Goal: Task Accomplishment & Management: Complete application form

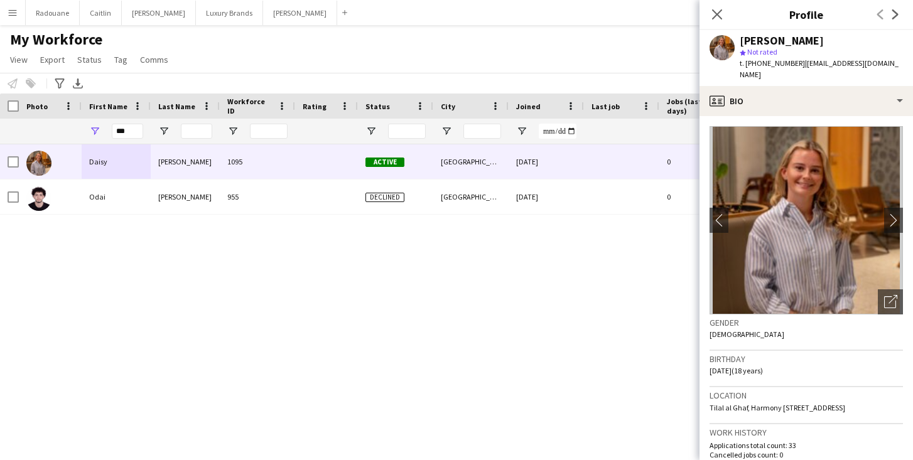
click at [134, 131] on input "***" at bounding box center [127, 131] width 31 height 15
type input "*"
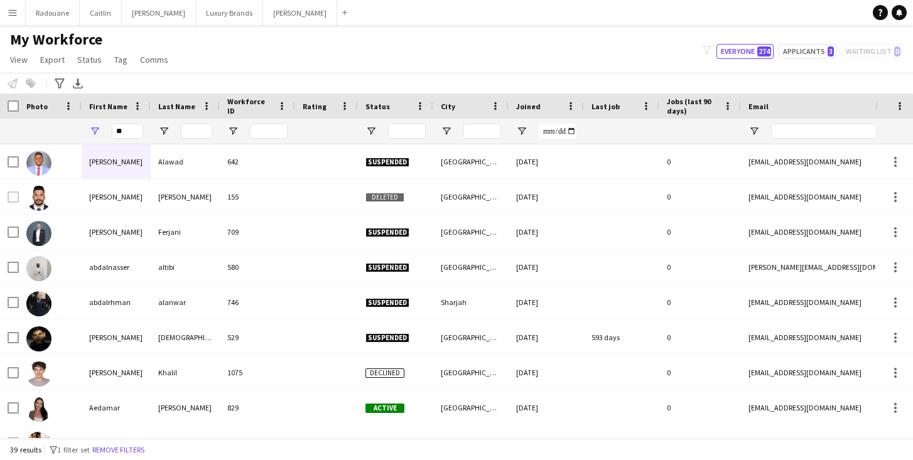
type input "*"
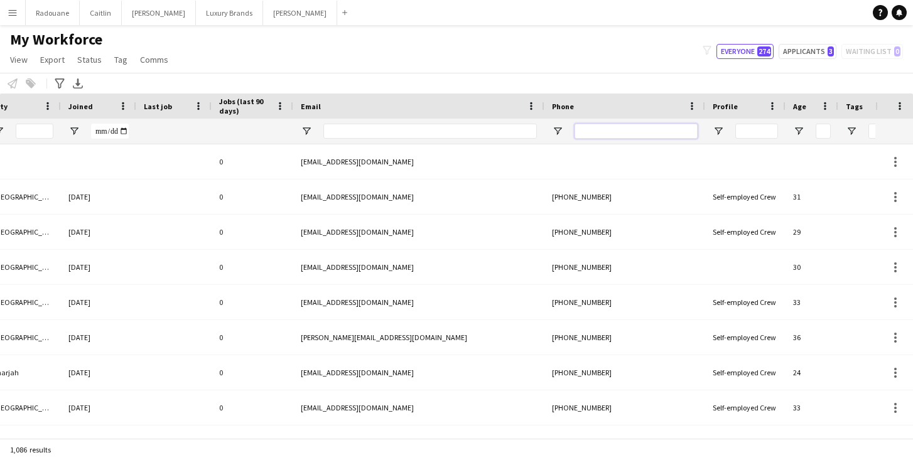
click at [619, 130] on input "Phone Filter Input" at bounding box center [636, 131] width 123 height 15
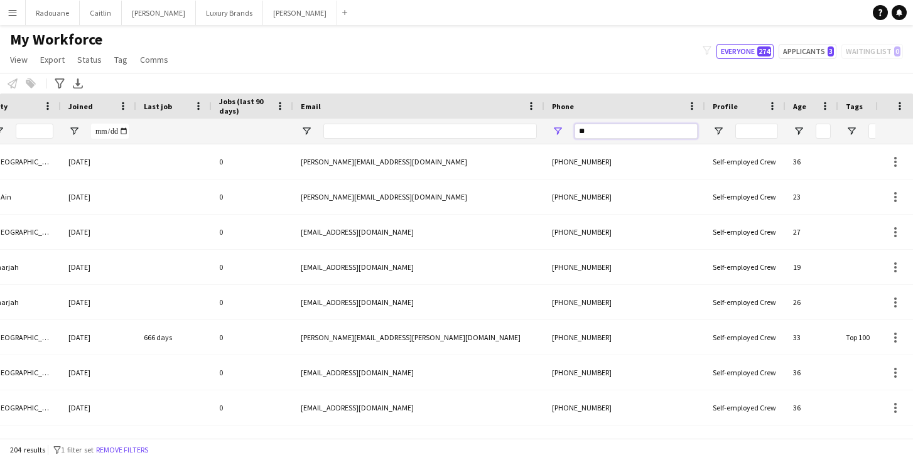
type input "*"
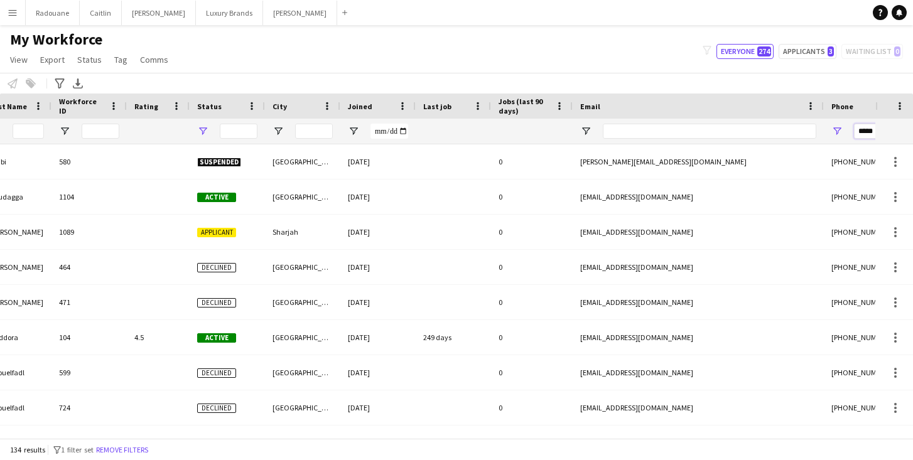
type input "*****"
click at [204, 132] on span "Open Filter Menu" at bounding box center [202, 131] width 11 height 11
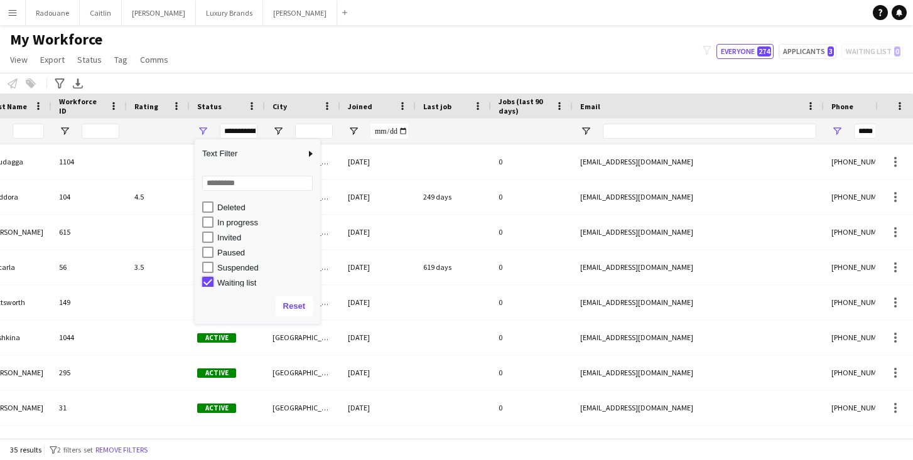
type input "**********"
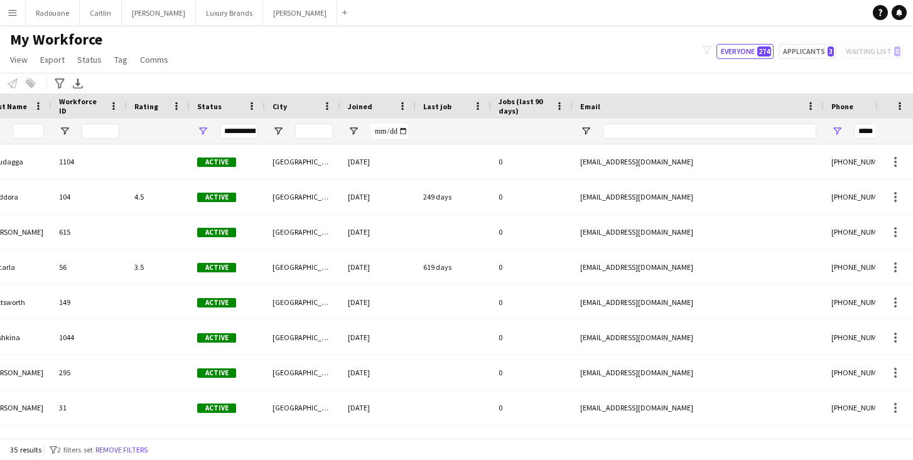
click at [512, 133] on div at bounding box center [532, 131] width 67 height 25
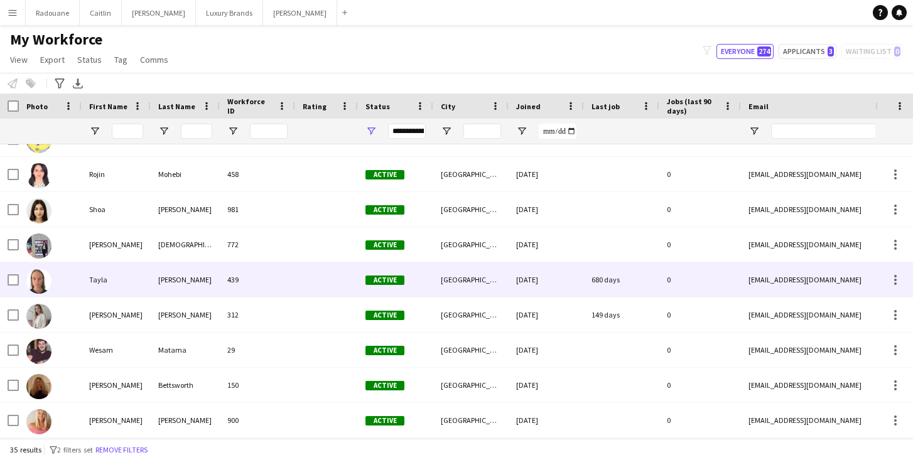
click at [87, 279] on div "Tayla" at bounding box center [116, 279] width 69 height 35
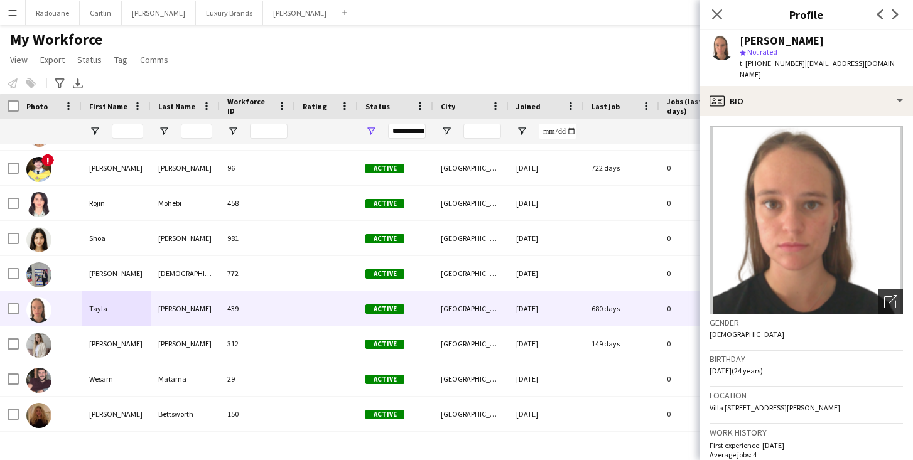
click at [889, 303] on icon "Open photos pop-in" at bounding box center [890, 301] width 13 height 13
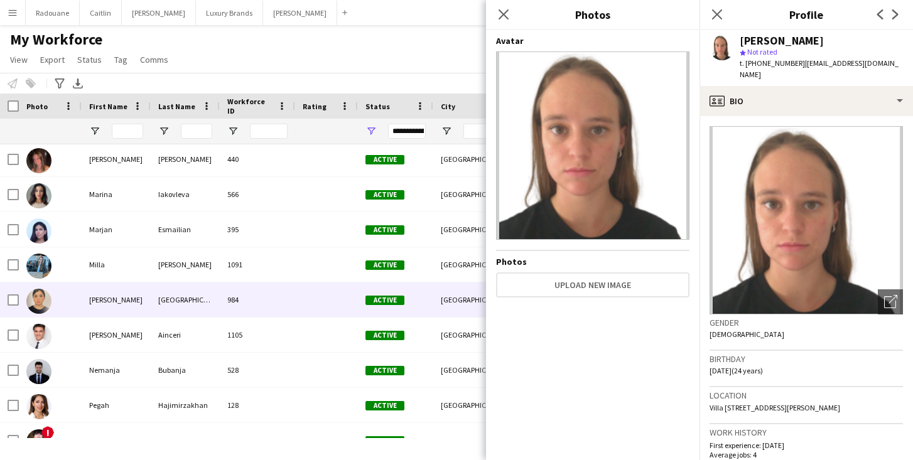
scroll to position [628, 0]
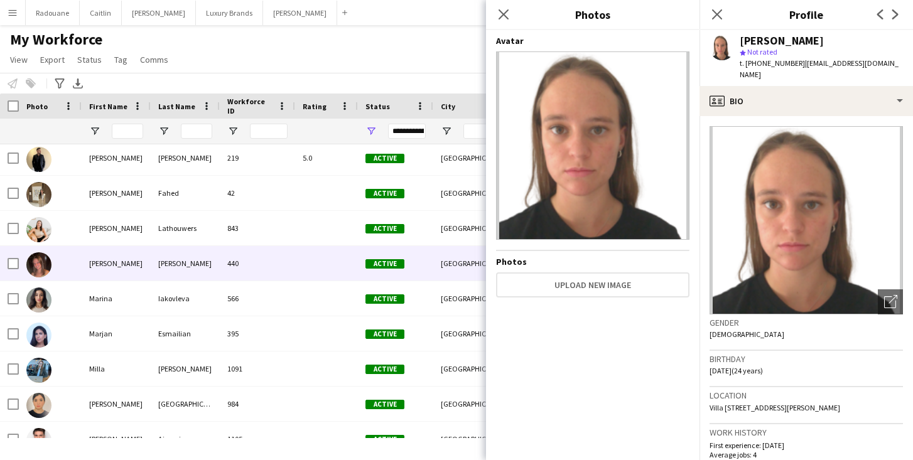
click at [91, 266] on div "Keryn" at bounding box center [116, 263] width 69 height 35
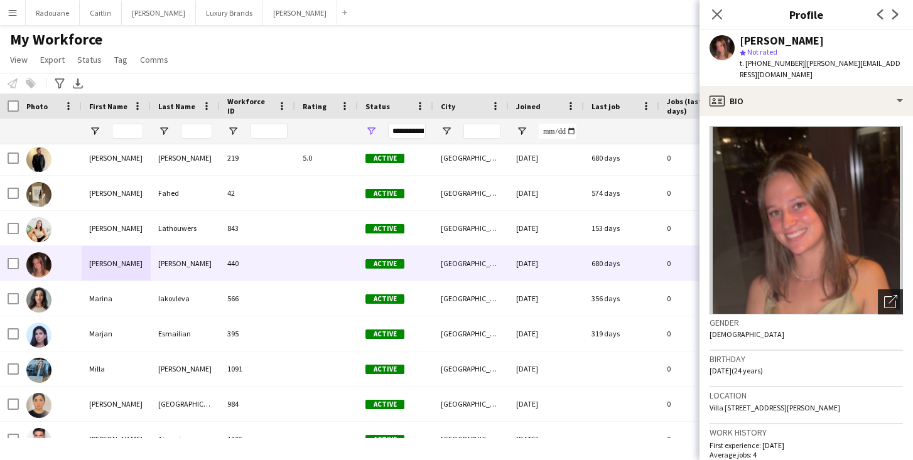
click at [891, 297] on icon "Open photos pop-in" at bounding box center [890, 301] width 13 height 13
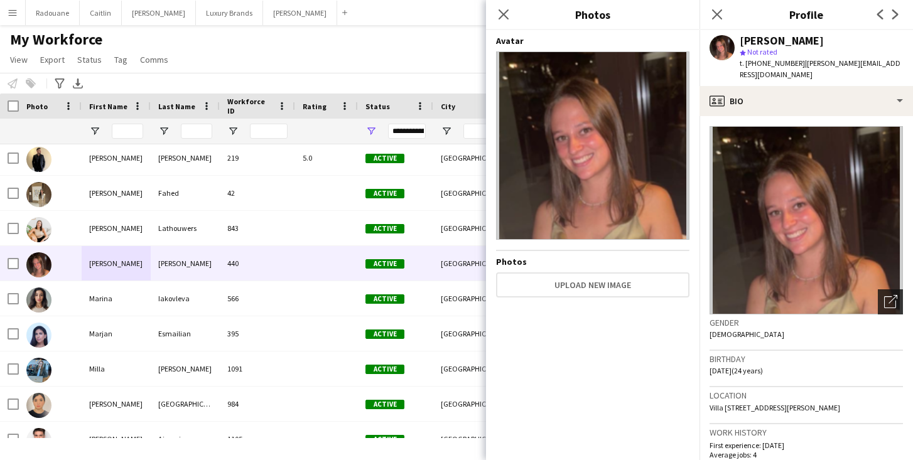
click at [891, 294] on div "Open photos pop-in" at bounding box center [890, 301] width 25 height 25
drag, startPoint x: 794, startPoint y: 64, endPoint x: 749, endPoint y: 64, distance: 45.2
click at [749, 64] on span "t. +971526451741" at bounding box center [772, 62] width 65 height 9
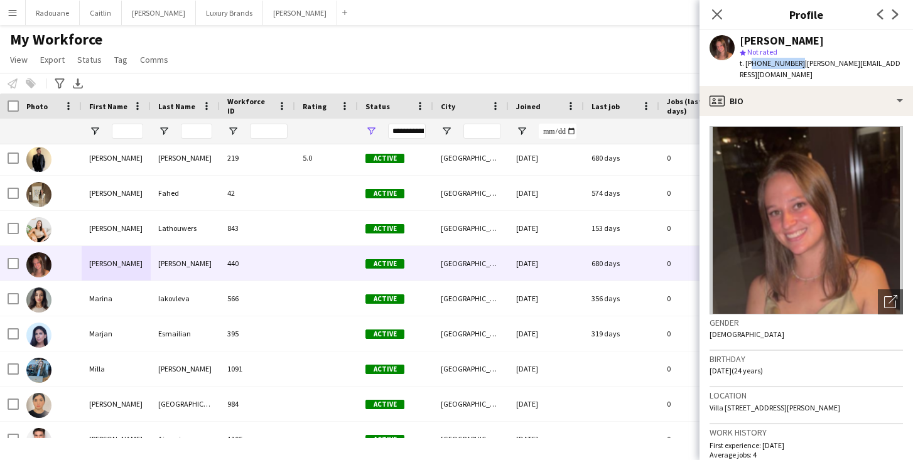
copy span "971526451741"
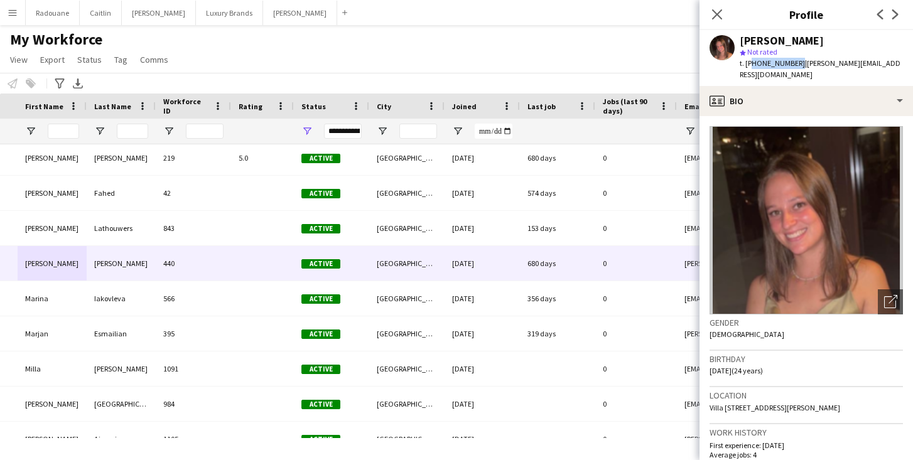
scroll to position [0, 389]
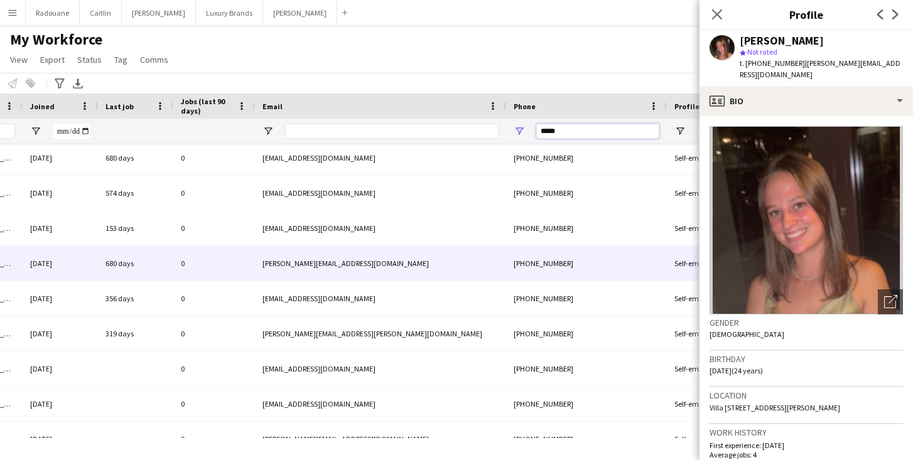
click at [580, 131] on input "*****" at bounding box center [597, 131] width 123 height 15
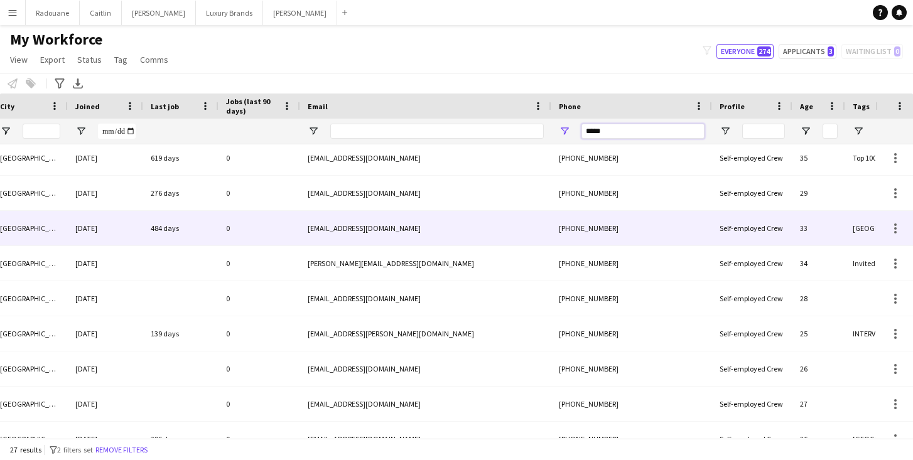
scroll to position [0, 231]
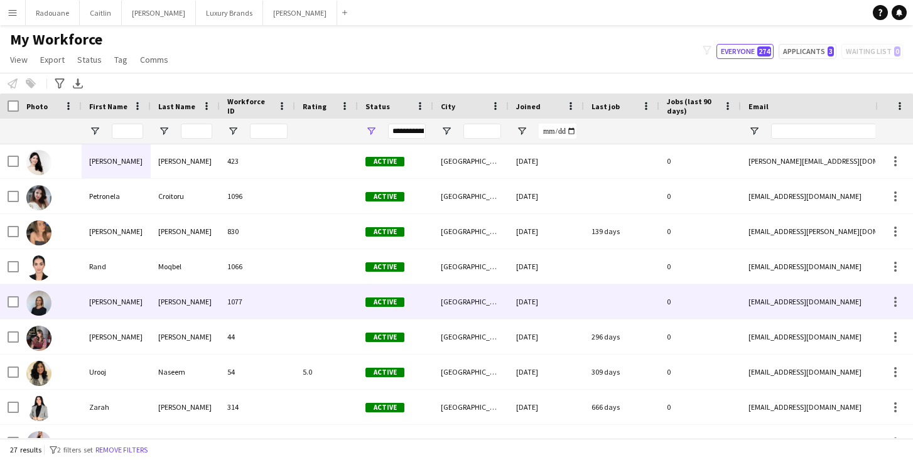
click at [114, 301] on div "Rhiannon" at bounding box center [116, 301] width 69 height 35
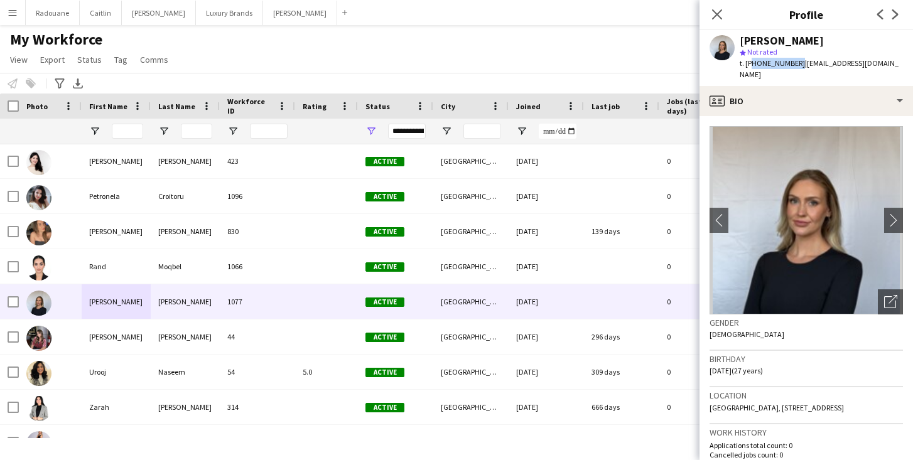
drag, startPoint x: 794, startPoint y: 63, endPoint x: 748, endPoint y: 64, distance: 46.5
click at [748, 64] on span "t. +971557709811" at bounding box center [772, 62] width 65 height 9
copy span "971557709811"
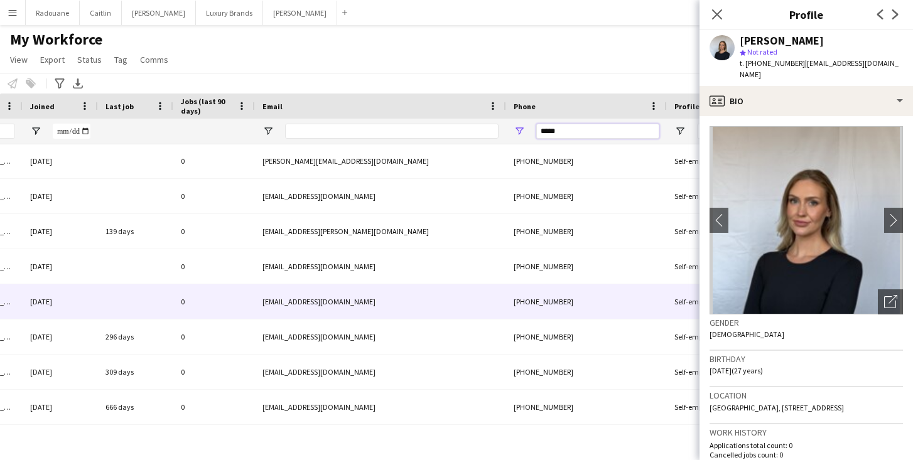
click at [574, 130] on input "*****" at bounding box center [597, 131] width 123 height 15
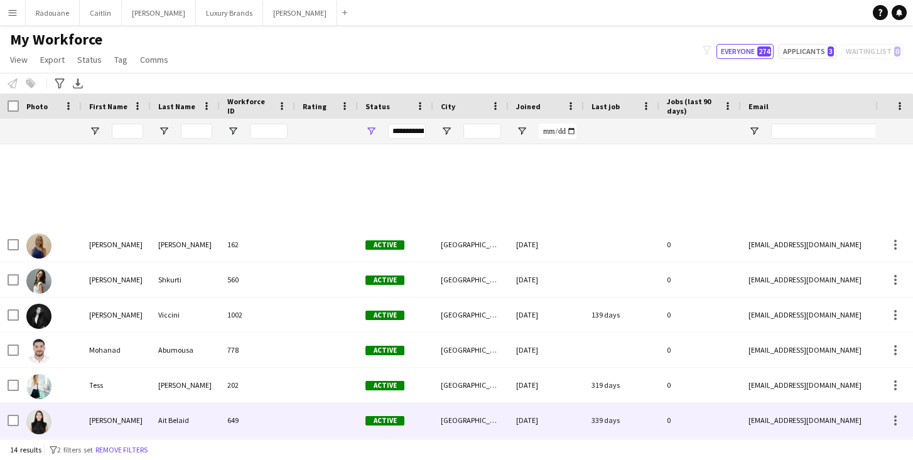
click at [114, 421] on div "Widad" at bounding box center [116, 420] width 69 height 35
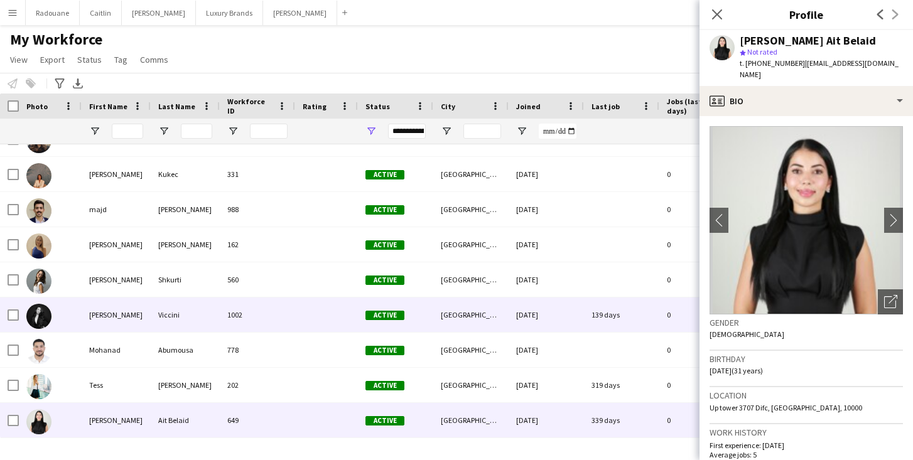
click at [136, 317] on div "Melanie" at bounding box center [116, 315] width 69 height 35
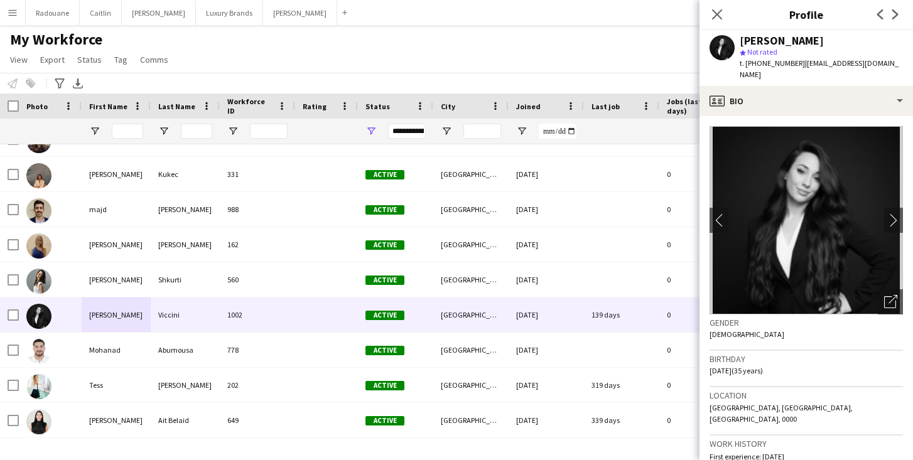
drag, startPoint x: 796, startPoint y: 62, endPoint x: 748, endPoint y: 64, distance: 47.8
click at [748, 64] on div "t. +971545591477 | melu.viccini@gmail.com" at bounding box center [821, 69] width 163 height 23
copy span "971545591477"
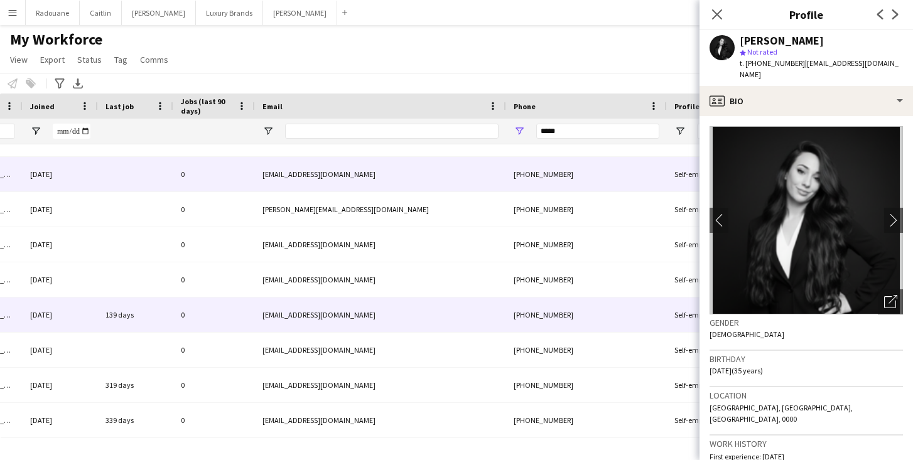
scroll to position [0, 486]
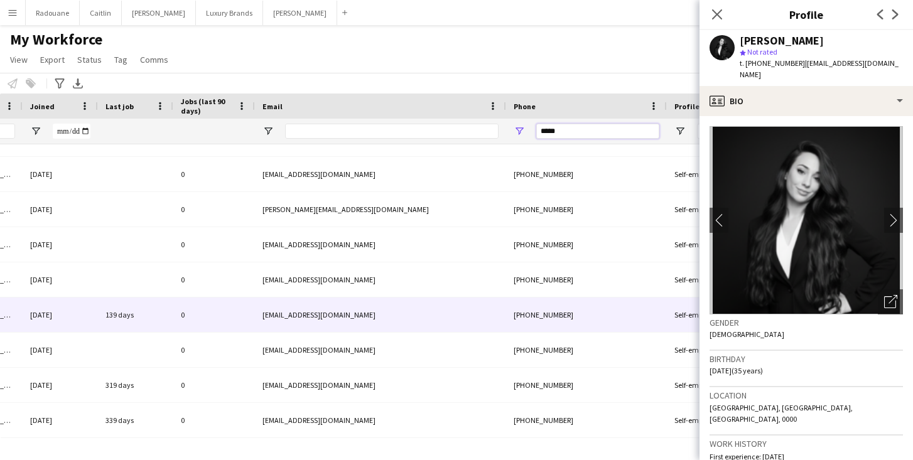
click at [585, 131] on input "*****" at bounding box center [597, 131] width 123 height 15
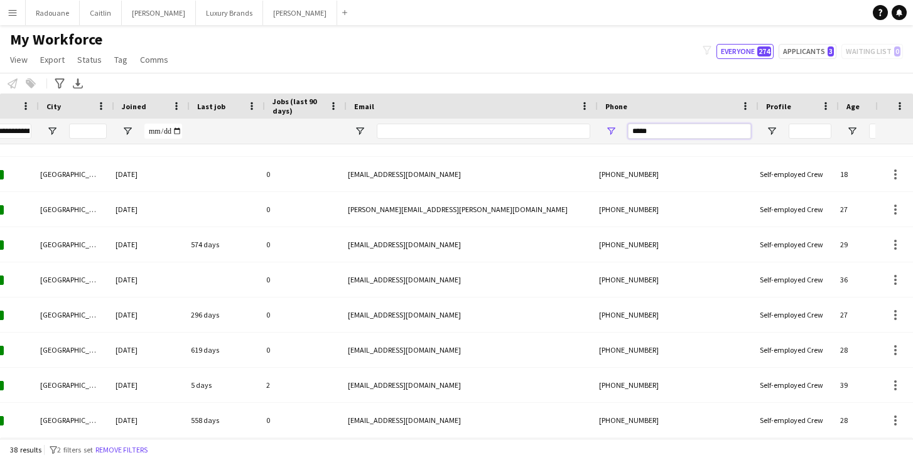
scroll to position [0, 308]
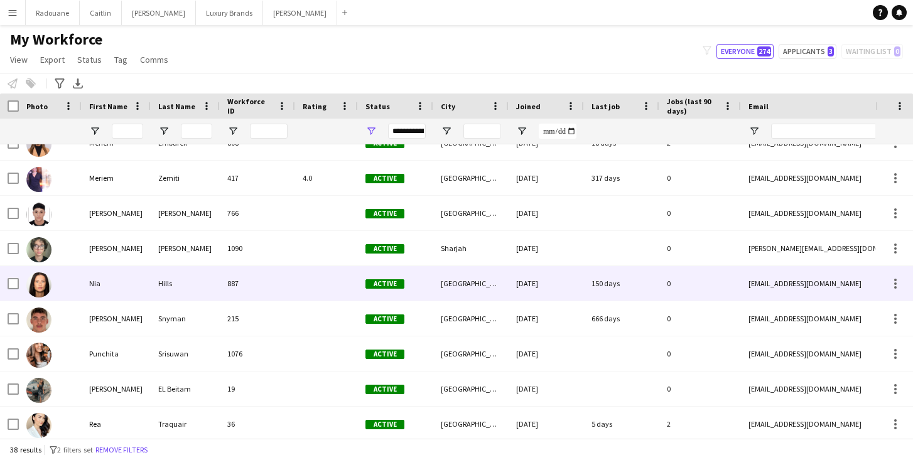
click at [95, 277] on div "Nia" at bounding box center [116, 283] width 69 height 35
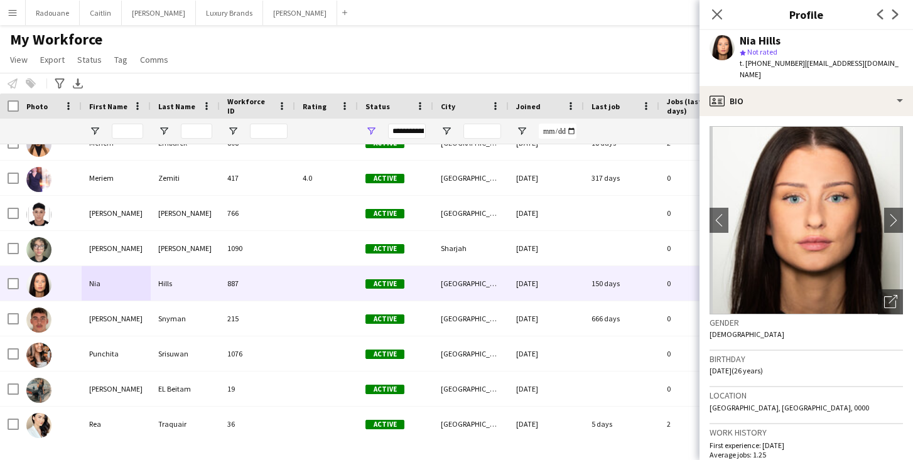
drag, startPoint x: 796, startPoint y: 63, endPoint x: 748, endPoint y: 64, distance: 47.7
click at [747, 64] on div "t. +971561463652 | hills.nia@icloud.com" at bounding box center [821, 69] width 163 height 23
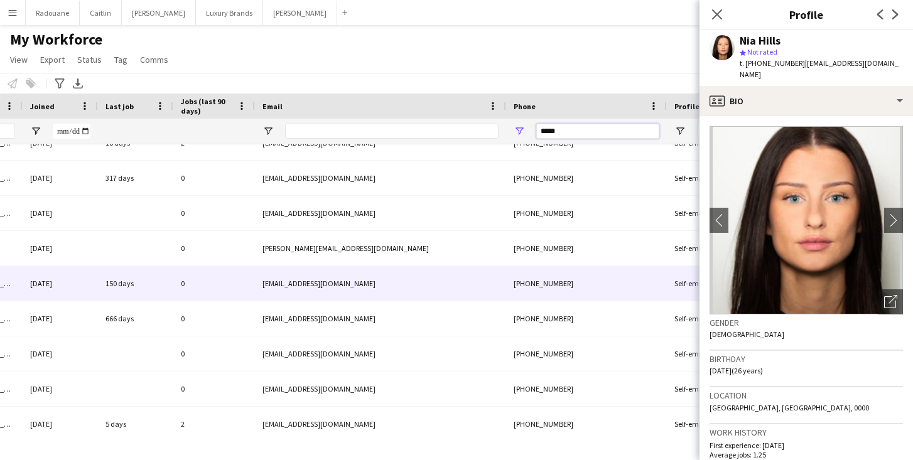
click at [593, 126] on input "*****" at bounding box center [597, 131] width 123 height 15
click at [578, 134] on input "*****" at bounding box center [597, 131] width 123 height 15
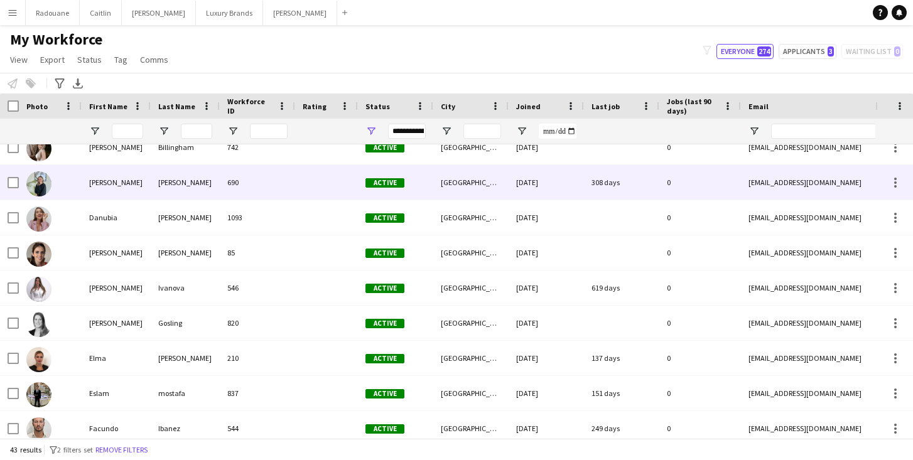
type input "*****"
click at [128, 189] on div "[PERSON_NAME]" at bounding box center [116, 182] width 69 height 35
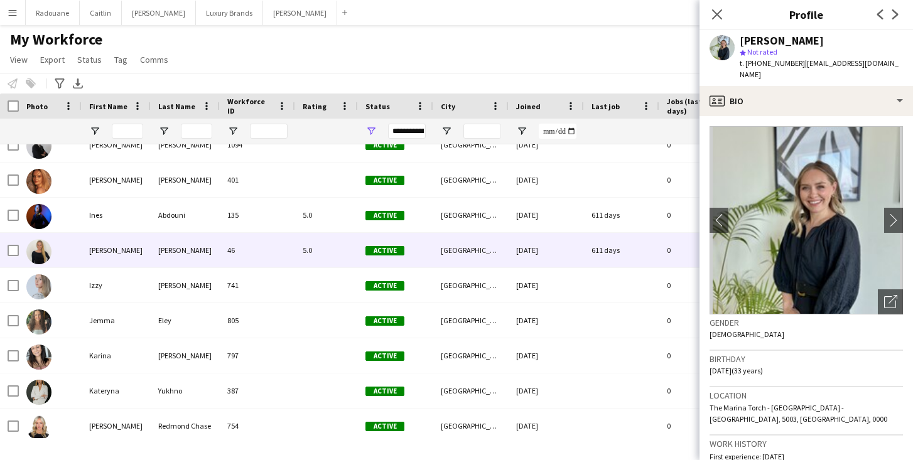
click at [129, 262] on div "Isabel" at bounding box center [116, 250] width 69 height 35
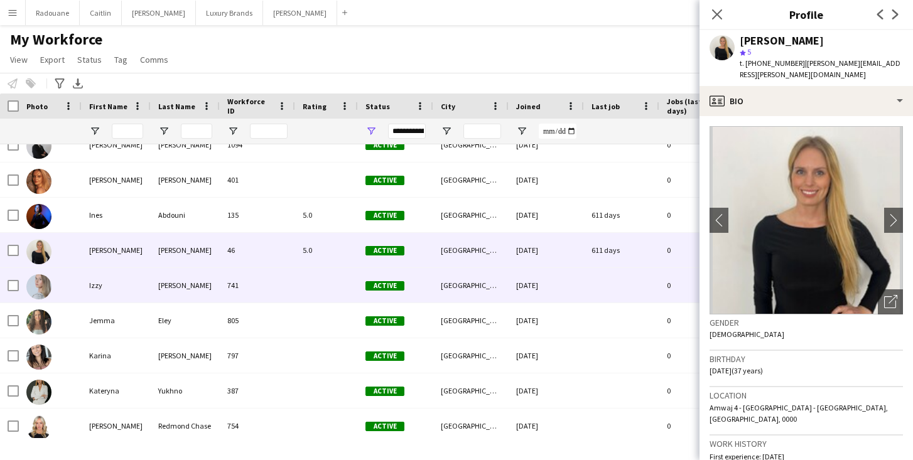
click at [126, 279] on div "Izzy" at bounding box center [116, 285] width 69 height 35
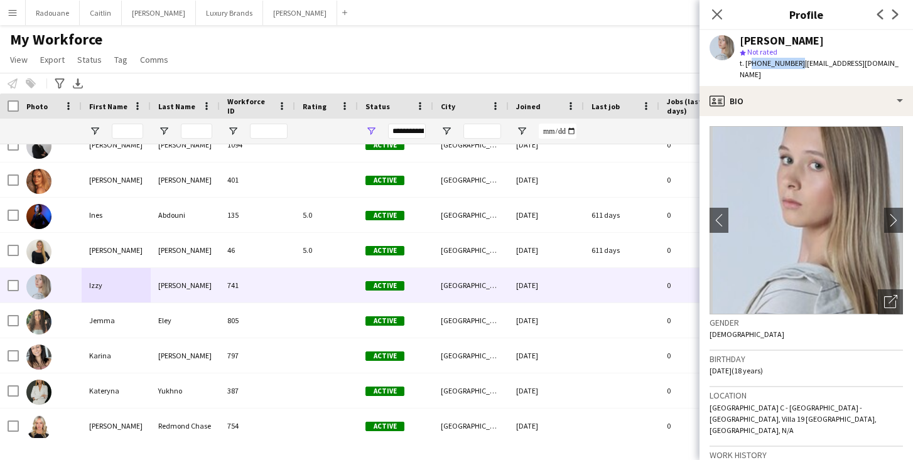
drag, startPoint x: 794, startPoint y: 64, endPoint x: 749, endPoint y: 65, distance: 45.2
click at [748, 65] on span "t. +971581361048" at bounding box center [772, 62] width 65 height 9
copy span "971581361048"
click at [43, 18] on button "Radouane Close" at bounding box center [53, 13] width 54 height 24
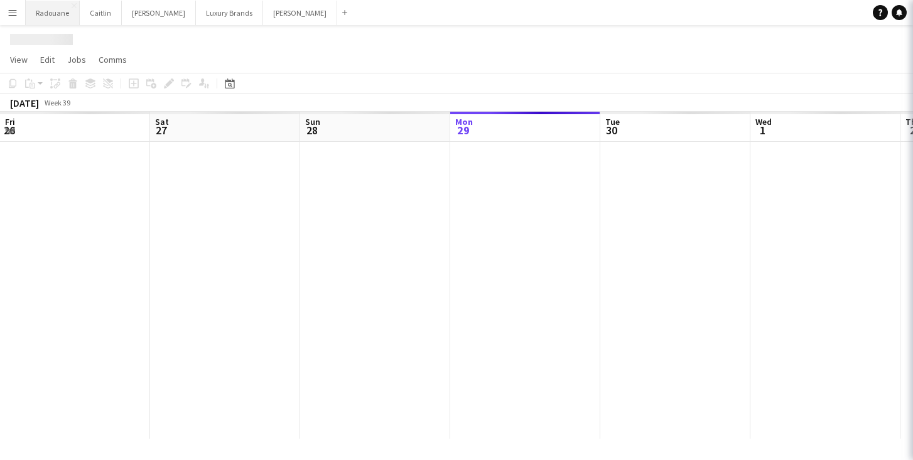
scroll to position [0, 300]
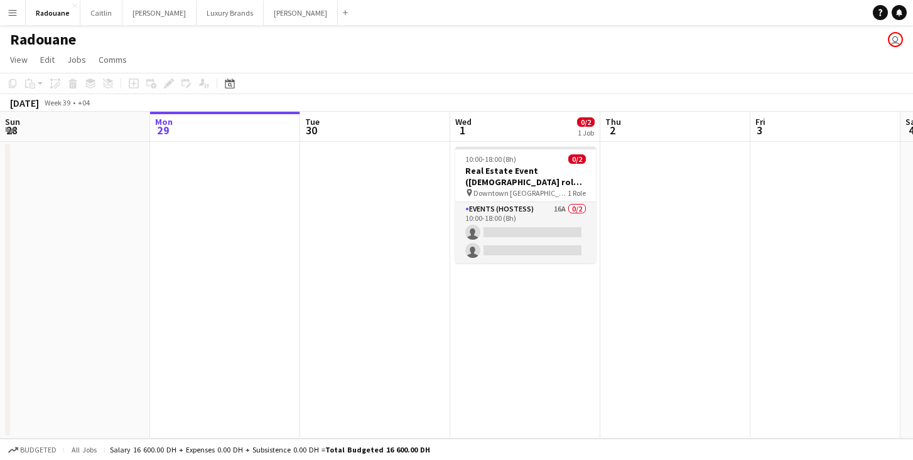
click at [893, 39] on app-user-avatar "user" at bounding box center [895, 39] width 15 height 15
click at [48, 61] on span "Edit" at bounding box center [47, 59] width 14 height 11
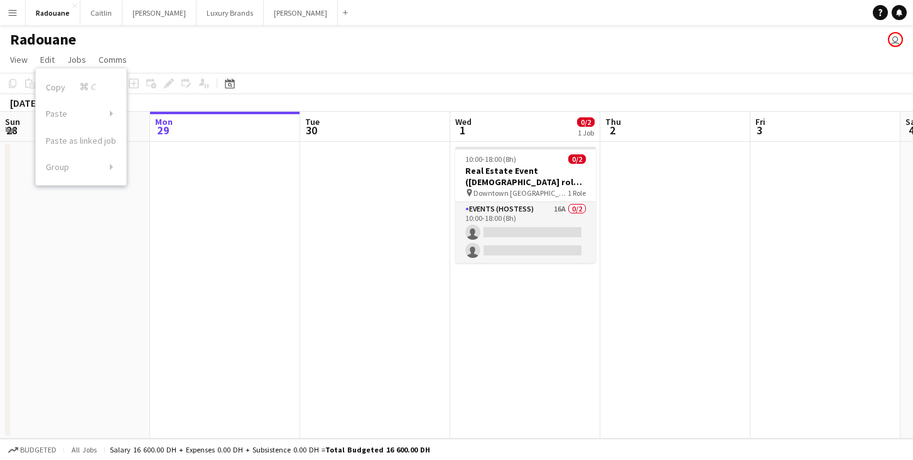
click at [35, 40] on h1 "Radouane" at bounding box center [43, 39] width 66 height 19
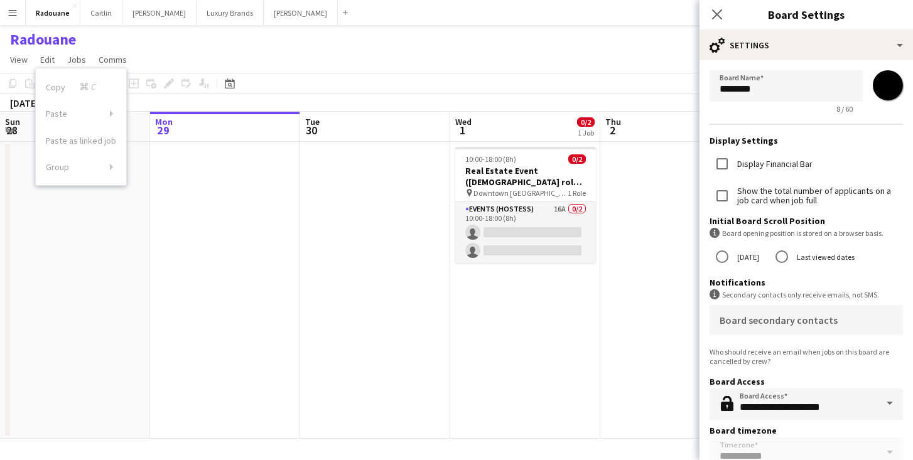
click at [892, 84] on input "*******" at bounding box center [887, 85] width 45 height 45
click at [891, 84] on input "*******" at bounding box center [887, 85] width 45 height 45
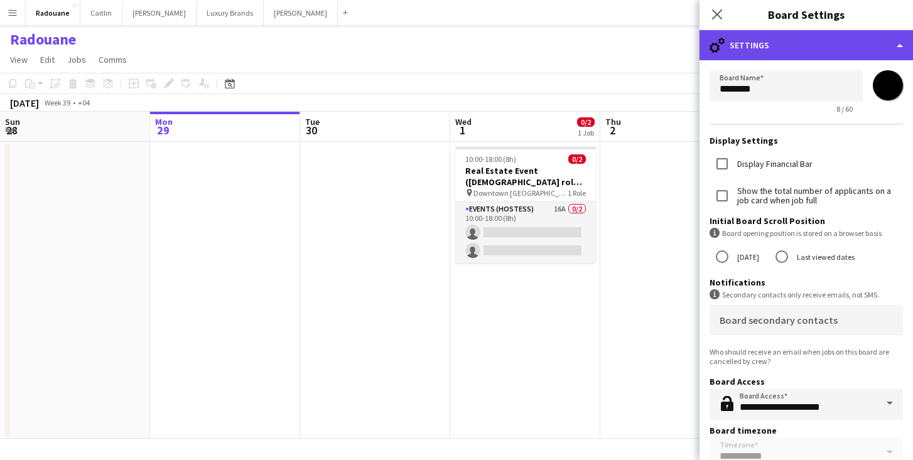
click at [895, 39] on div "cog-double-3 Settings" at bounding box center [805, 45] width 213 height 30
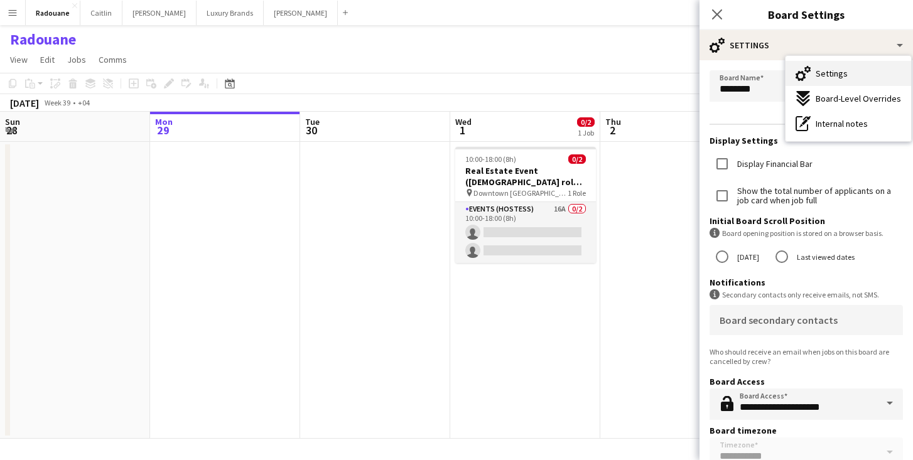
click at [843, 71] on span "Settings" at bounding box center [832, 73] width 32 height 11
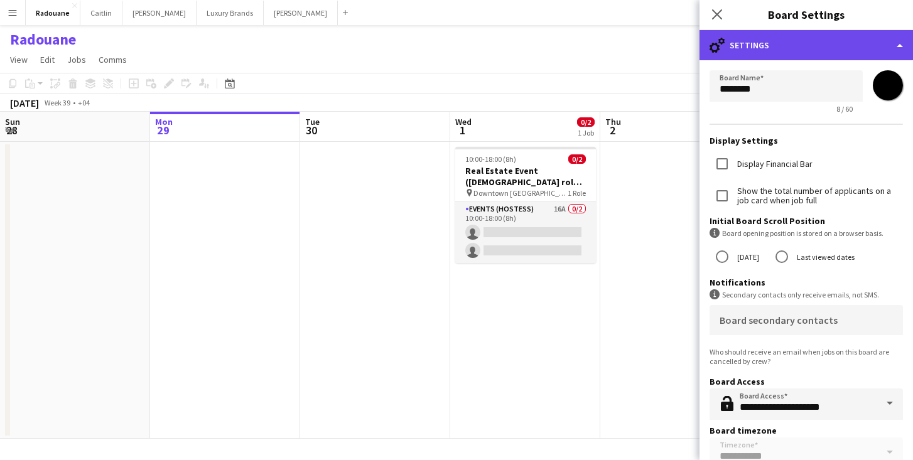
click at [875, 42] on div "cog-double-3 Settings" at bounding box center [805, 45] width 213 height 30
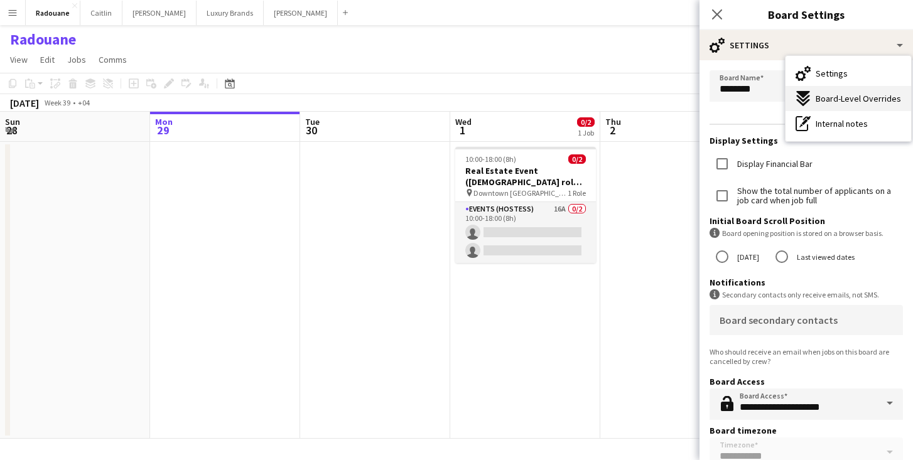
click at [842, 95] on span "Board-Level Overrides" at bounding box center [858, 98] width 85 height 11
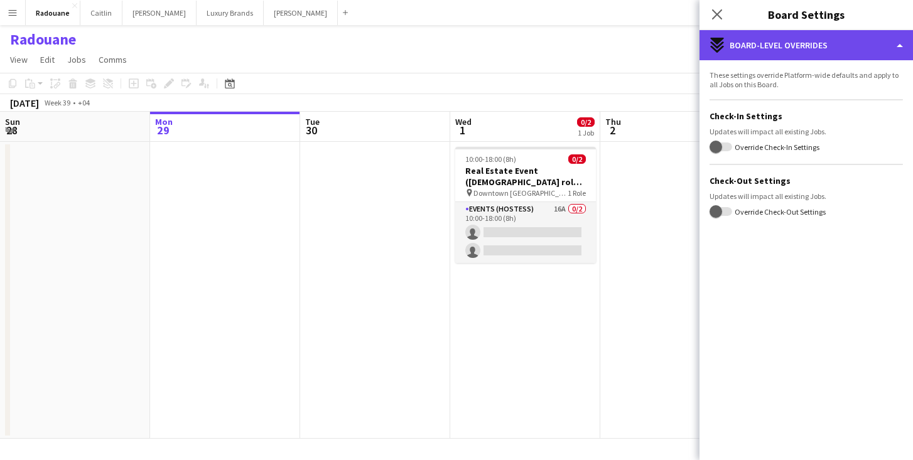
click at [837, 46] on div "expand-all-down Board-Level Overrides" at bounding box center [805, 45] width 213 height 30
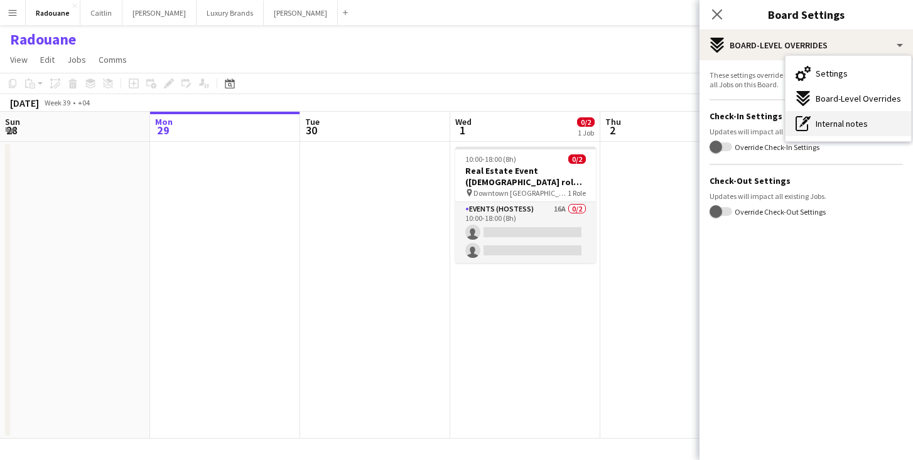
click at [872, 121] on button "Internal notes Internal notes" at bounding box center [849, 123] width 126 height 25
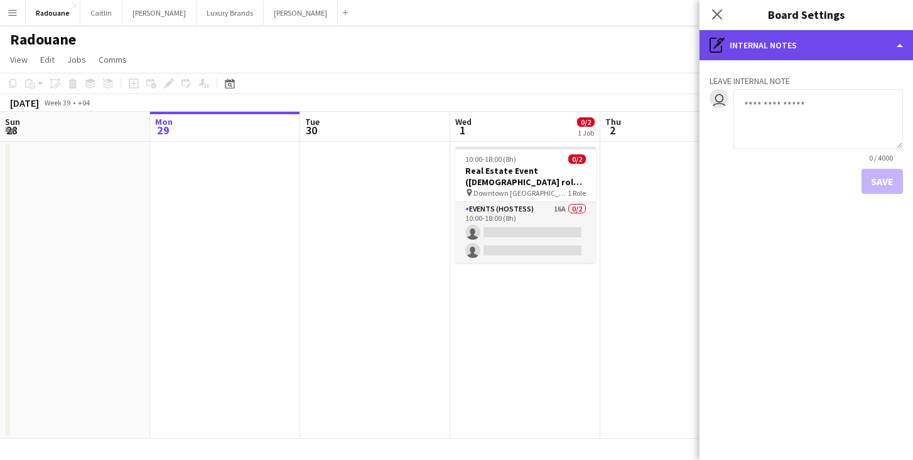
click at [813, 40] on div "pen-write Internal notes" at bounding box center [805, 45] width 213 height 30
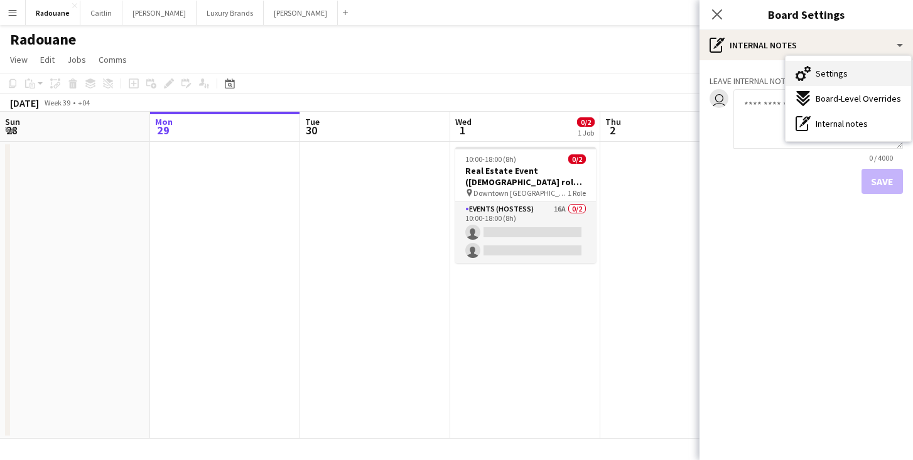
click at [818, 66] on button "Settings Settings" at bounding box center [849, 73] width 126 height 25
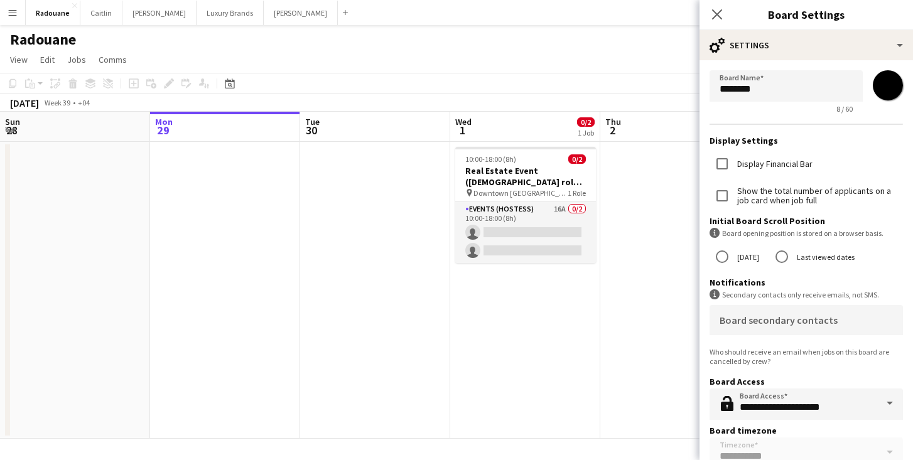
click at [662, 48] on div "Radouane user" at bounding box center [456, 37] width 913 height 24
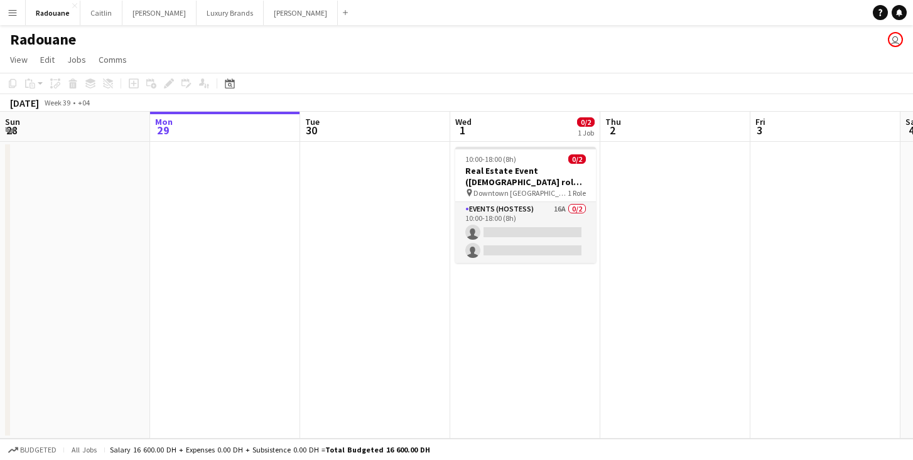
click at [898, 39] on app-user-avatar "user" at bounding box center [895, 39] width 15 height 15
click at [892, 40] on app-user-avatar "user" at bounding box center [895, 39] width 15 height 15
click at [12, 12] on app-icon "Menu" at bounding box center [13, 13] width 10 height 10
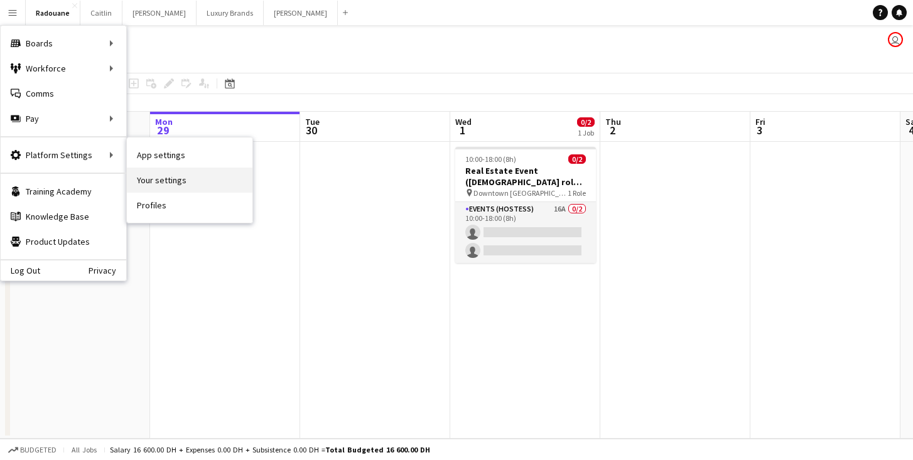
click at [155, 181] on link "Your settings" at bounding box center [190, 180] width 126 height 25
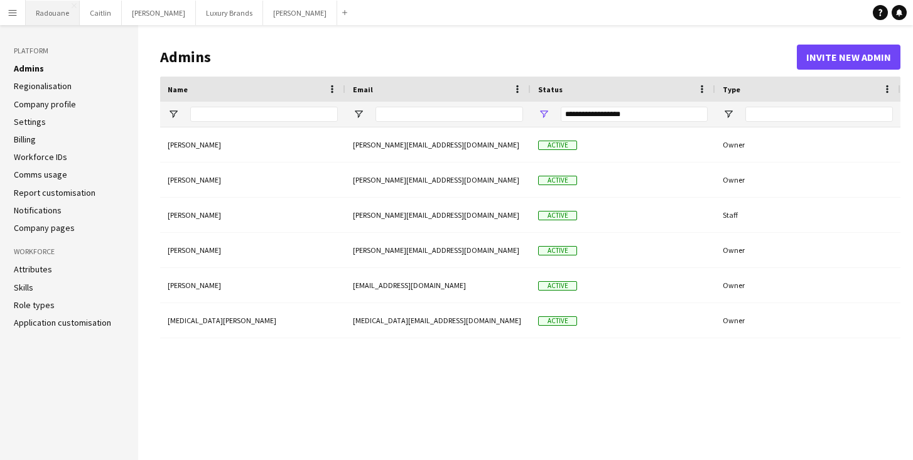
click at [43, 11] on button "Radouane Close" at bounding box center [53, 13] width 54 height 24
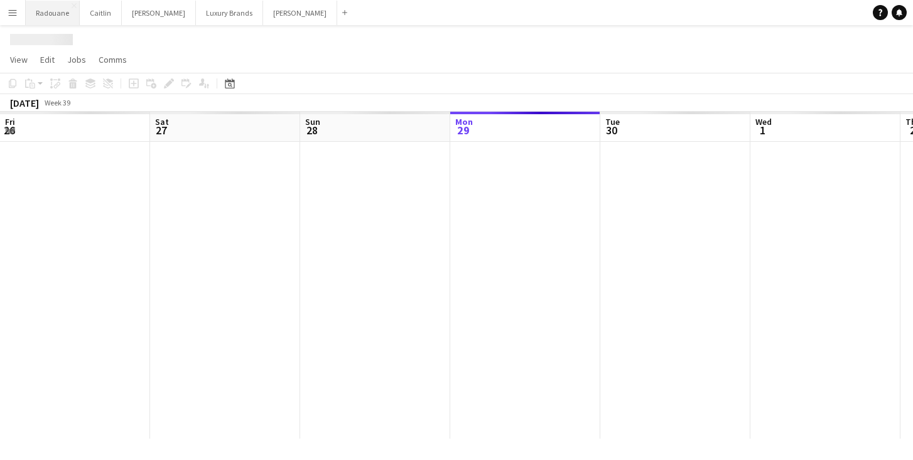
scroll to position [0, 300]
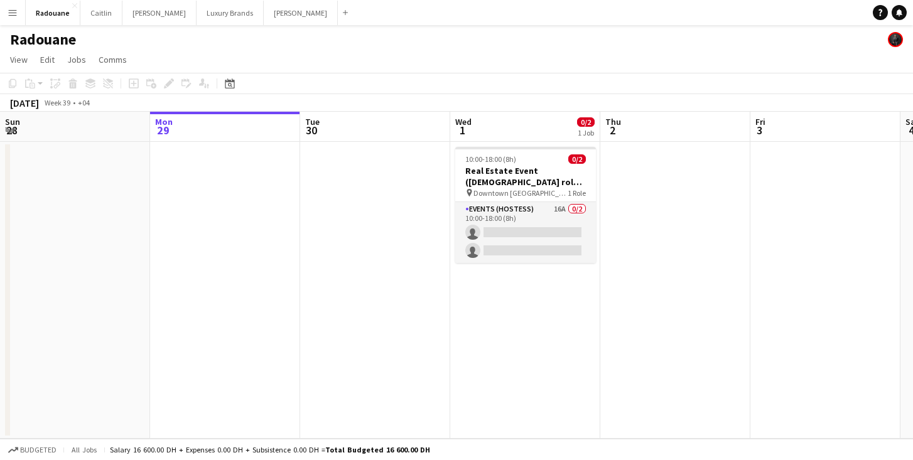
click at [18, 17] on button "Menu" at bounding box center [12, 12] width 25 height 25
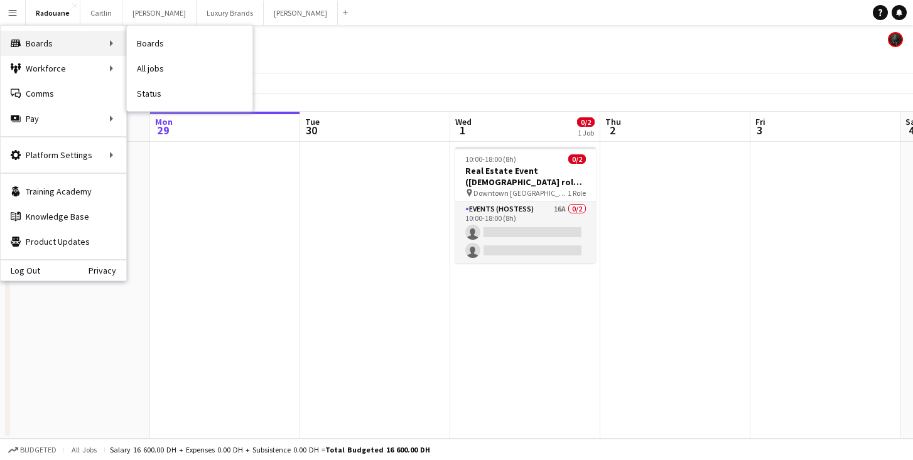
click at [28, 38] on div "Boards Boards" at bounding box center [64, 43] width 126 height 25
click at [55, 40] on div "Boards Boards" at bounding box center [64, 43] width 126 height 25
click at [114, 41] on div "Boards Boards" at bounding box center [64, 43] width 126 height 25
click at [158, 72] on link "My Workforce" at bounding box center [190, 68] width 126 height 25
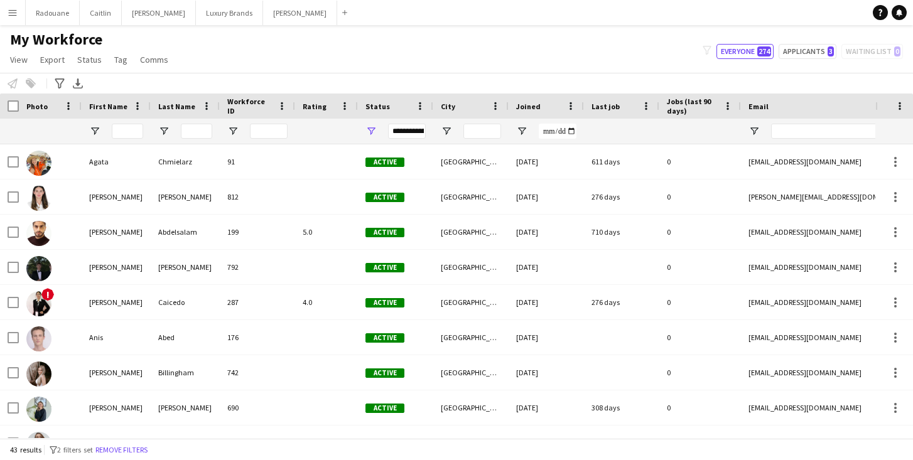
click at [10, 10] on app-icon "Menu" at bounding box center [13, 13] width 10 height 10
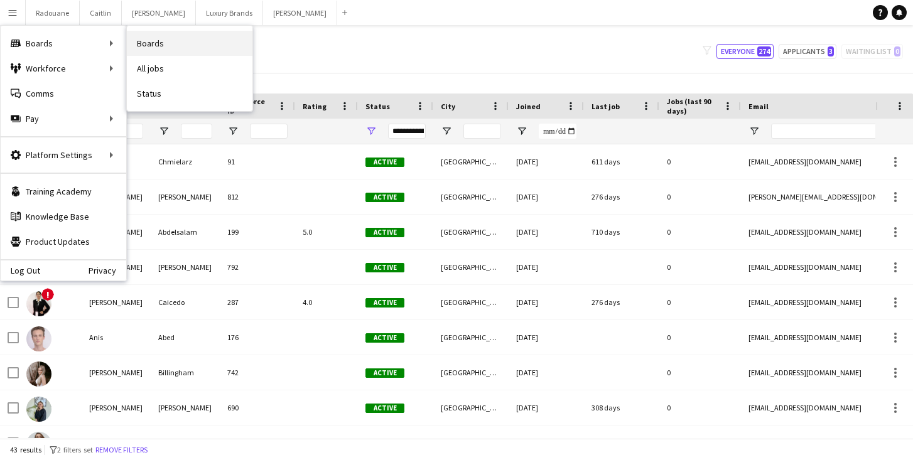
click at [132, 46] on link "Boards" at bounding box center [190, 43] width 126 height 25
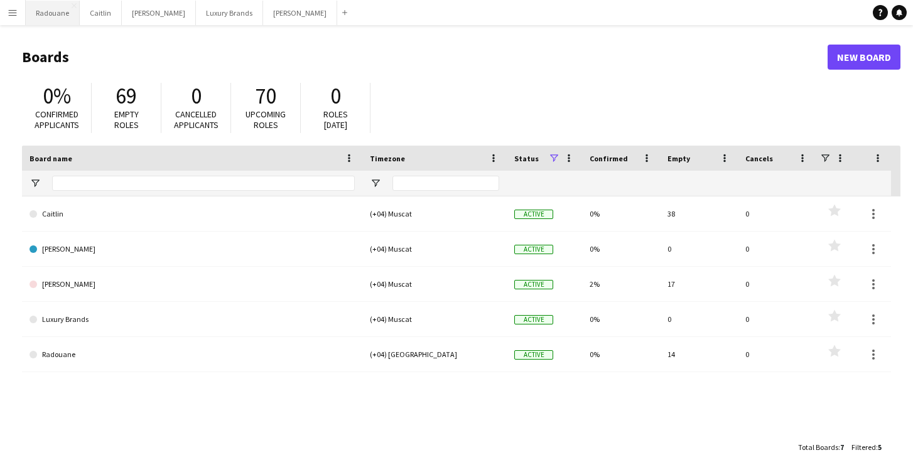
click at [51, 8] on button "Radouane Close" at bounding box center [53, 13] width 54 height 24
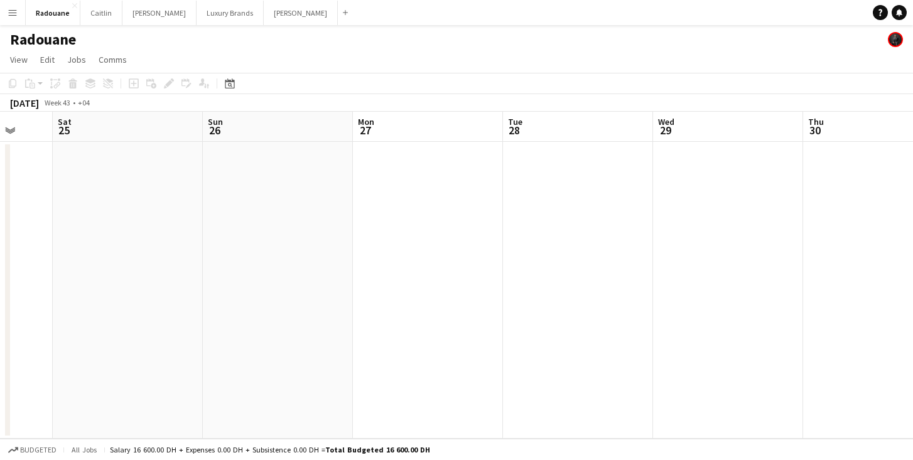
scroll to position [0, 342]
click at [486, 185] on app-date-cell at bounding box center [484, 290] width 150 height 297
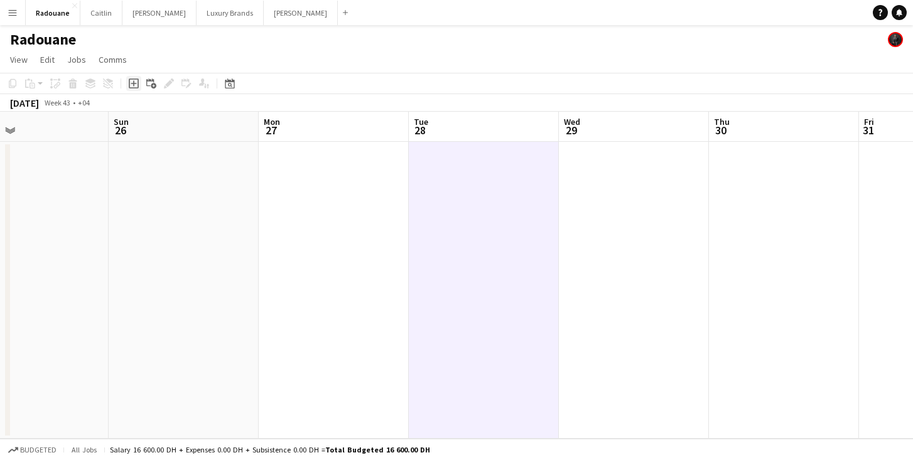
click at [134, 81] on icon "Add job" at bounding box center [134, 83] width 10 height 10
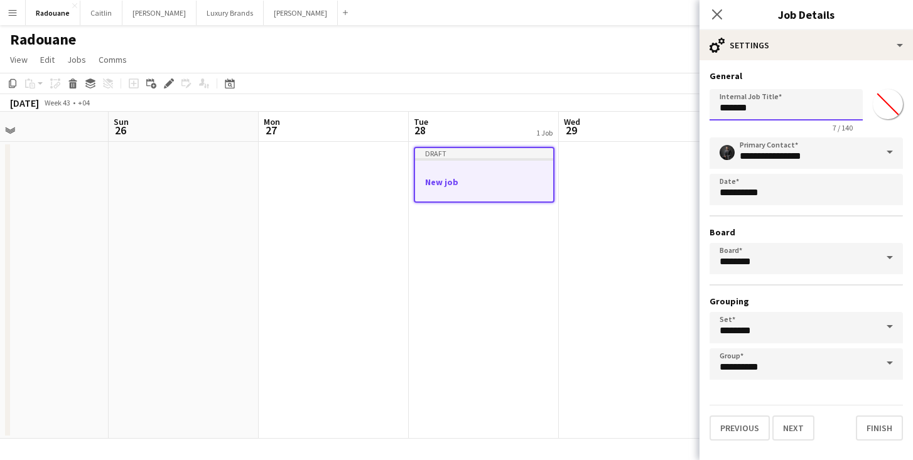
click at [781, 109] on input "*******" at bounding box center [786, 104] width 153 height 31
type input "*"
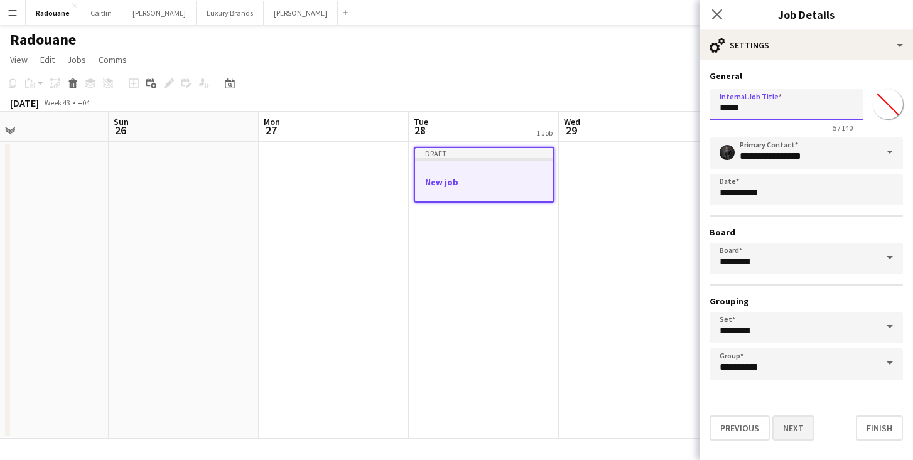
type input "*****"
click at [797, 430] on button "Next" at bounding box center [793, 428] width 42 height 25
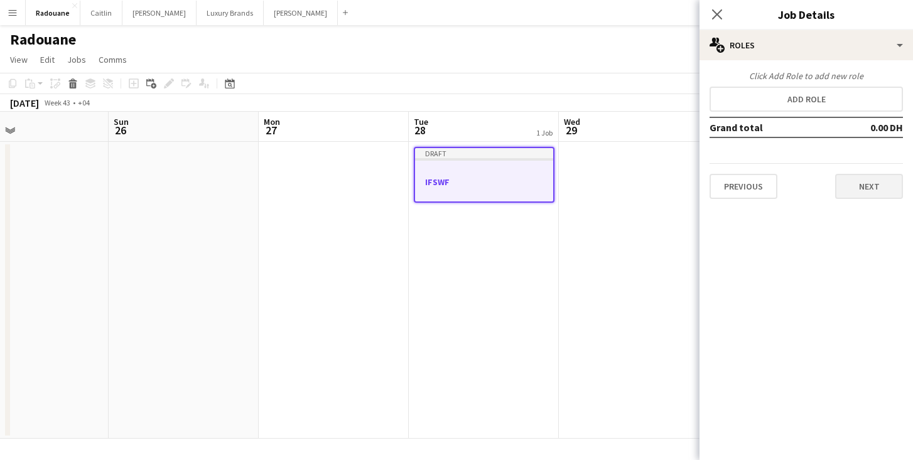
click at [860, 191] on button "Next" at bounding box center [869, 186] width 68 height 25
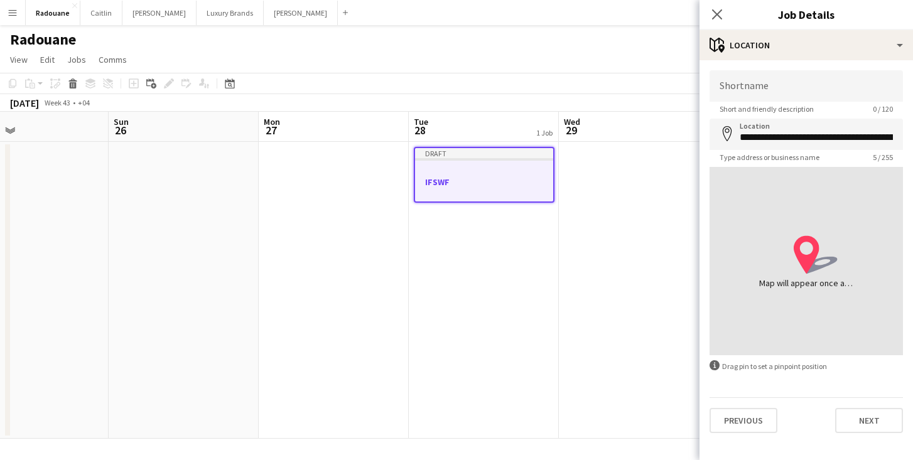
type input "**********"
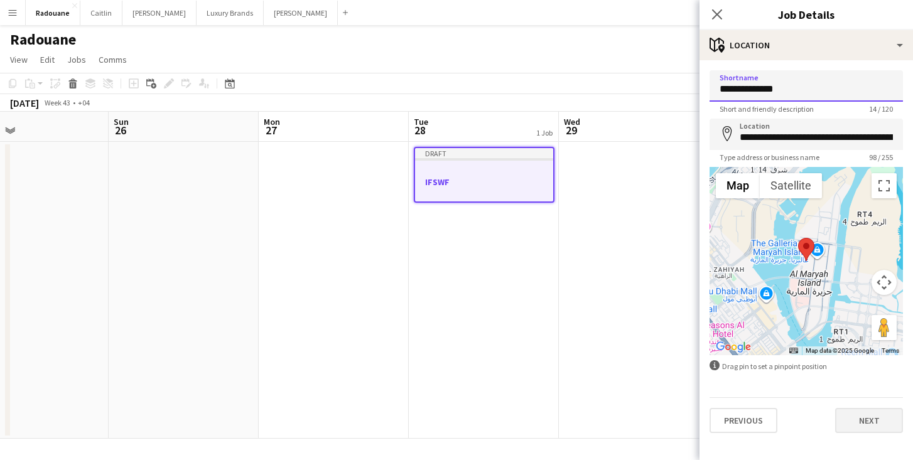
type input "**********"
click at [871, 421] on button "Next" at bounding box center [869, 420] width 68 height 25
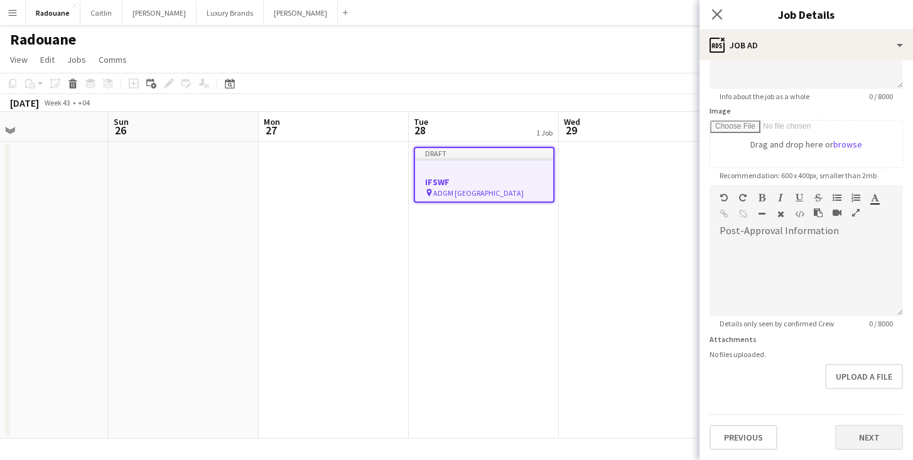
scroll to position [161, 0]
click at [851, 434] on button "Next" at bounding box center [869, 437] width 68 height 25
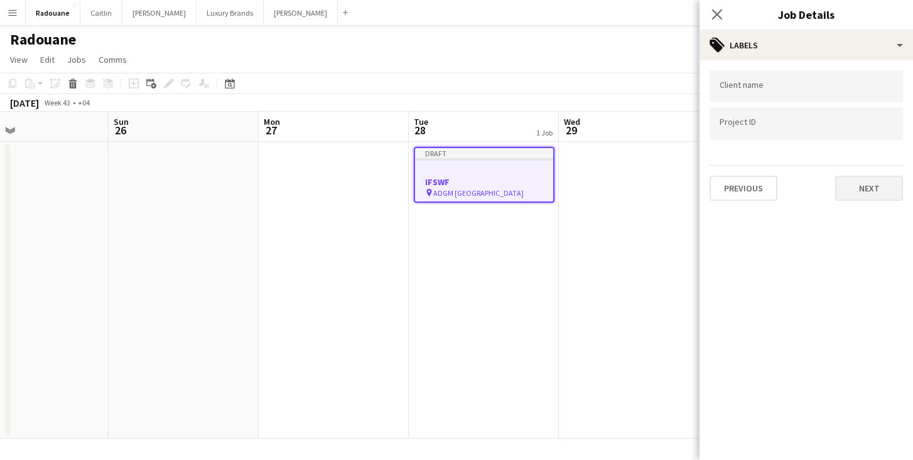
click at [860, 185] on button "Next" at bounding box center [869, 188] width 68 height 25
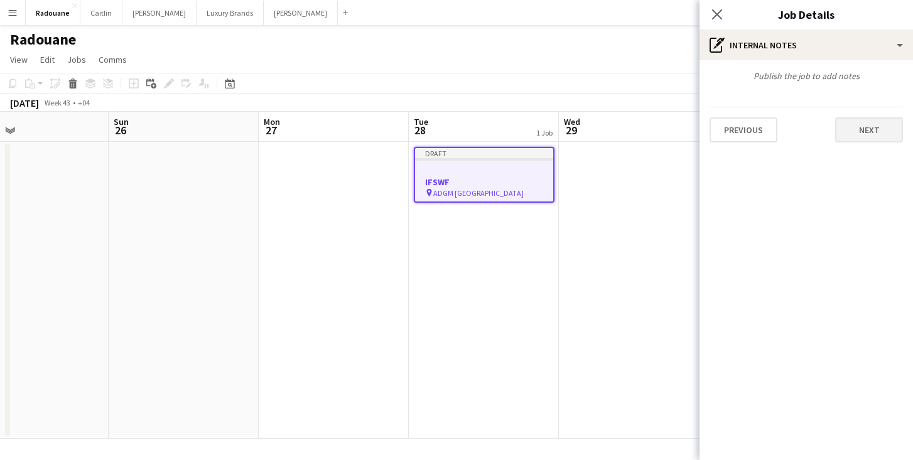
click at [871, 131] on button "Next" at bounding box center [869, 129] width 68 height 25
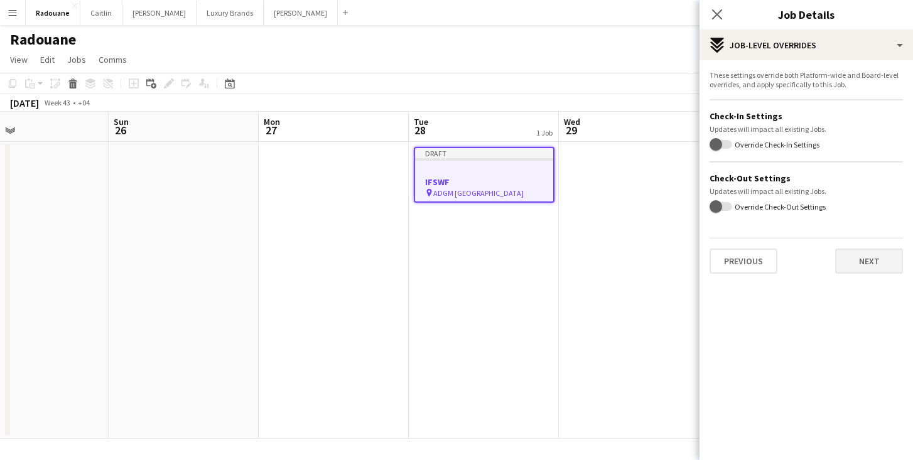
click at [870, 266] on button "Next" at bounding box center [869, 261] width 68 height 25
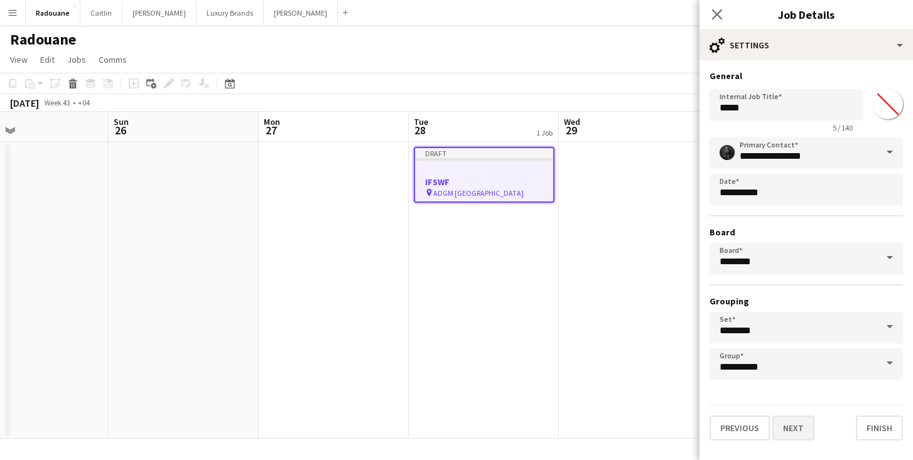
click at [802, 424] on button "Next" at bounding box center [793, 428] width 42 height 25
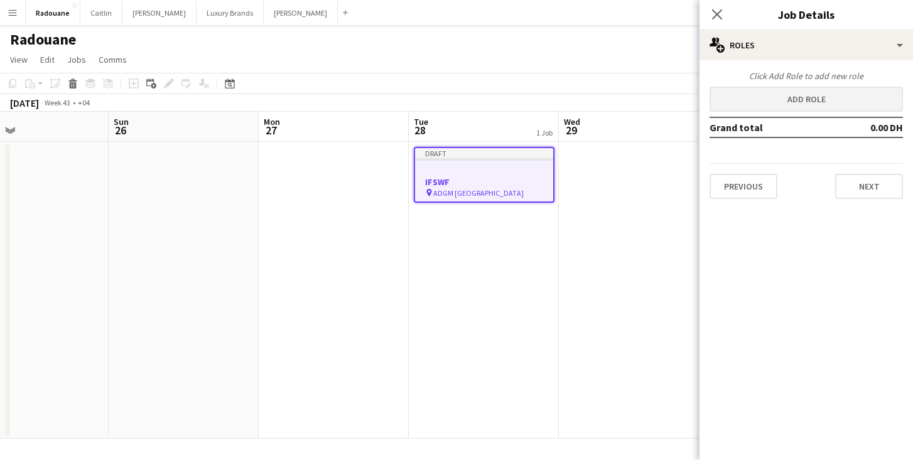
click at [823, 103] on button "Add role" at bounding box center [806, 99] width 193 height 25
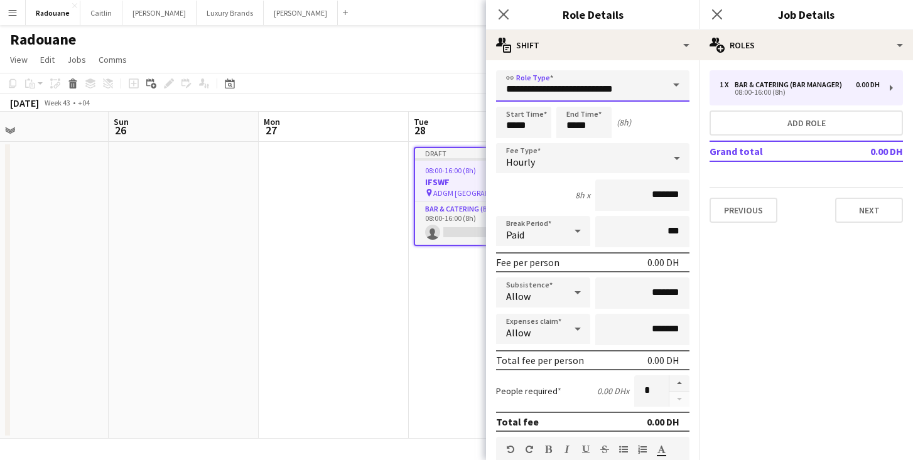
click at [637, 85] on input "**********" at bounding box center [592, 85] width 193 height 31
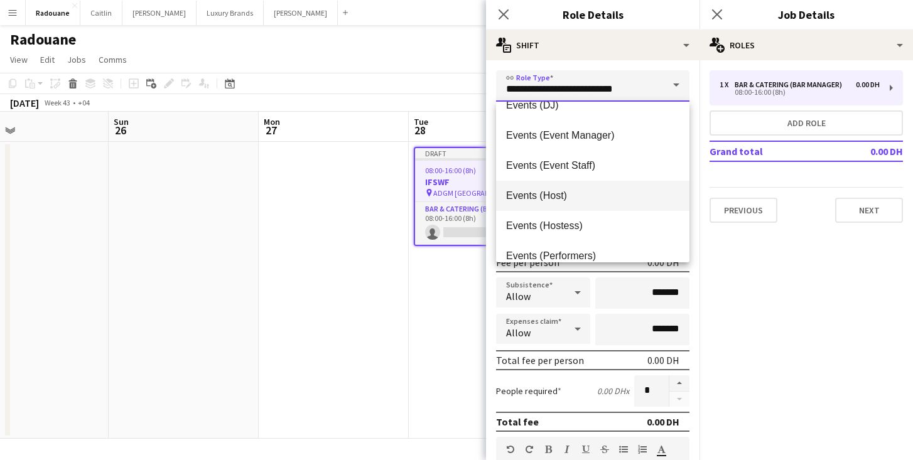
scroll to position [320, 0]
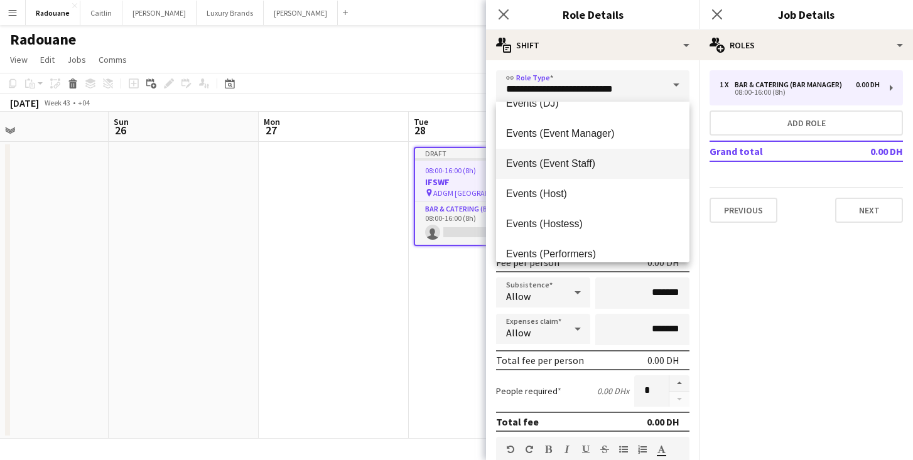
click at [582, 165] on span "Events (Event Staff)" at bounding box center [592, 164] width 173 height 12
type input "**********"
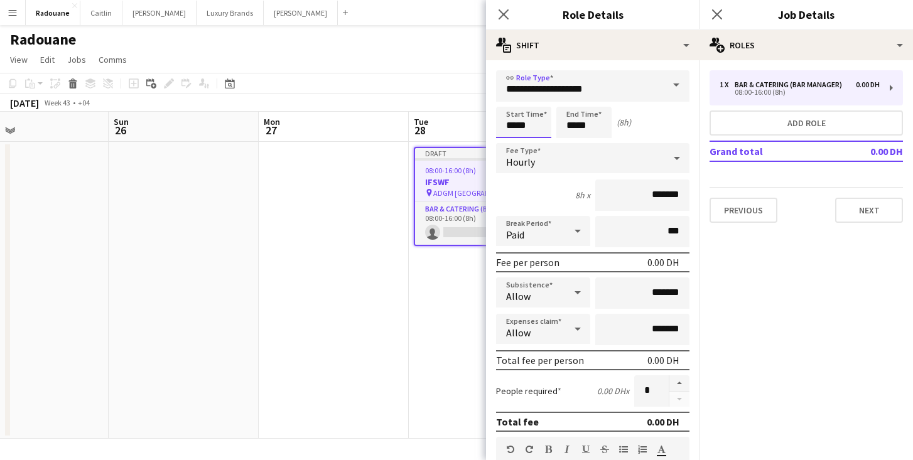
click at [522, 127] on input "*****" at bounding box center [523, 122] width 55 height 31
type input "*****"
click at [512, 98] on div at bounding box center [511, 100] width 25 height 13
click at [575, 128] on input "*****" at bounding box center [583, 122] width 55 height 31
click at [570, 148] on div at bounding box center [571, 144] width 25 height 13
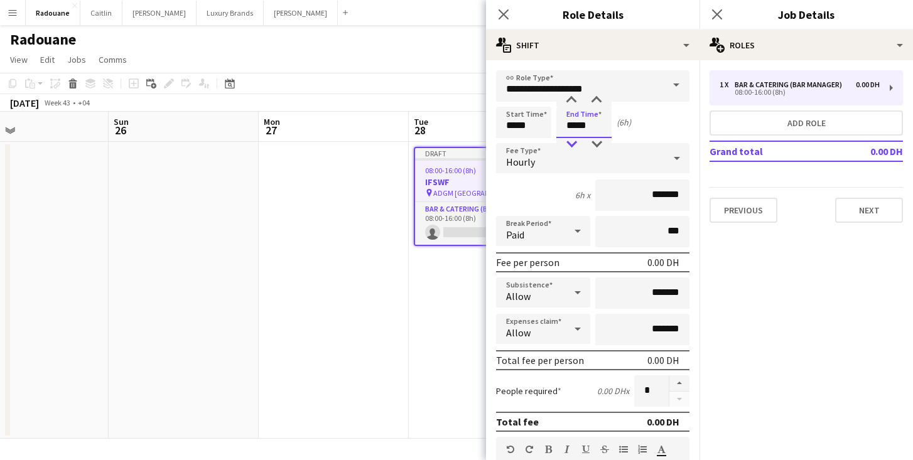
click at [570, 148] on div at bounding box center [571, 144] width 25 height 13
click at [571, 97] on div at bounding box center [571, 100] width 25 height 13
click at [594, 144] on div at bounding box center [596, 144] width 25 height 13
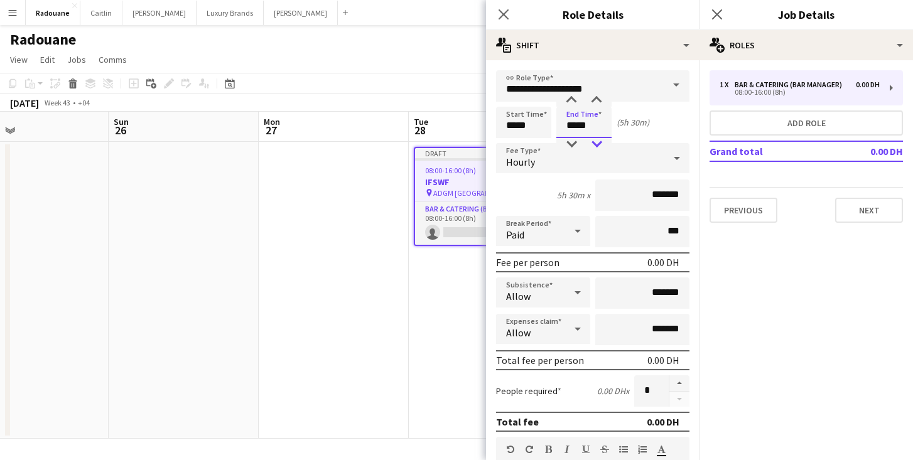
click at [594, 144] on div at bounding box center [596, 144] width 25 height 13
type input "*****"
click at [597, 98] on div at bounding box center [596, 100] width 25 height 13
click at [659, 225] on input "***" at bounding box center [642, 231] width 94 height 31
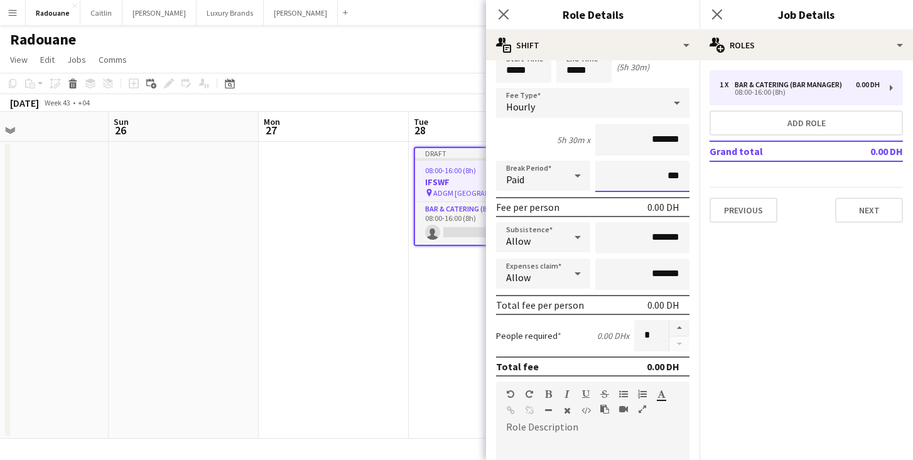
scroll to position [57, 0]
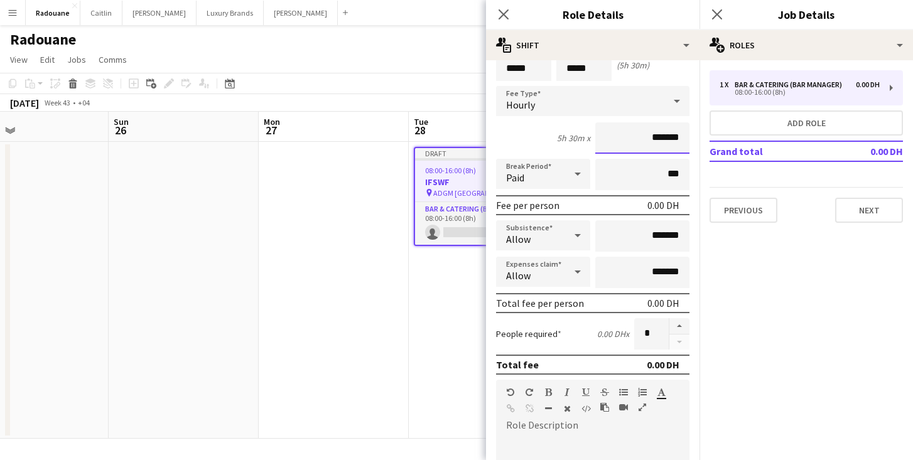
click at [645, 142] on input "*******" at bounding box center [642, 137] width 94 height 31
type input "****"
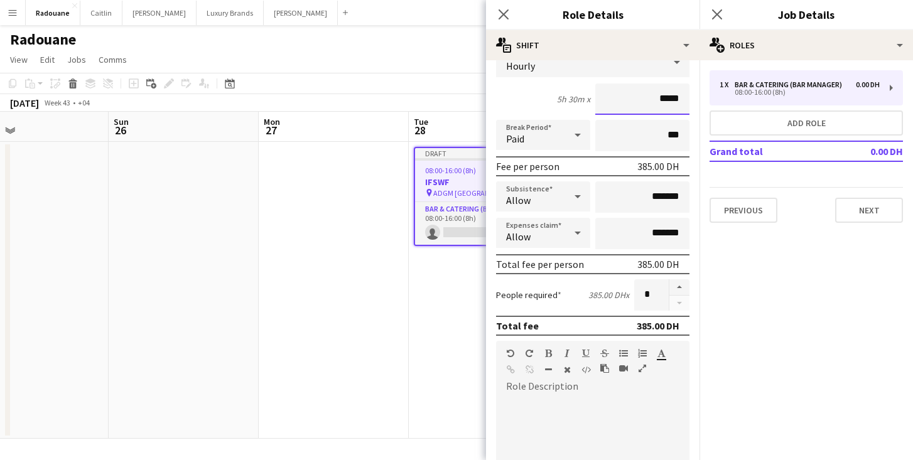
scroll to position [99, 0]
type input "*****"
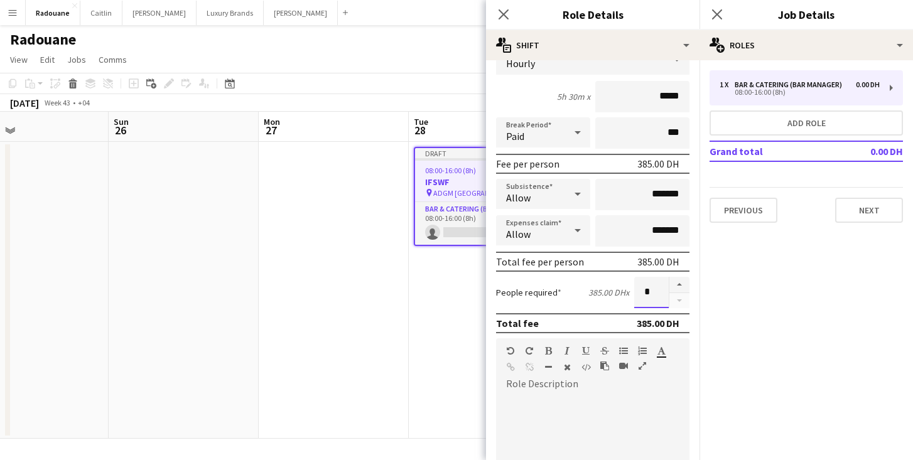
click at [651, 293] on input "*" at bounding box center [651, 292] width 35 height 31
click at [679, 284] on button "button" at bounding box center [679, 285] width 20 height 16
click at [680, 303] on button "button" at bounding box center [679, 301] width 20 height 16
click at [681, 285] on button "button" at bounding box center [679, 285] width 20 height 16
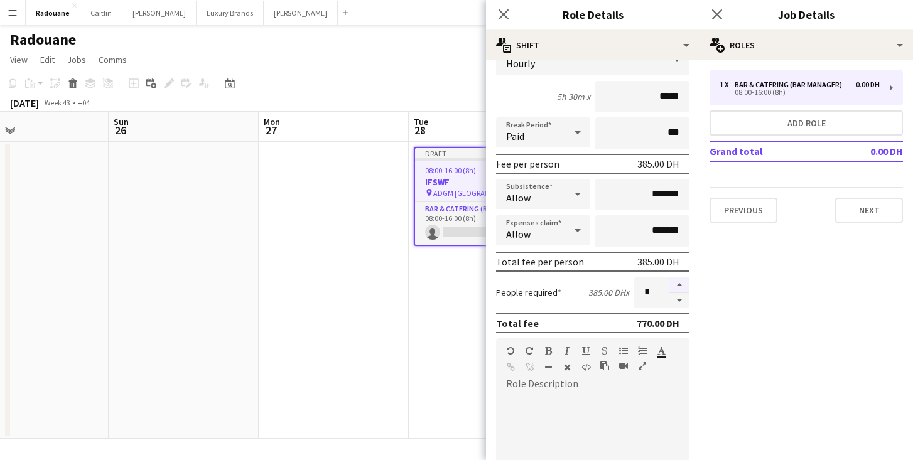
click at [681, 285] on button "button" at bounding box center [679, 285] width 20 height 16
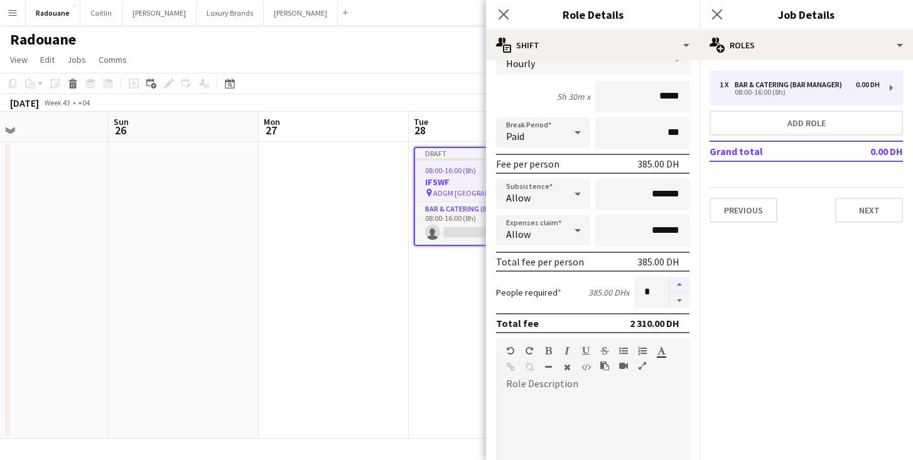
type input "*"
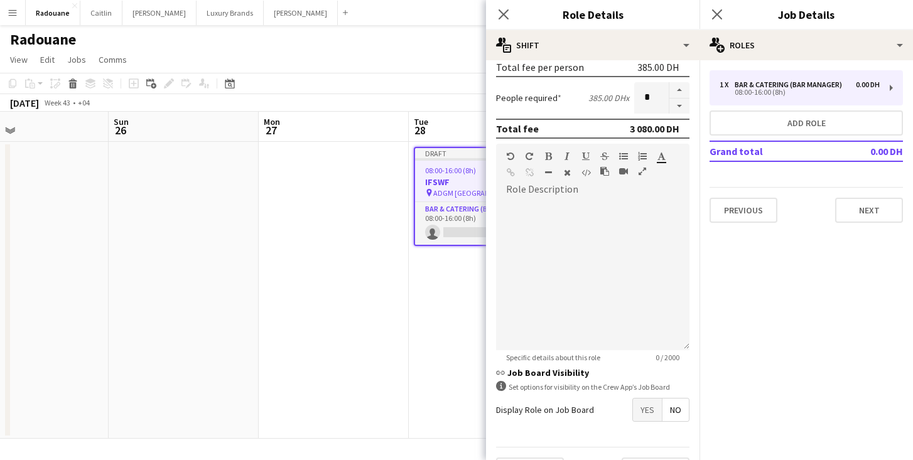
scroll to position [292, 0]
click at [591, 223] on div at bounding box center [592, 276] width 193 height 151
paste div
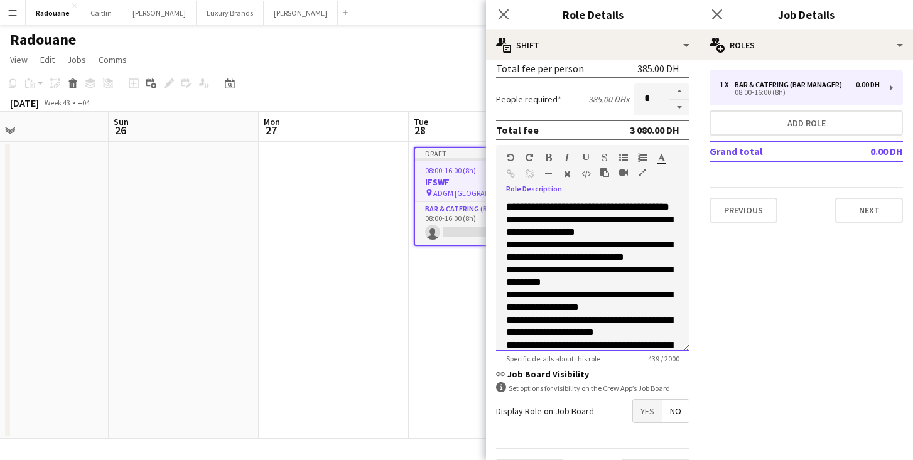
scroll to position [0, 0]
click at [547, 222] on div "**********" at bounding box center [592, 276] width 193 height 151
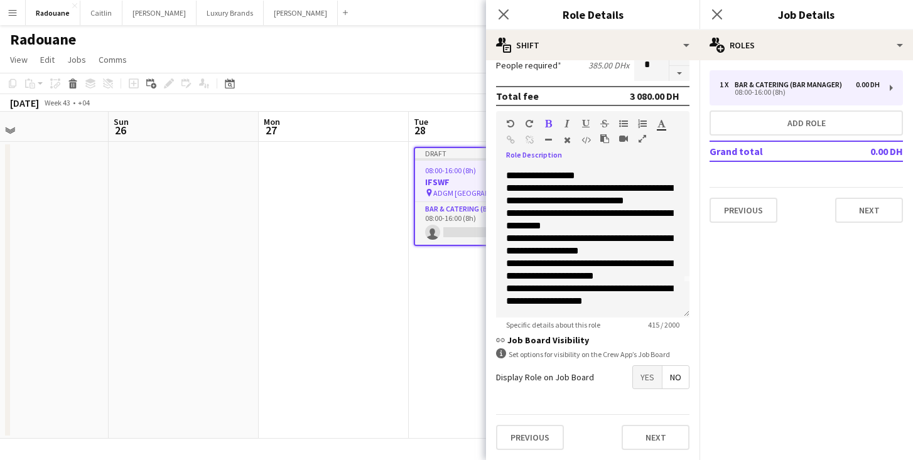
click at [638, 374] on span "Yes" at bounding box center [647, 377] width 29 height 23
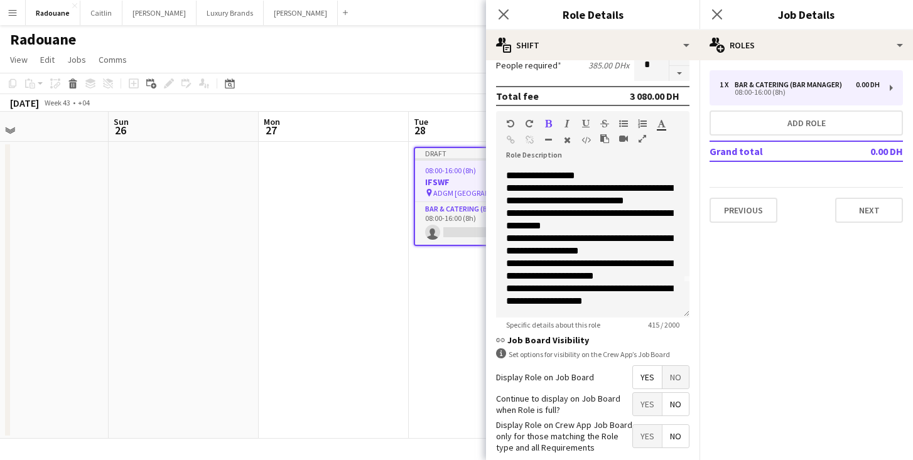
click at [651, 414] on span "Yes" at bounding box center [647, 404] width 29 height 23
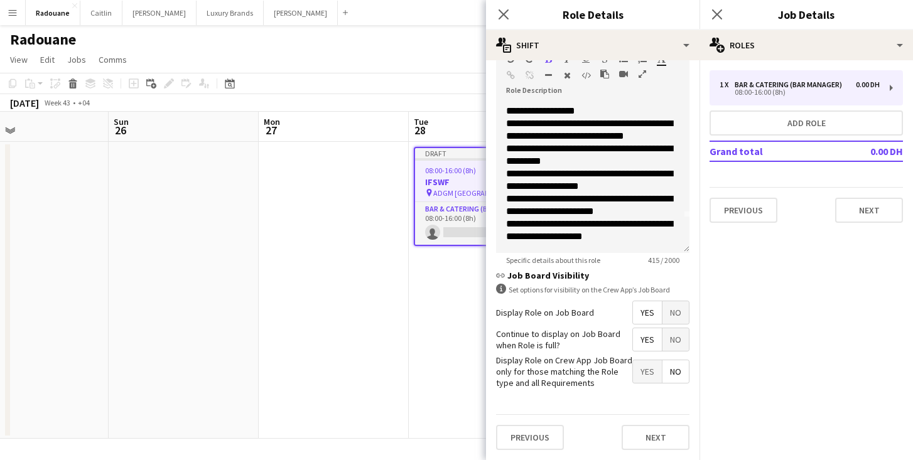
scroll to position [390, 0]
click at [649, 433] on button "Next" at bounding box center [656, 438] width 68 height 25
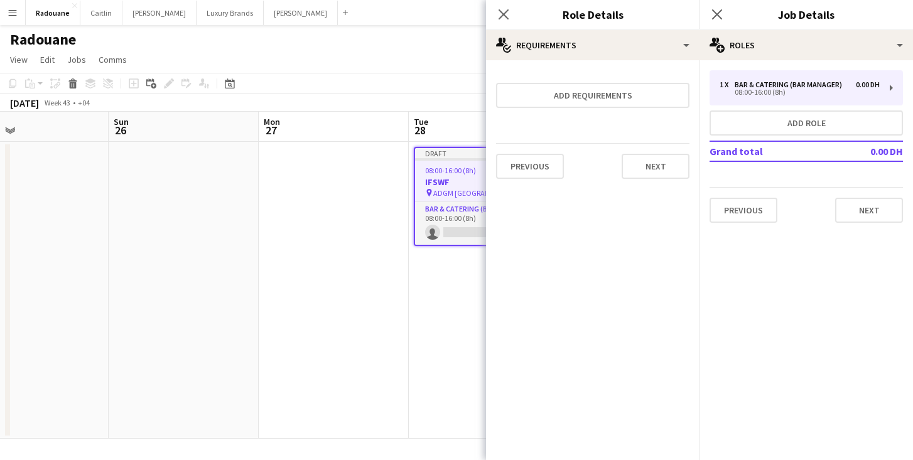
scroll to position [0, 0]
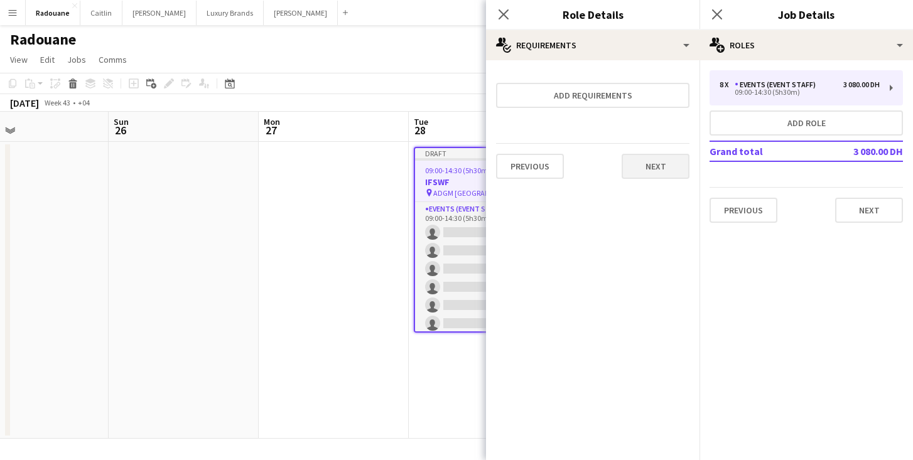
click at [648, 169] on button "Next" at bounding box center [656, 166] width 68 height 25
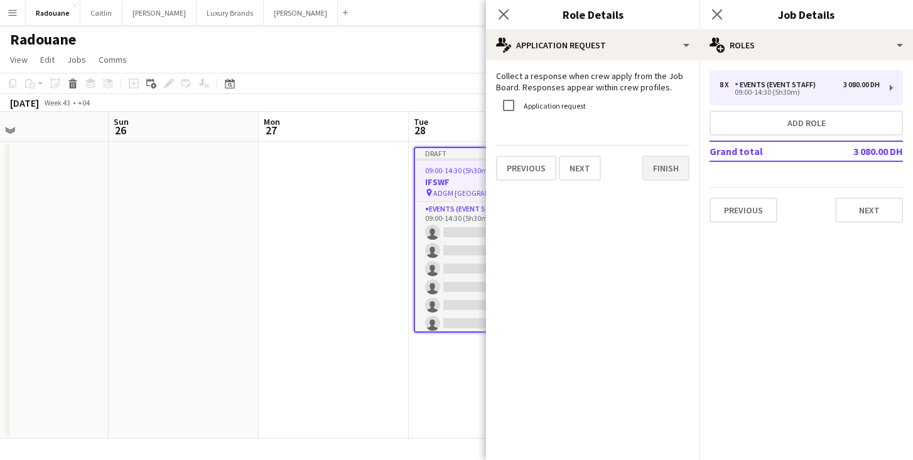
click at [657, 166] on button "Finish" at bounding box center [665, 168] width 47 height 25
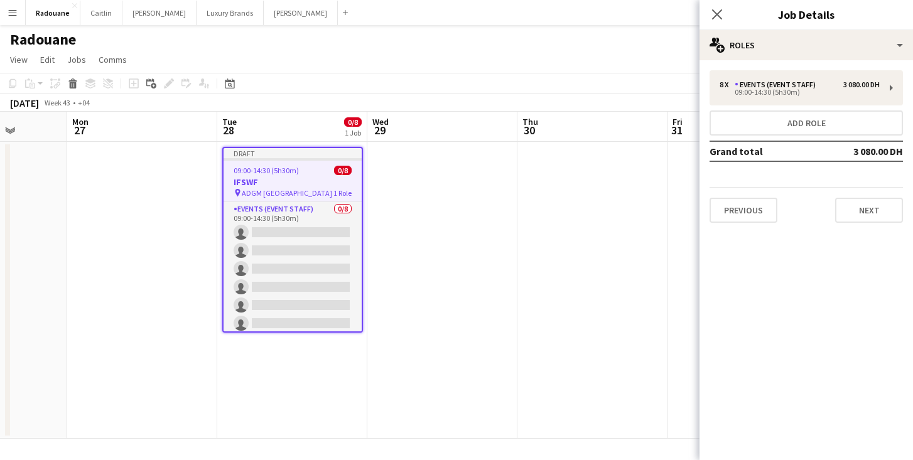
scroll to position [0, 545]
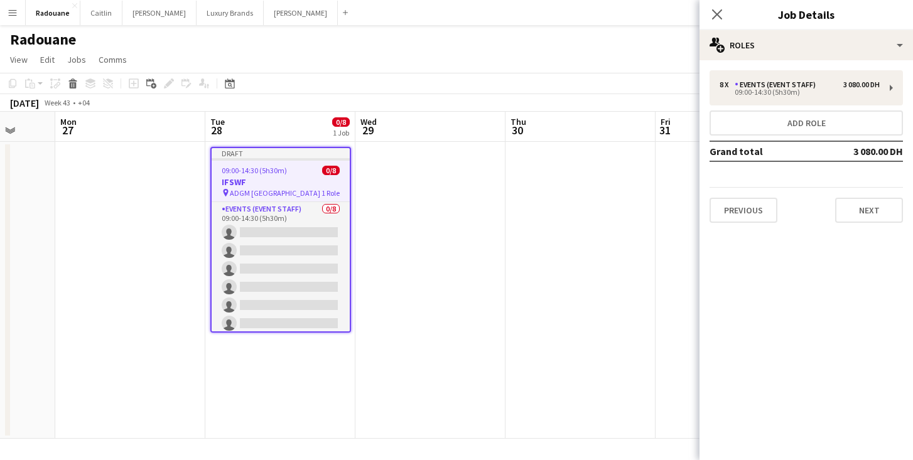
click at [434, 283] on app-date-cell at bounding box center [430, 290] width 150 height 297
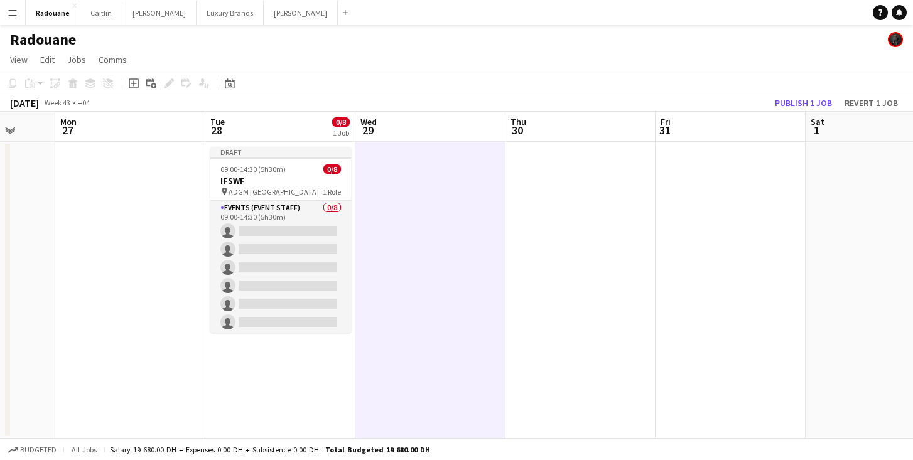
click at [575, 261] on app-date-cell at bounding box center [580, 290] width 150 height 297
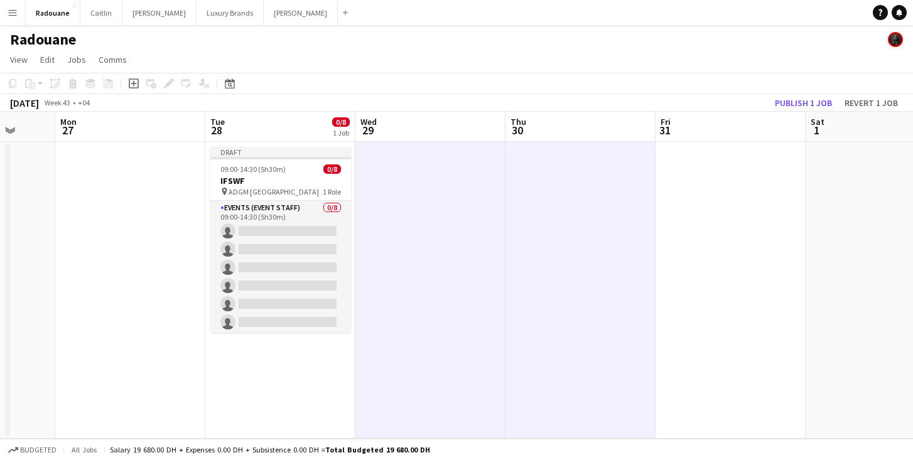
click at [692, 244] on app-date-cell at bounding box center [731, 290] width 150 height 297
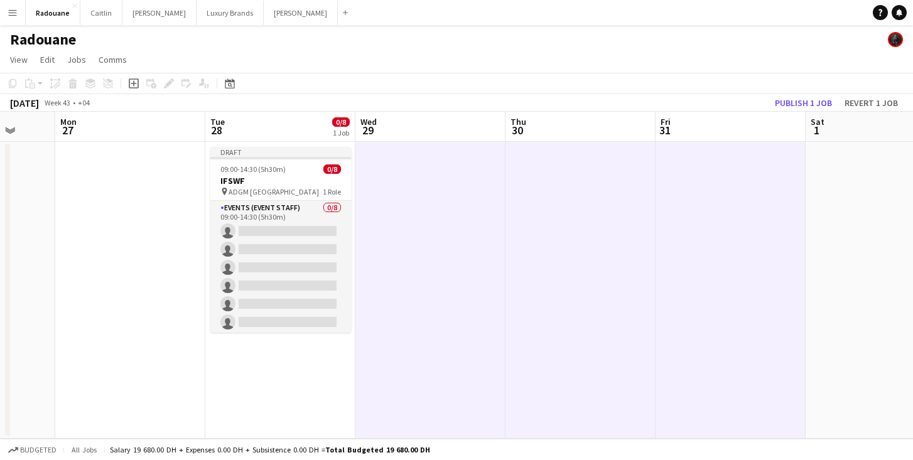
click at [55, 82] on div "Copy Paste Paste Command V Paste with crew Command Shift V Paste linked Job [GE…" at bounding box center [60, 83] width 111 height 15
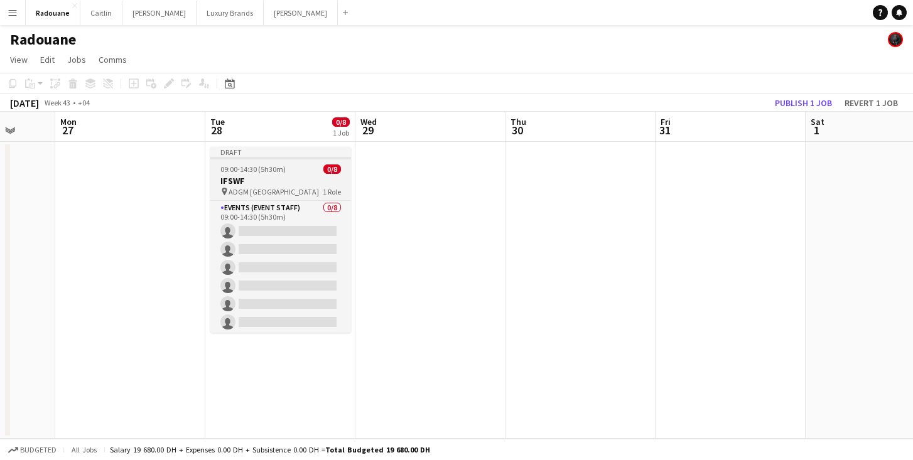
click at [279, 158] on div at bounding box center [280, 158] width 141 height 3
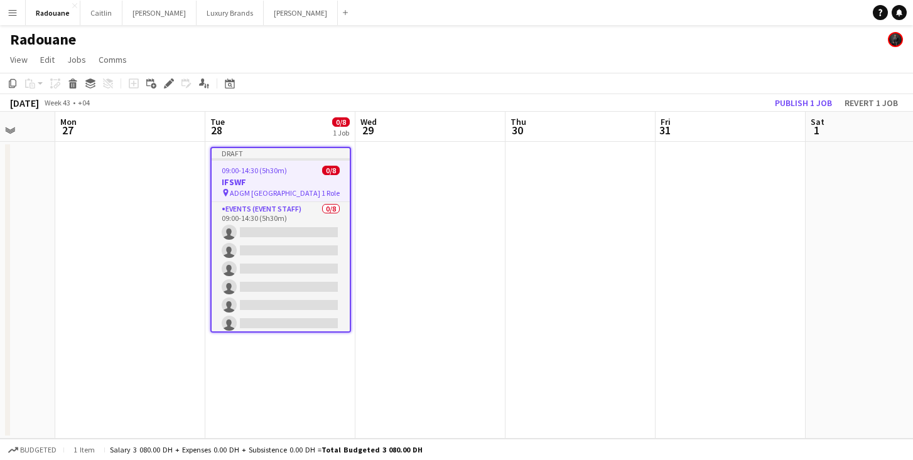
click at [404, 186] on app-date-cell at bounding box center [430, 290] width 150 height 297
click at [419, 195] on app-date-cell at bounding box center [430, 290] width 150 height 297
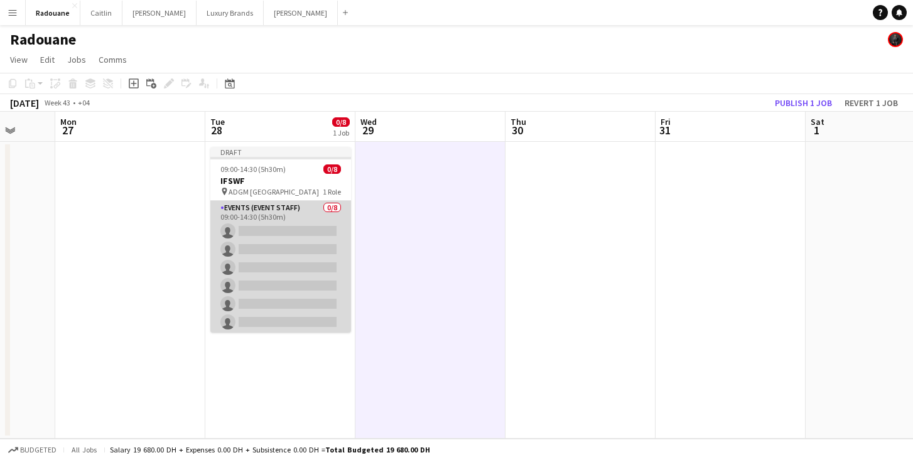
click at [303, 213] on app-card-role "Events (Event Staff) 0/8 09:00-14:30 (5h30m) single-neutral-actions single-neut…" at bounding box center [280, 286] width 141 height 170
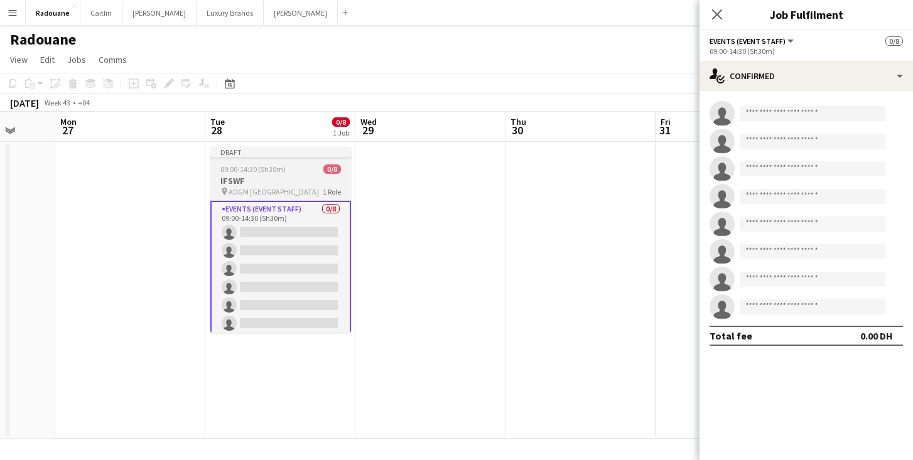
click at [281, 175] on h3 "IFSWF" at bounding box center [280, 180] width 141 height 11
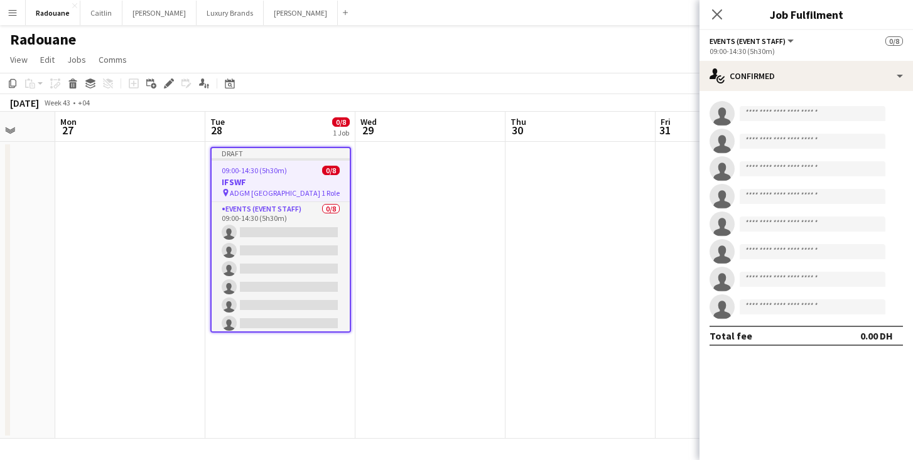
click at [408, 192] on app-date-cell at bounding box center [430, 290] width 150 height 297
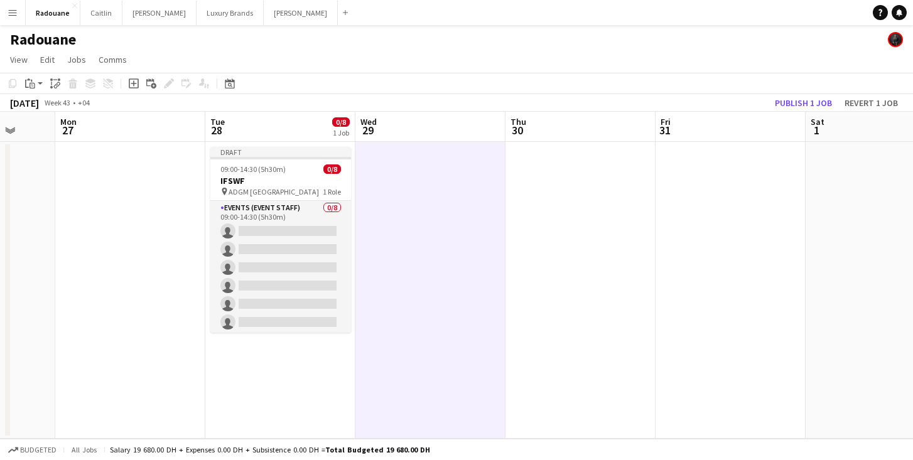
click at [581, 181] on app-date-cell at bounding box center [580, 290] width 150 height 297
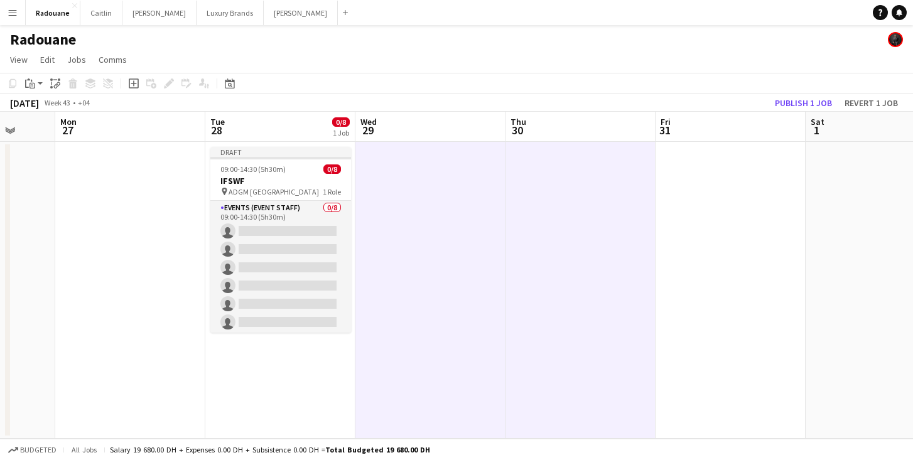
click at [715, 188] on app-date-cell at bounding box center [731, 290] width 150 height 297
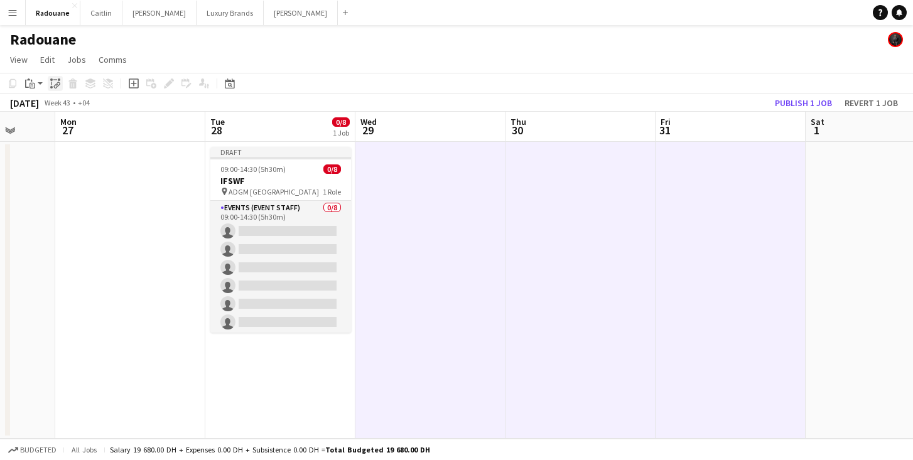
click at [53, 84] on icon "Paste linked Job" at bounding box center [55, 83] width 10 height 10
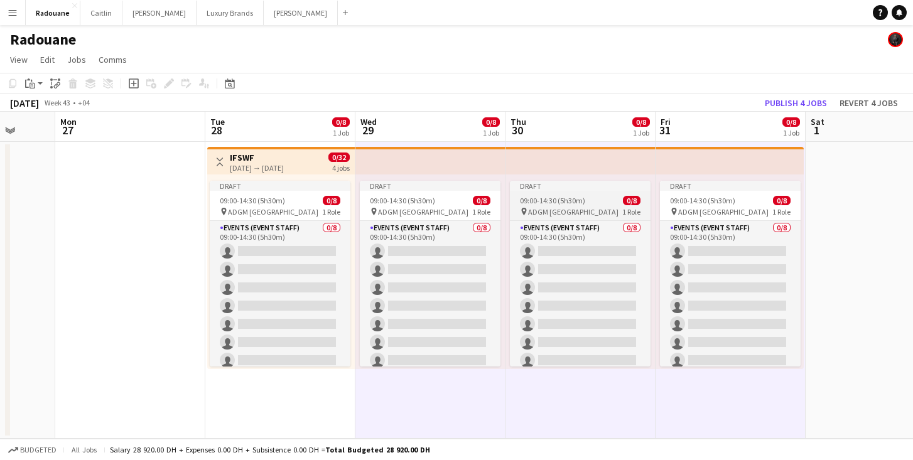
click at [565, 200] on span "09:00-14:30 (5h30m)" at bounding box center [552, 200] width 65 height 9
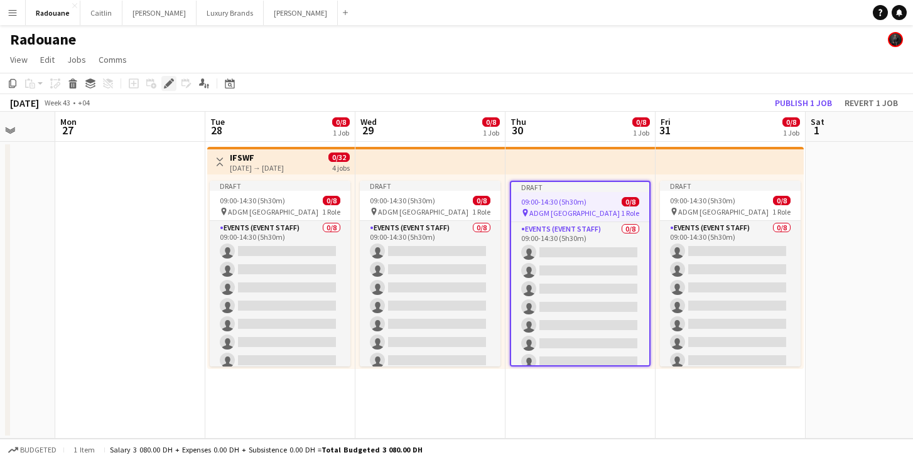
click at [171, 87] on icon "Edit" at bounding box center [169, 83] width 10 height 10
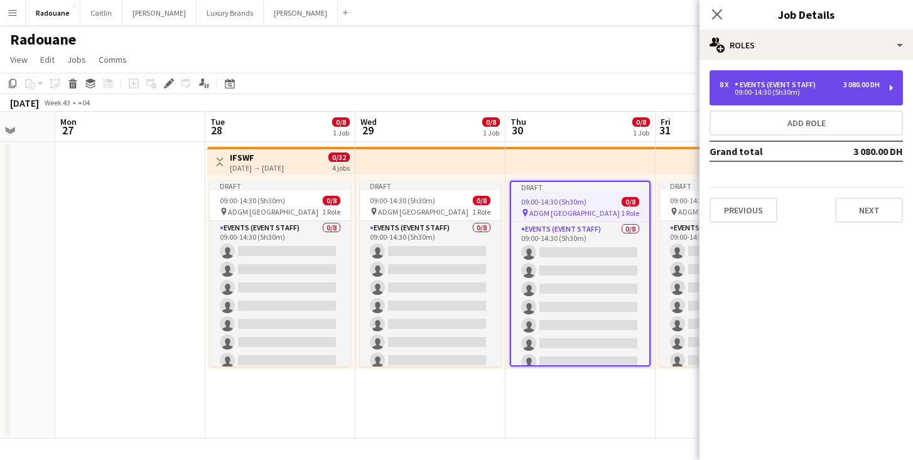
click at [865, 90] on div "09:00-14:30 (5h30m)" at bounding box center [800, 92] width 160 height 6
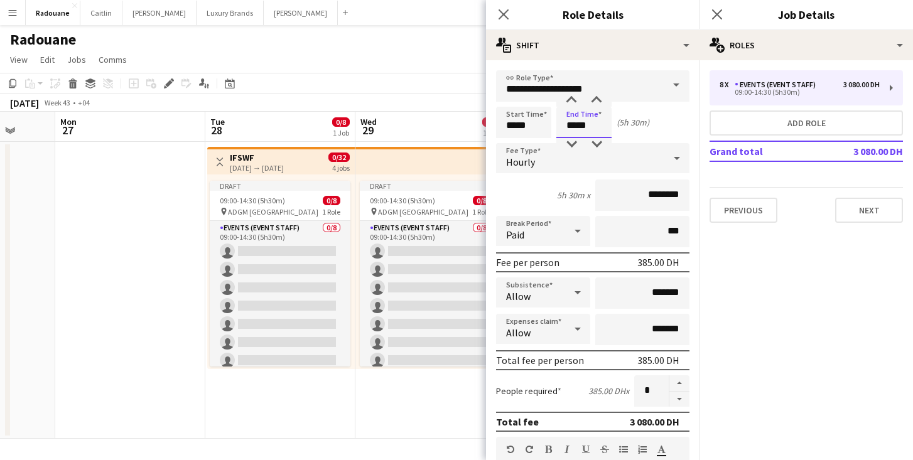
click at [579, 131] on input "*****" at bounding box center [583, 122] width 55 height 31
click at [572, 97] on div at bounding box center [571, 100] width 25 height 13
type input "*****"
click at [572, 97] on div at bounding box center [571, 100] width 25 height 13
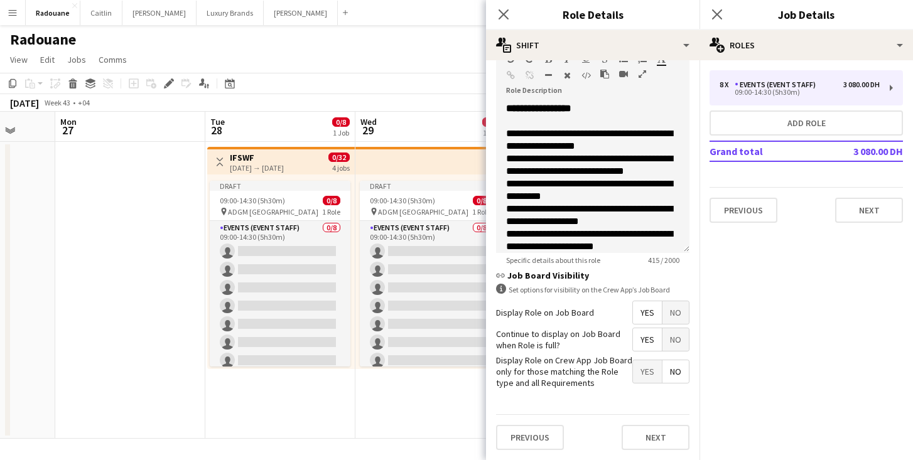
scroll to position [390, 0]
click at [651, 440] on button "Next" at bounding box center [656, 438] width 68 height 25
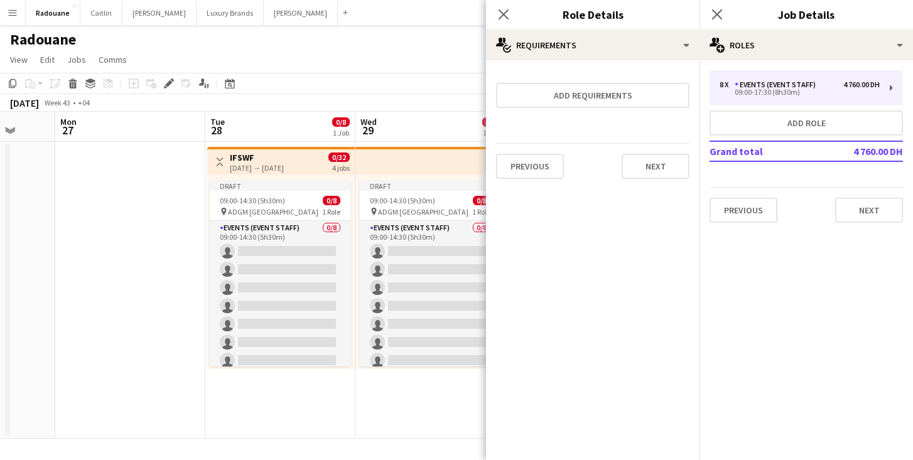
scroll to position [0, 0]
click at [662, 169] on button "Next" at bounding box center [656, 166] width 68 height 25
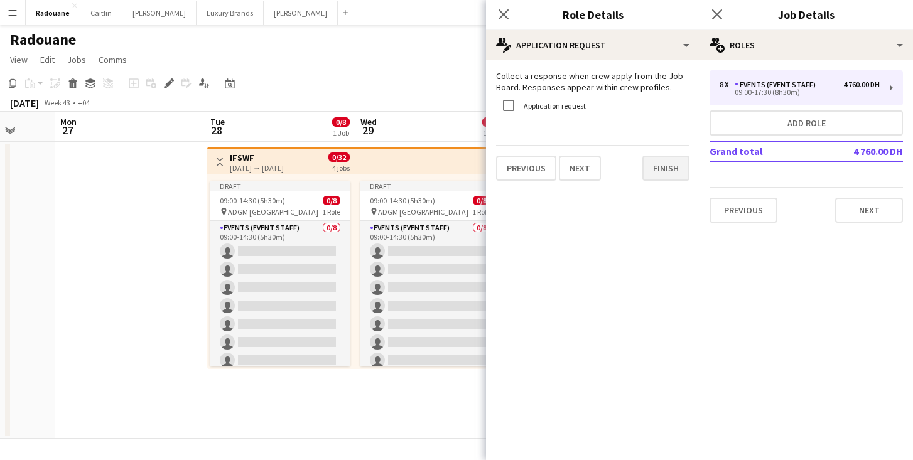
click at [662, 169] on button "Finish" at bounding box center [665, 168] width 47 height 25
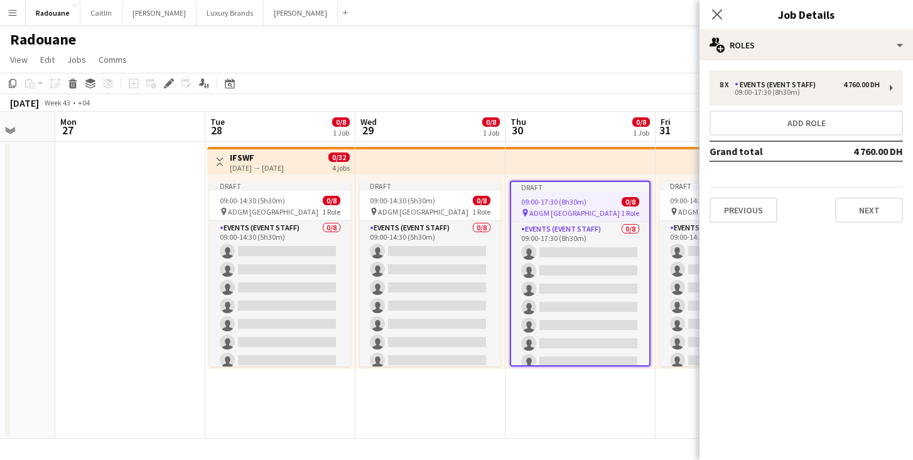
click at [609, 415] on app-date-cell "Draft 09:00-17:30 (8h30m) 0/8 pin ADGM Abu Dhabi 1 Role Events (Event Staff) 0/…" at bounding box center [580, 290] width 150 height 297
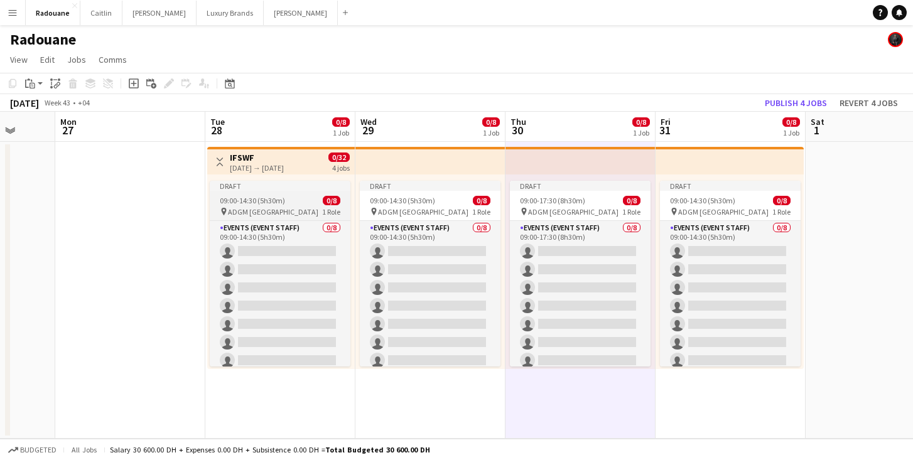
click at [280, 195] on app-job-card "Draft 09:00-14:30 (5h30m) 0/8 pin ADGM Abu Dhabi 1 Role Events (Event Staff) 0/…" at bounding box center [280, 274] width 141 height 186
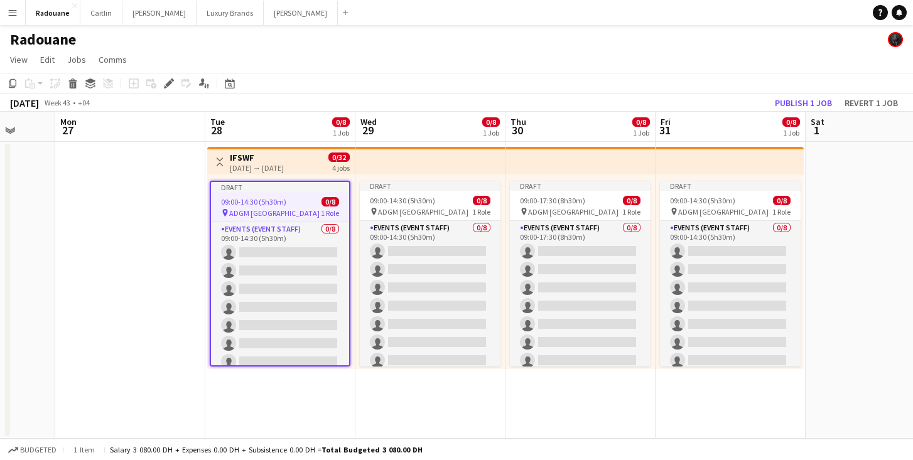
click at [275, 207] on app-job-card "Draft 09:00-14:30 (5h30m) 0/8 pin ADGM Abu Dhabi 1 Role Events (Event Staff) 0/…" at bounding box center [280, 274] width 141 height 186
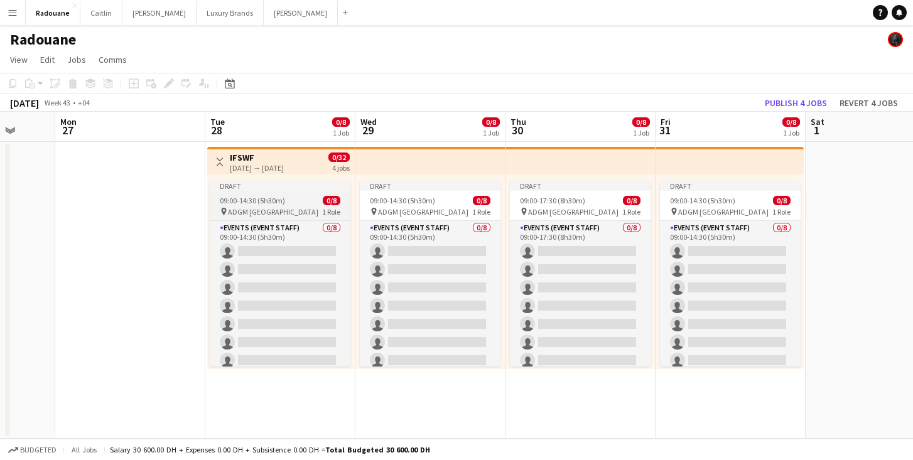
click at [275, 207] on span "ADGM [GEOGRAPHIC_DATA]" at bounding box center [273, 211] width 90 height 9
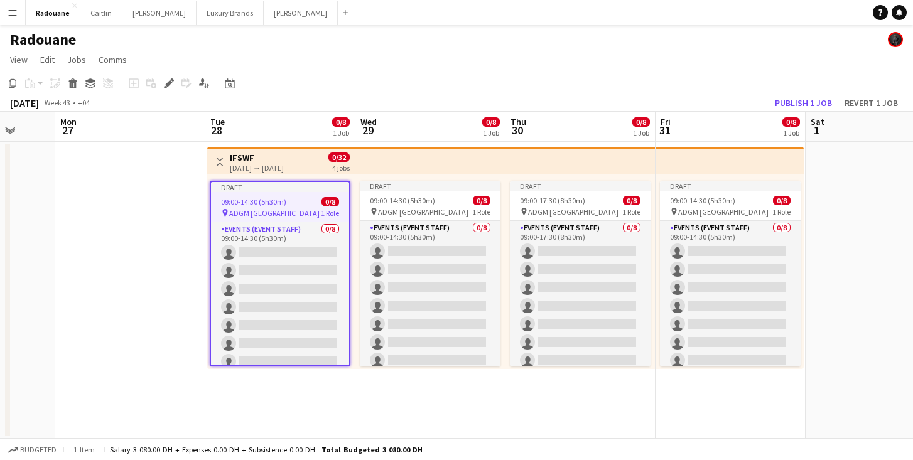
click at [275, 207] on app-job-card "Draft 09:00-14:30 (5h30m) 0/8 pin ADGM Abu Dhabi 1 Role Events (Event Staff) 0/…" at bounding box center [280, 274] width 141 height 186
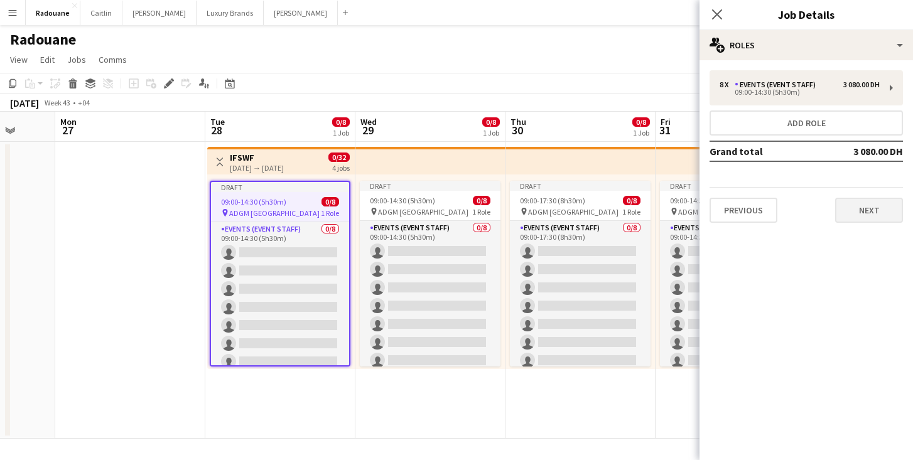
click at [864, 207] on button "Next" at bounding box center [869, 210] width 68 height 25
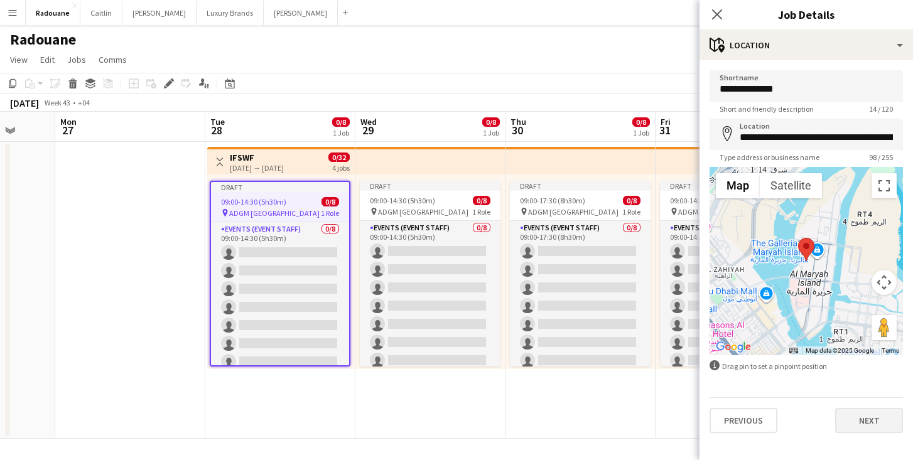
click at [872, 417] on button "Next" at bounding box center [869, 420] width 68 height 25
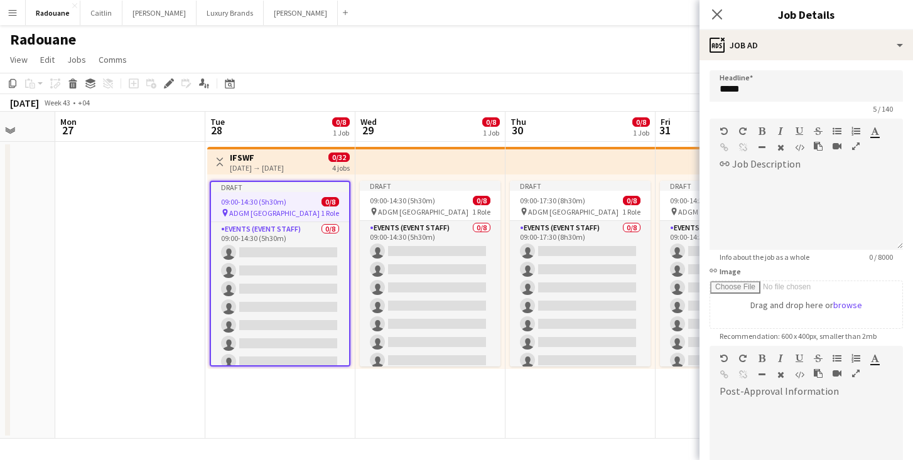
click at [137, 278] on app-date-cell at bounding box center [130, 290] width 150 height 297
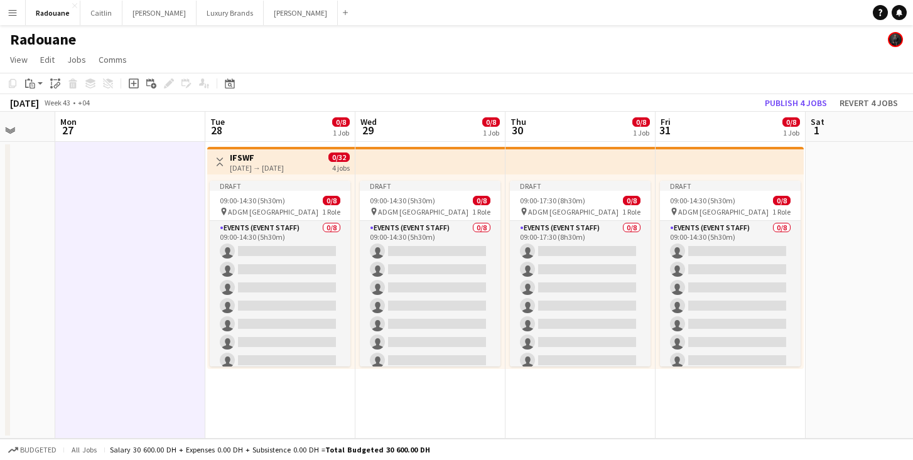
click at [836, 164] on app-date-cell at bounding box center [881, 290] width 150 height 297
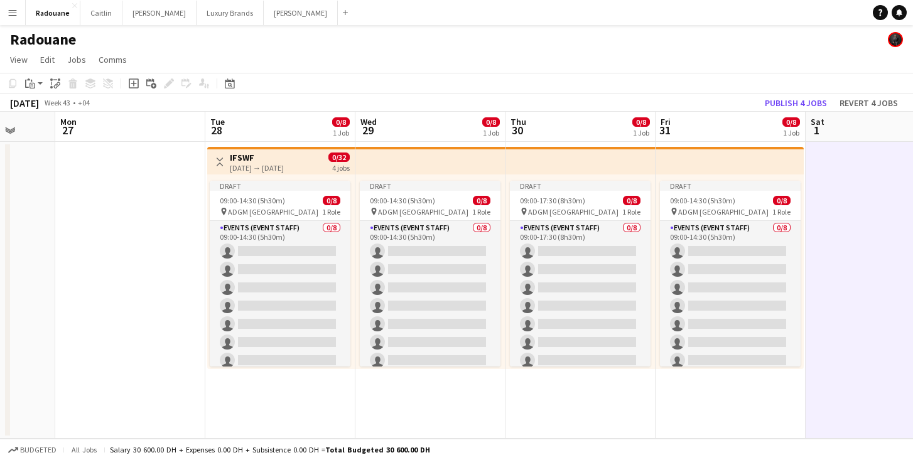
click at [283, 170] on div "[DATE] → [DATE]" at bounding box center [257, 167] width 54 height 9
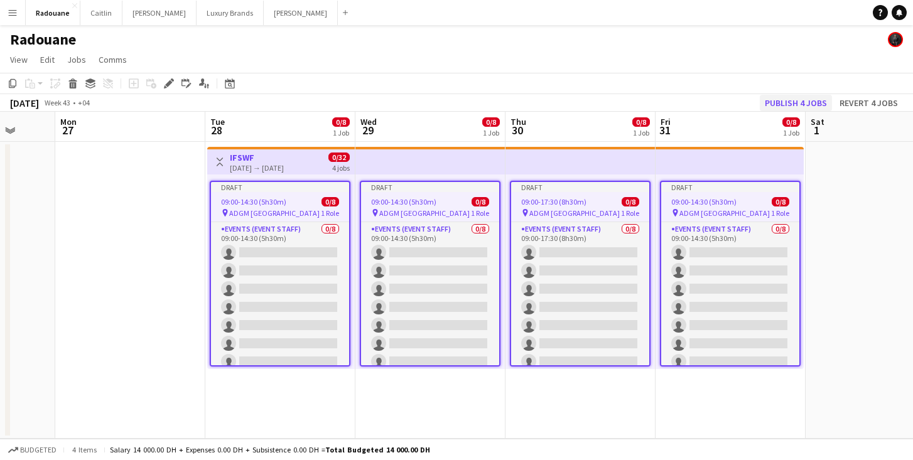
click at [809, 99] on button "Publish 4 jobs" at bounding box center [796, 103] width 72 height 16
click at [284, 159] on h3 "IFSWF" at bounding box center [257, 157] width 54 height 11
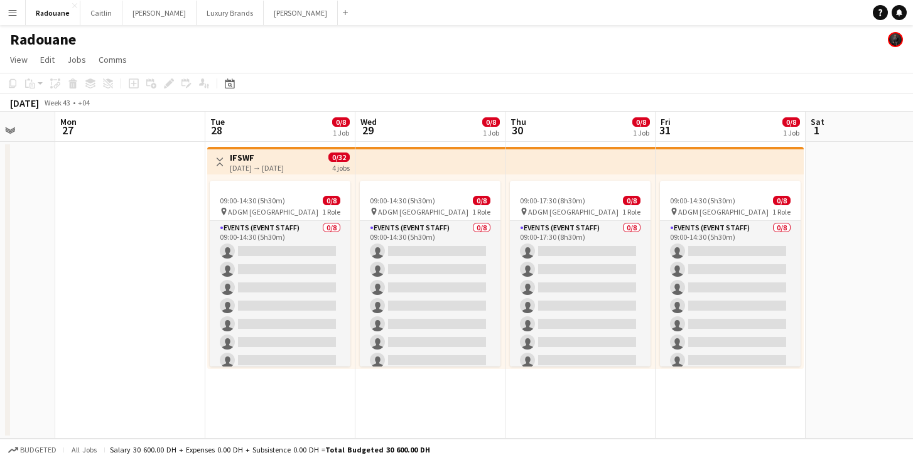
click at [284, 159] on h3 "IFSWF" at bounding box center [257, 157] width 54 height 11
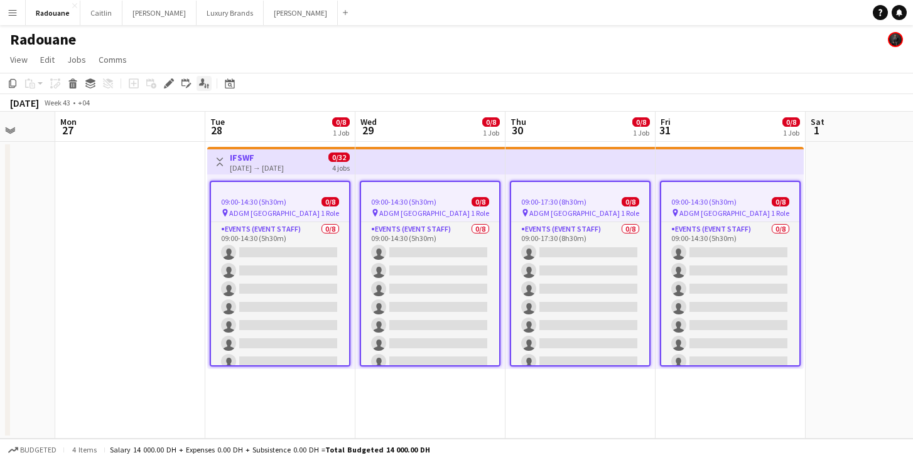
click at [206, 84] on icon "Applicants" at bounding box center [204, 83] width 10 height 10
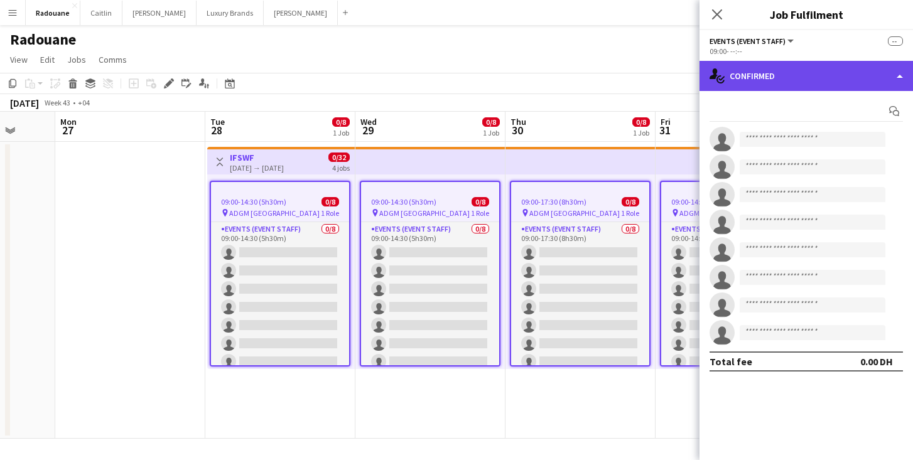
click at [761, 77] on div "single-neutral-actions-check-2 Confirmed" at bounding box center [805, 76] width 213 height 30
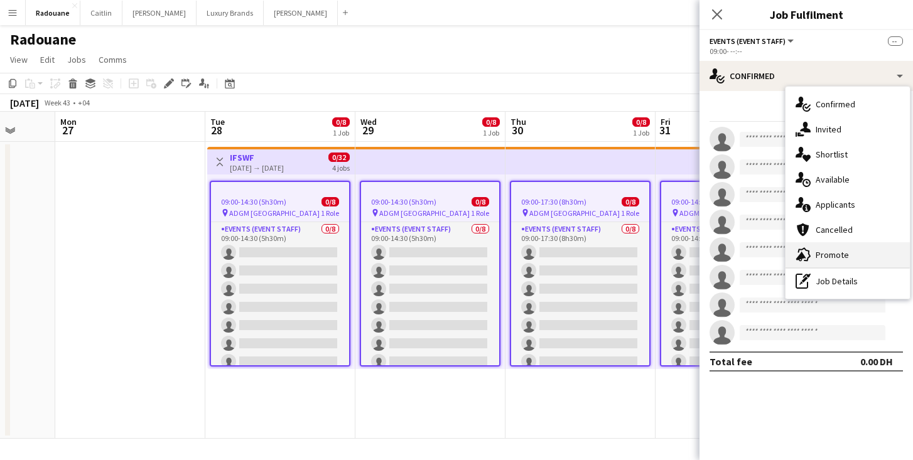
click at [848, 252] on div "advertising-megaphone Promote" at bounding box center [848, 254] width 124 height 25
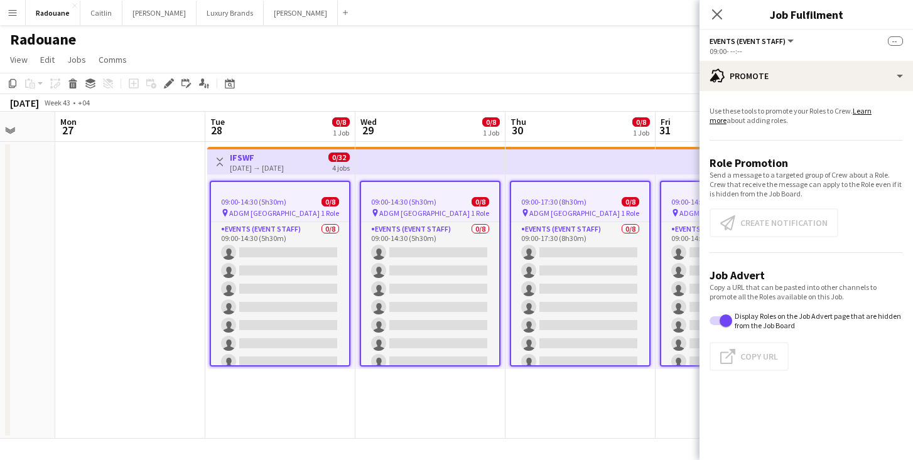
click at [504, 408] on app-date-cell "09:00-14:30 (5h30m) 0/8 pin ADGM Abu Dhabi 1 Role Events (Event Staff) 0/8 09:0…" at bounding box center [430, 290] width 150 height 297
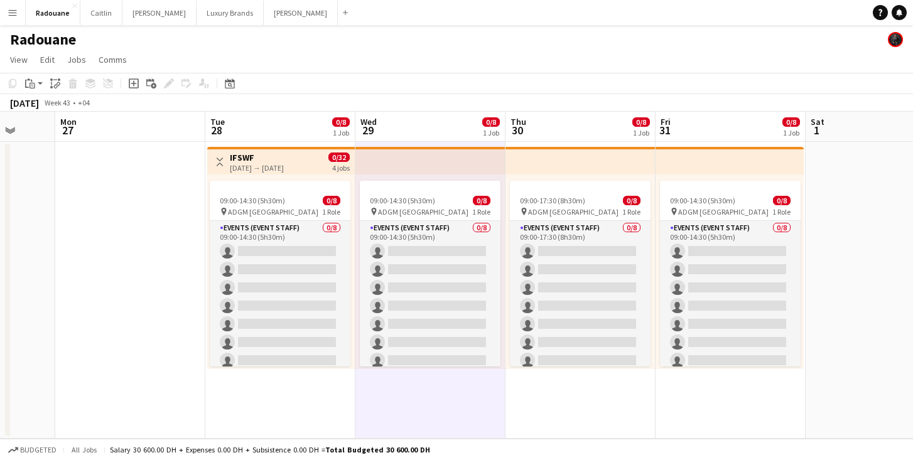
click at [280, 175] on div "09:00-14:30 (5h30m) 0/8 pin ADGM Abu Dhabi 1 Role Events (Event Staff) 0/8 09:0…" at bounding box center [281, 272] width 148 height 195
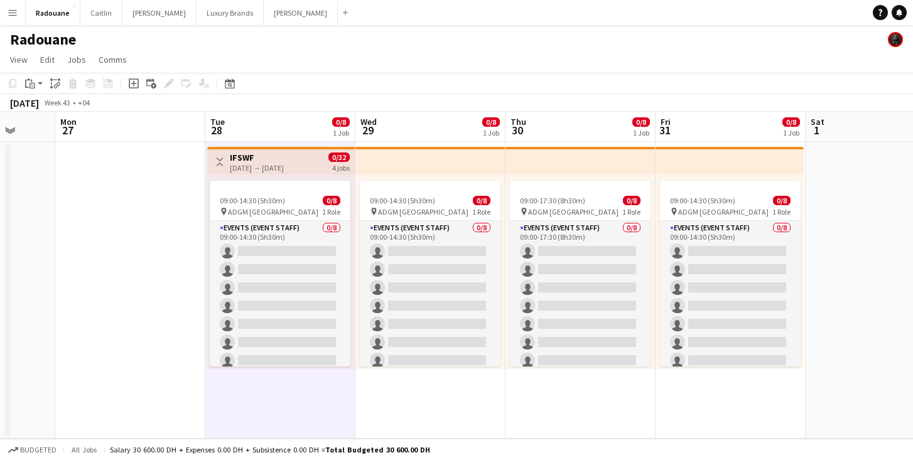
click at [252, 155] on h3 "IFSWF" at bounding box center [257, 157] width 54 height 11
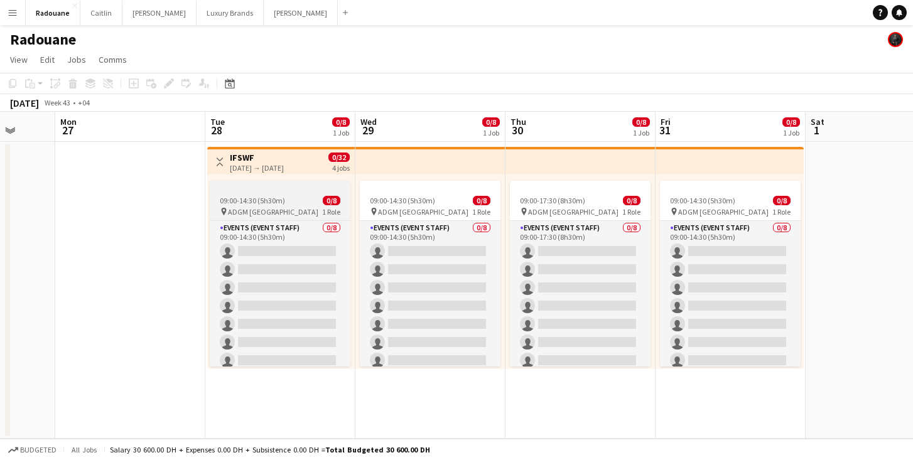
click at [264, 210] on span "ADGM [GEOGRAPHIC_DATA]" at bounding box center [273, 211] width 90 height 9
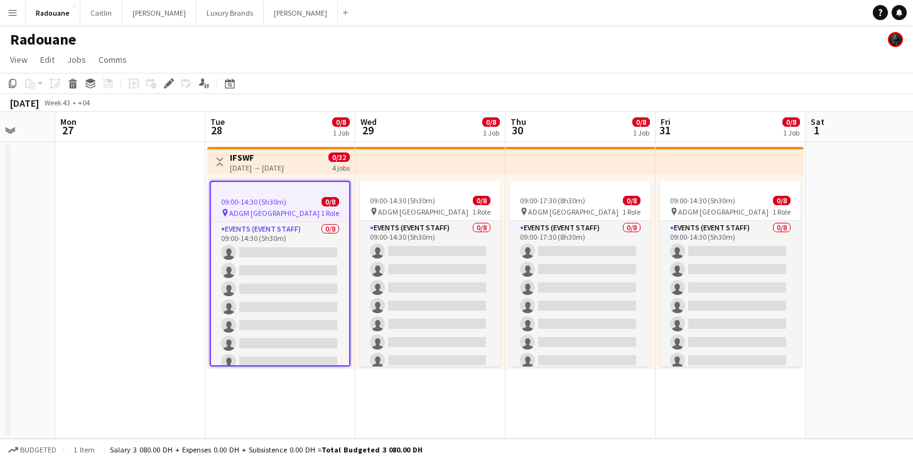
click at [264, 210] on span "ADGM [GEOGRAPHIC_DATA]" at bounding box center [274, 212] width 90 height 9
click at [291, 187] on div at bounding box center [280, 187] width 138 height 10
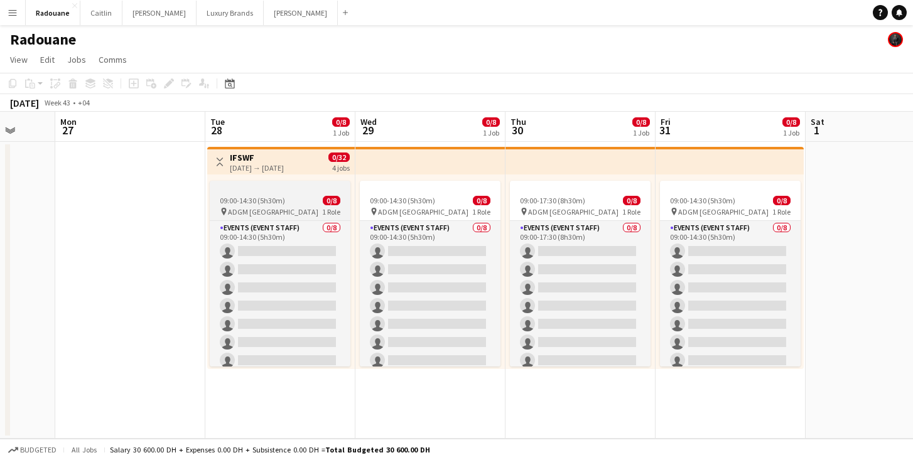
click at [291, 187] on div at bounding box center [280, 186] width 141 height 10
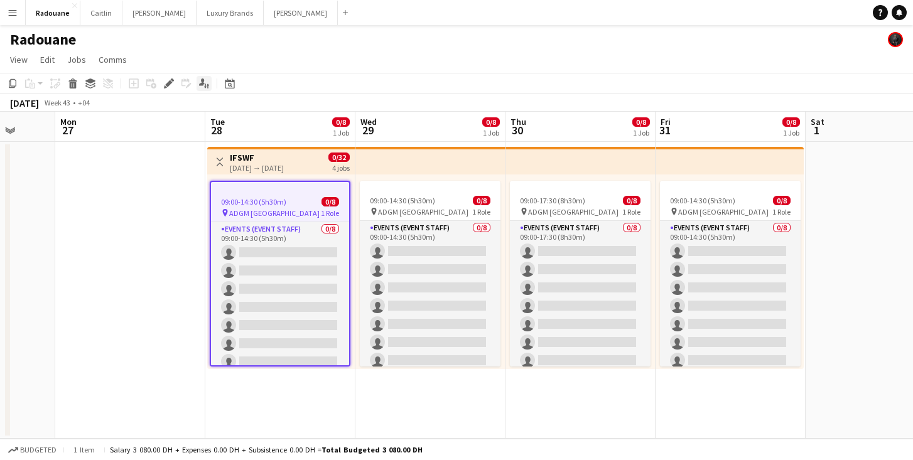
click at [205, 84] on icon "Applicants" at bounding box center [204, 83] width 10 height 10
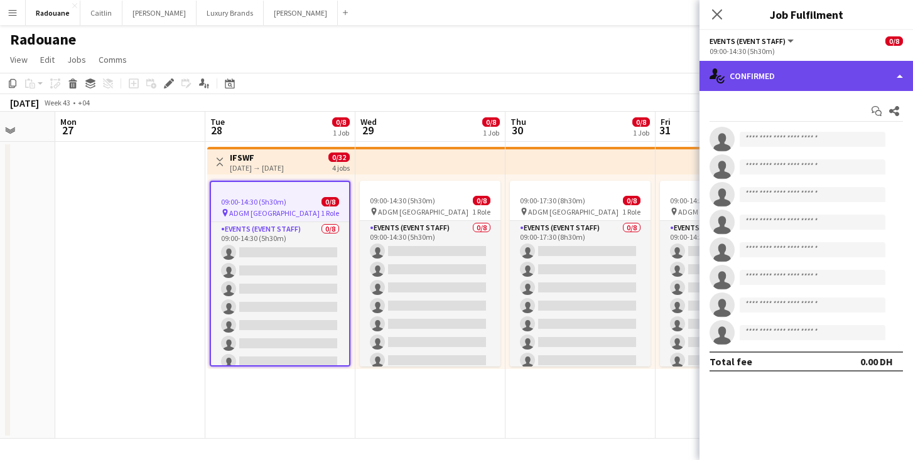
click at [766, 77] on div "single-neutral-actions-check-2 Confirmed" at bounding box center [805, 76] width 213 height 30
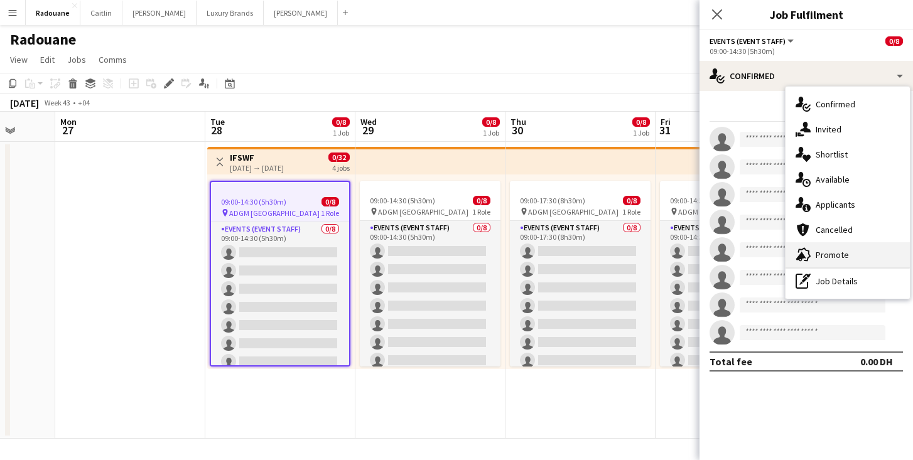
click at [827, 249] on div "advertising-megaphone Promote" at bounding box center [848, 254] width 124 height 25
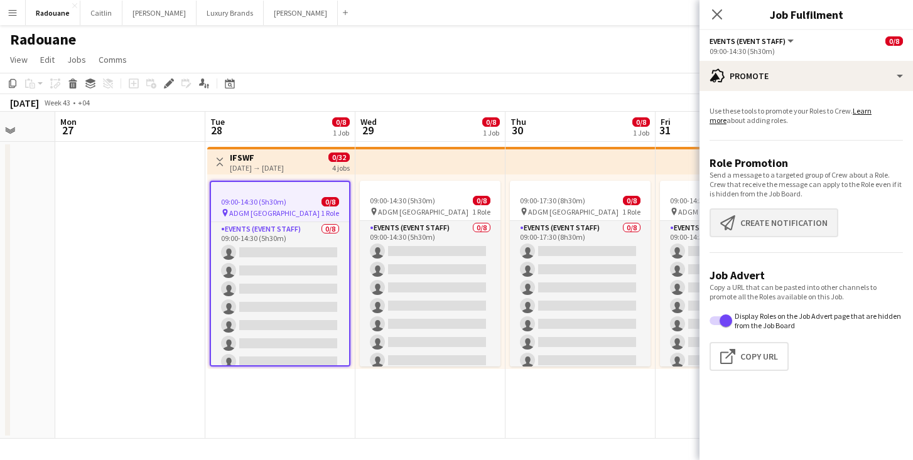
click at [755, 225] on button "Create notification Create notification" at bounding box center [774, 222] width 129 height 29
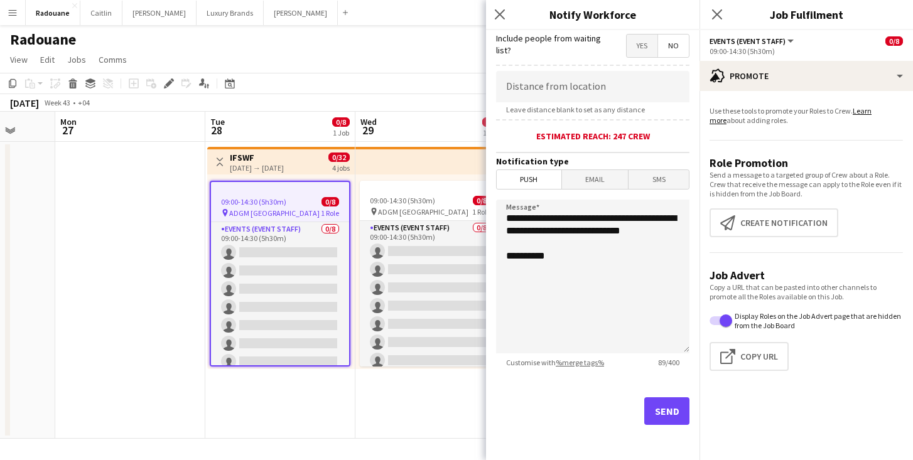
scroll to position [231, 0]
click at [660, 414] on button "Send" at bounding box center [666, 411] width 45 height 28
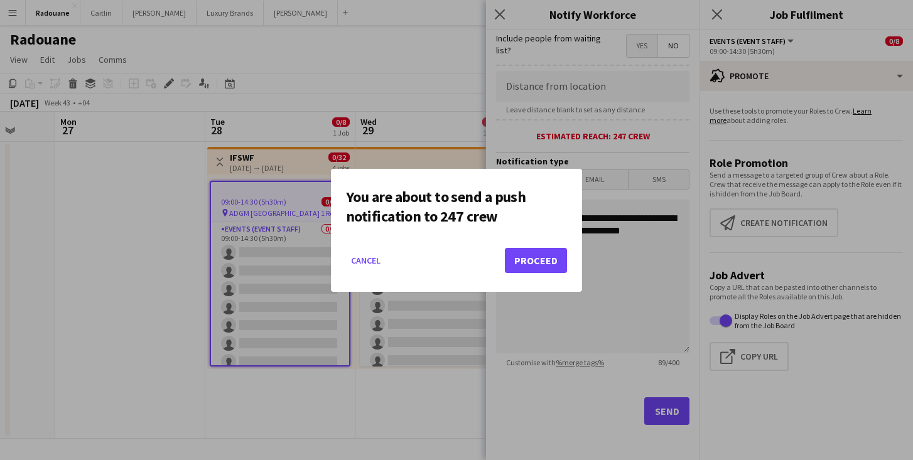
click at [521, 264] on button "Proceed" at bounding box center [536, 260] width 62 height 25
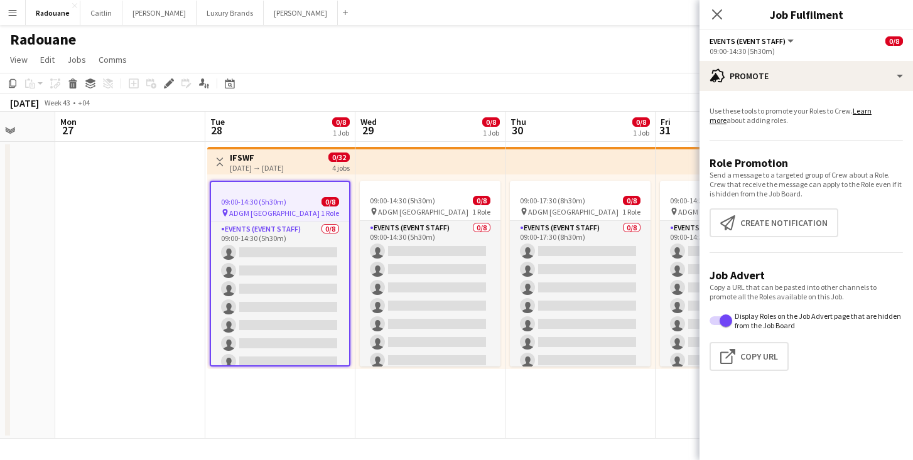
click at [339, 421] on app-date-cell "Toggle View IFSWF [DATE] → [DATE] 0/32 4 jobs 09:00-14:30 (5h30m) 0/8 pin ADGM …" at bounding box center [280, 290] width 150 height 297
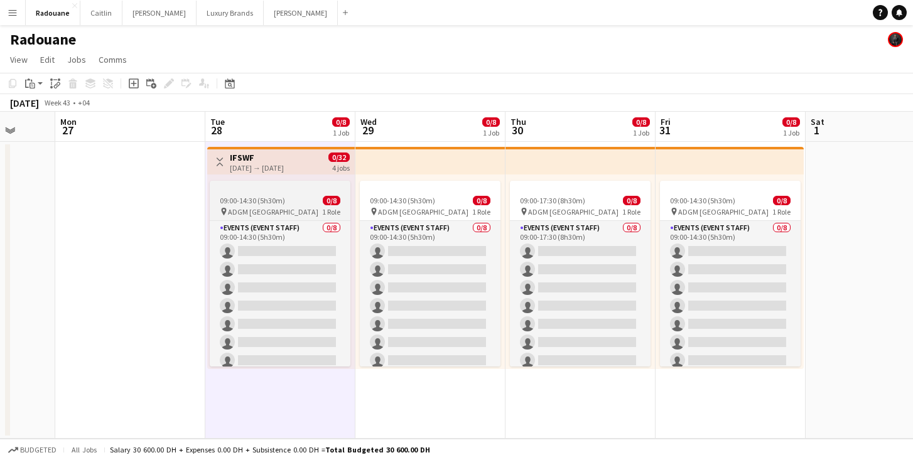
click at [286, 193] on app-job-card "09:00-14:30 (5h30m) 0/8 pin ADGM Abu Dhabi 1 Role Events (Event Staff) 0/8 09:0…" at bounding box center [280, 274] width 141 height 186
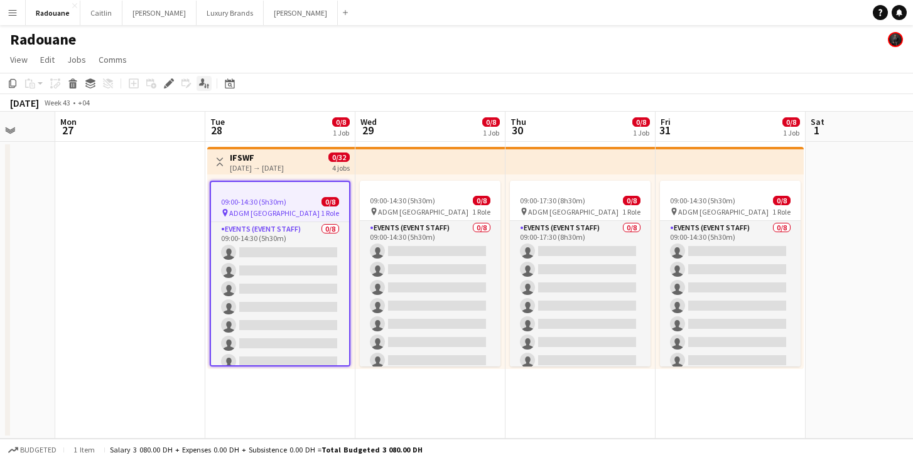
click at [204, 85] on icon "Applicants" at bounding box center [204, 83] width 10 height 10
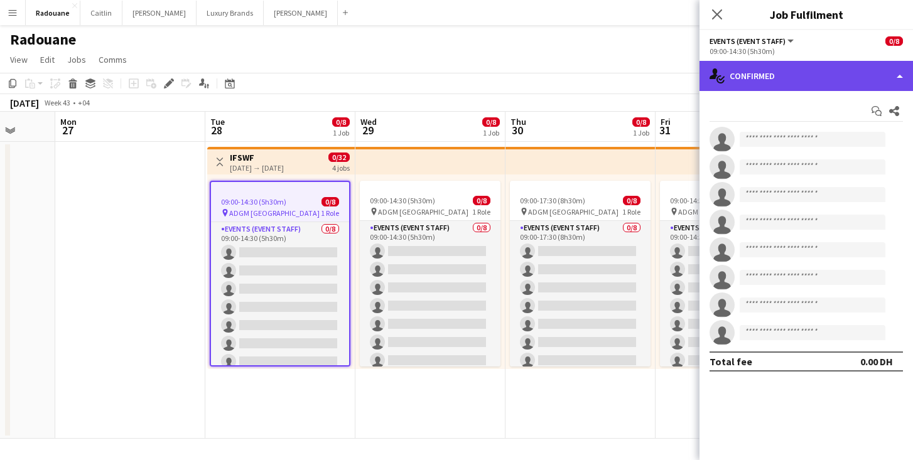
click at [815, 77] on div "single-neutral-actions-check-2 Confirmed" at bounding box center [805, 76] width 213 height 30
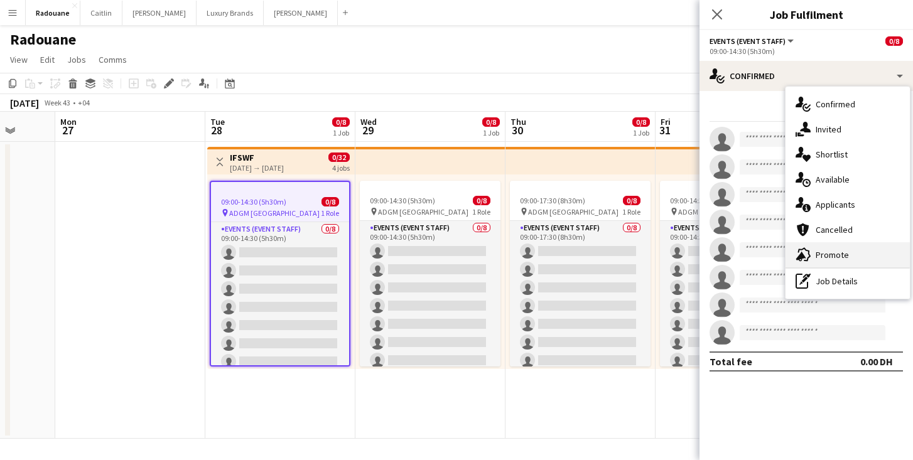
click at [836, 254] on span "Promote" at bounding box center [832, 254] width 33 height 11
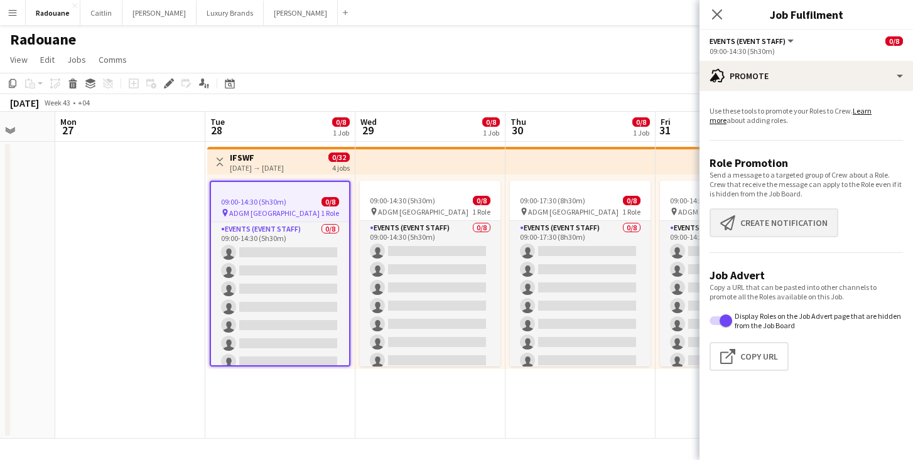
click at [818, 230] on button "Create notification Create notification" at bounding box center [774, 222] width 129 height 29
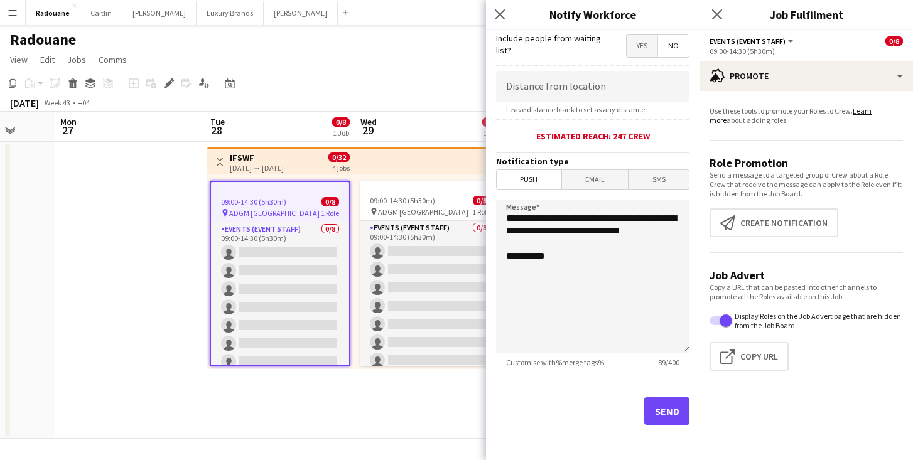
click at [662, 418] on button "Send" at bounding box center [666, 411] width 45 height 28
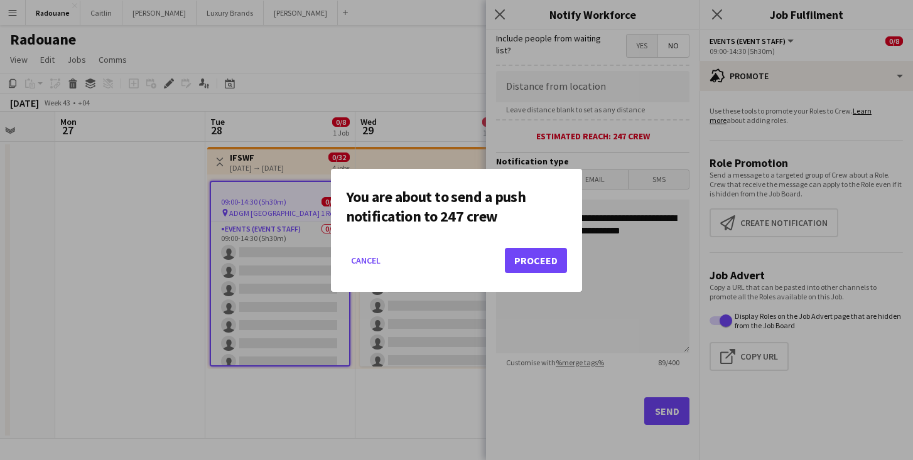
click at [532, 261] on button "Proceed" at bounding box center [536, 260] width 62 height 25
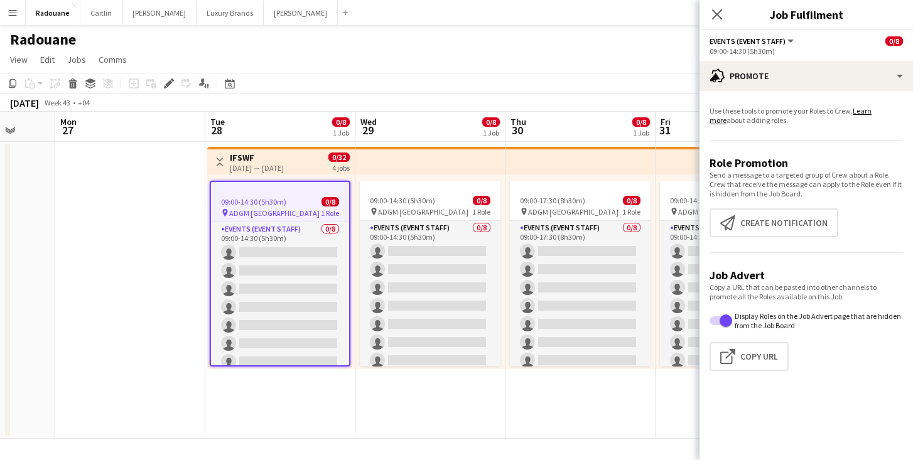
click at [278, 199] on span "09:00-14:30 (5h30m)" at bounding box center [253, 201] width 65 height 9
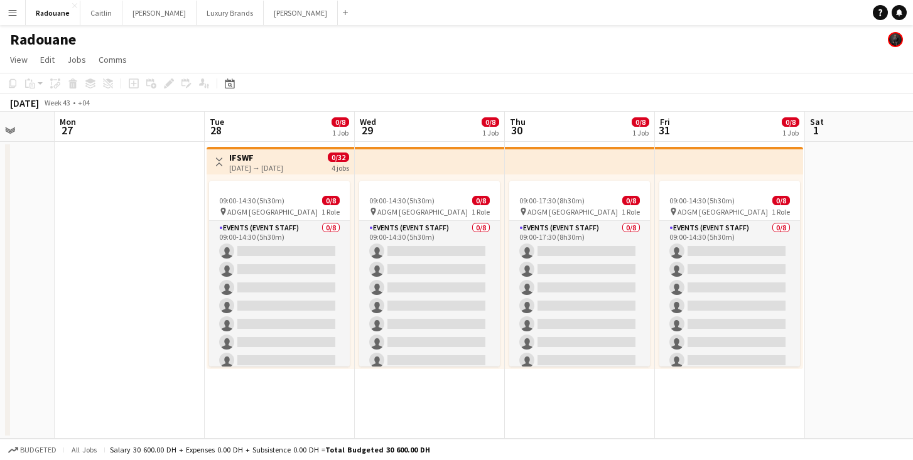
click at [254, 163] on div "[DATE] → [DATE]" at bounding box center [256, 167] width 54 height 9
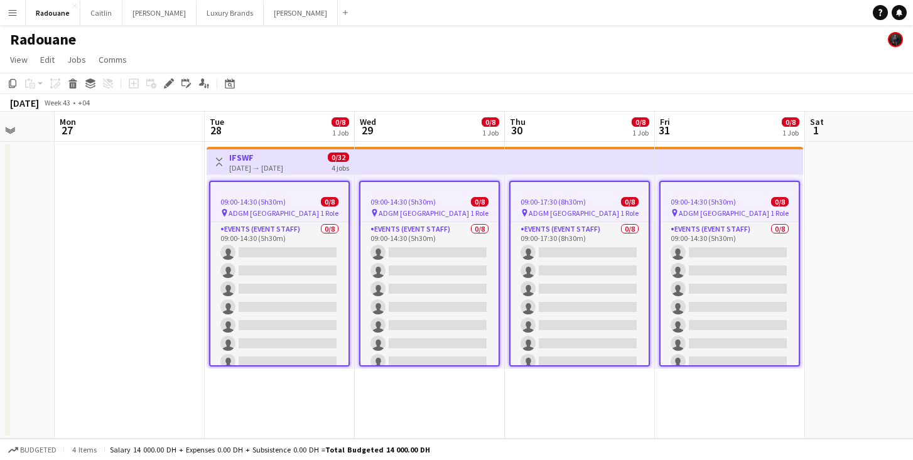
click at [254, 163] on div "[DATE] → [DATE]" at bounding box center [256, 167] width 54 height 9
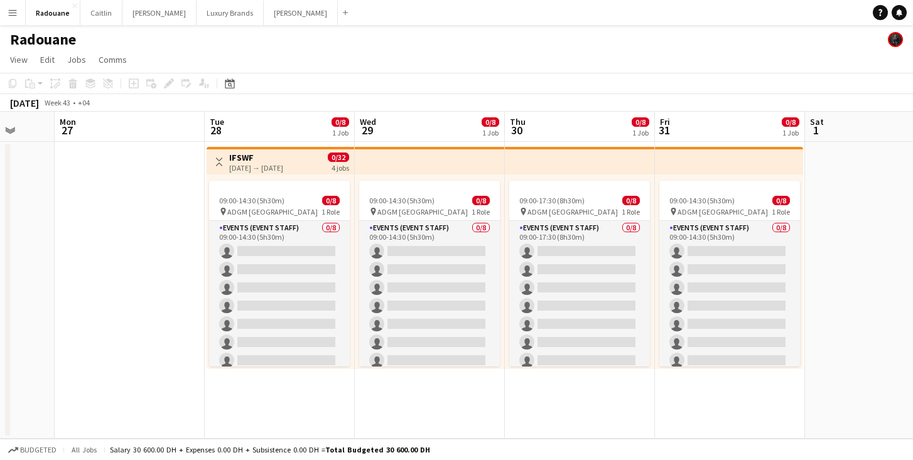
click at [254, 163] on div "[DATE] → [DATE]" at bounding box center [256, 167] width 54 height 9
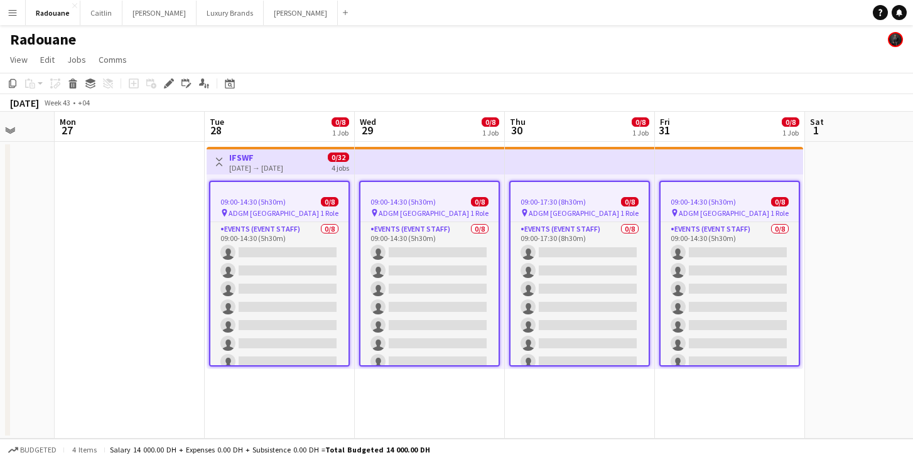
click at [246, 152] on h3 "IFSWF" at bounding box center [256, 157] width 54 height 11
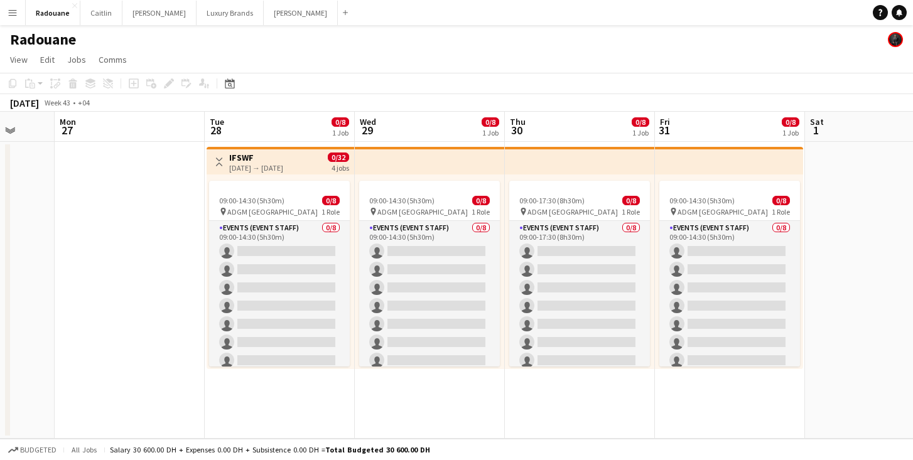
click at [246, 152] on h3 "IFSWF" at bounding box center [256, 157] width 54 height 11
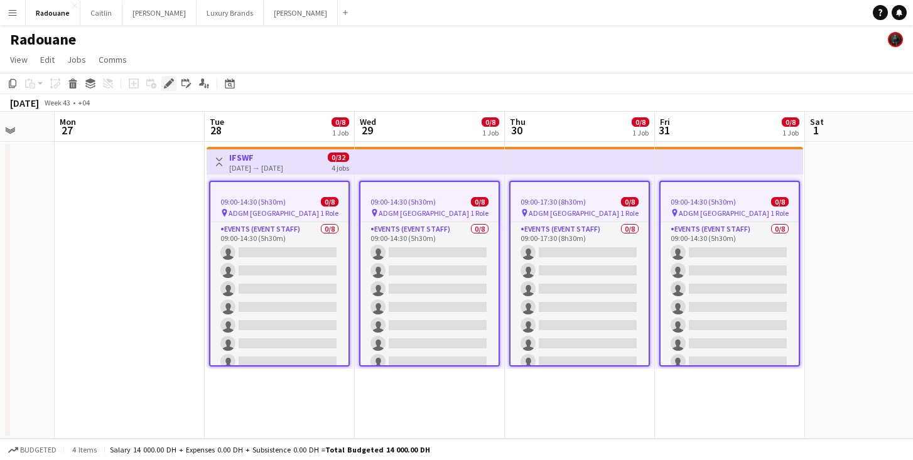
click at [168, 82] on icon at bounding box center [168, 83] width 7 height 7
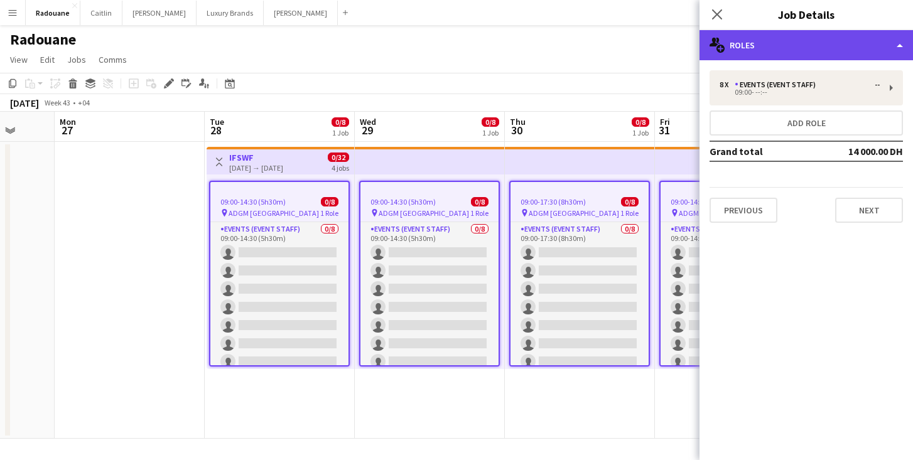
click at [806, 46] on div "multiple-users-add Roles" at bounding box center [805, 45] width 213 height 30
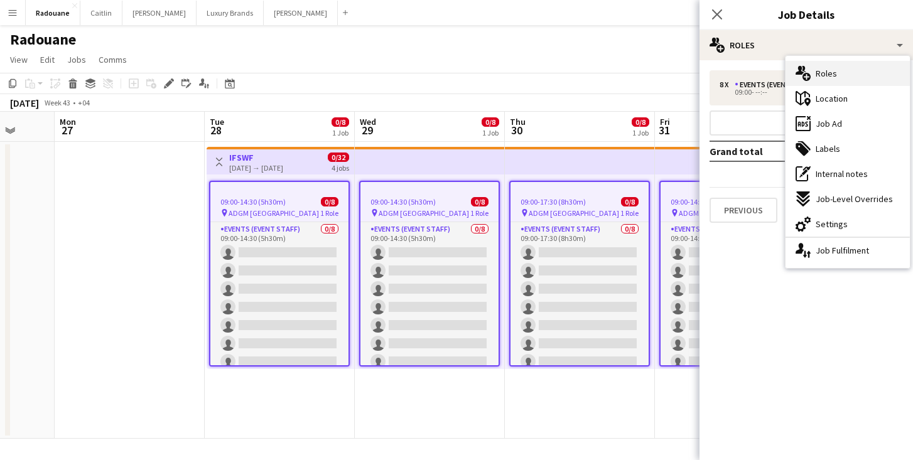
click at [837, 68] on div "multiple-users-add Roles" at bounding box center [848, 73] width 124 height 25
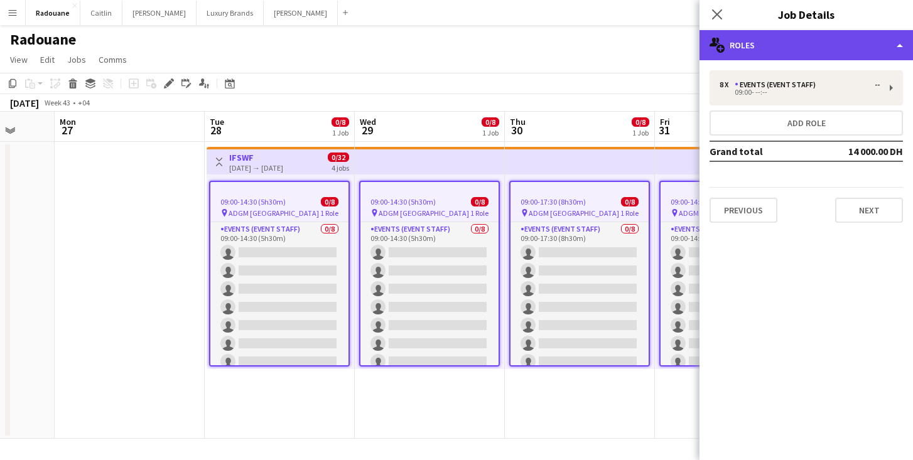
click at [838, 45] on div "multiple-users-add Roles" at bounding box center [805, 45] width 213 height 30
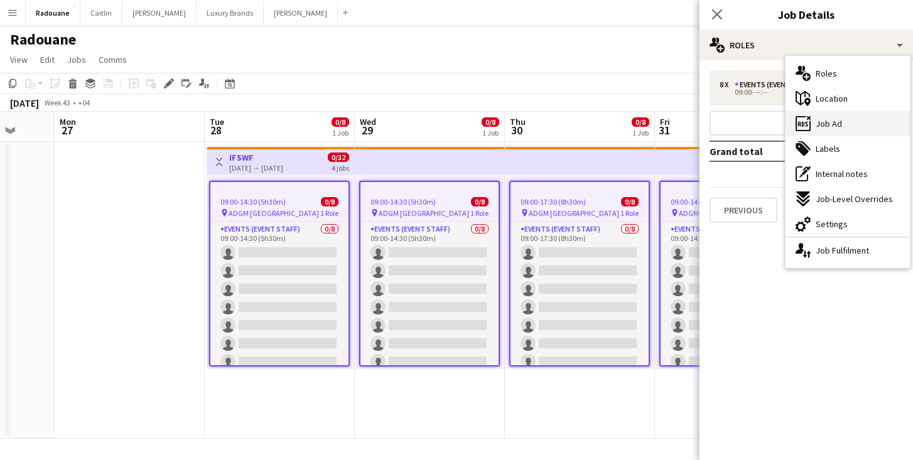
click at [845, 125] on div "ads-window Job Ad" at bounding box center [848, 123] width 124 height 25
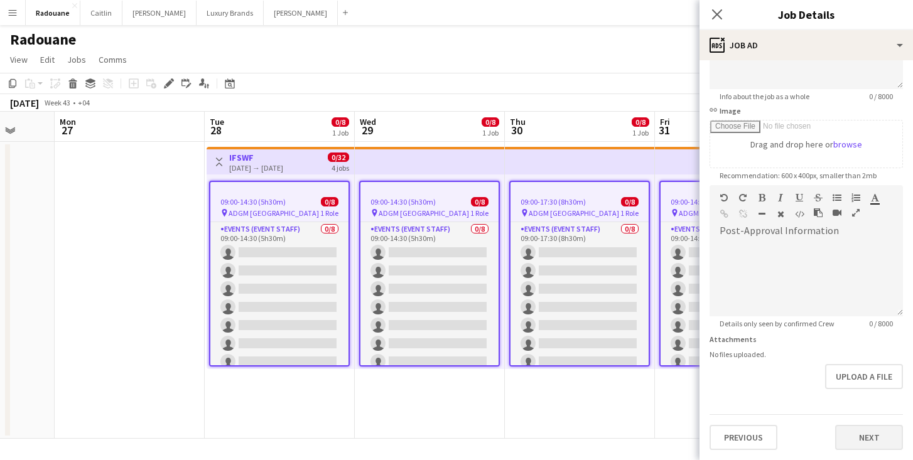
scroll to position [161, 0]
click at [866, 443] on button "Next" at bounding box center [869, 437] width 68 height 25
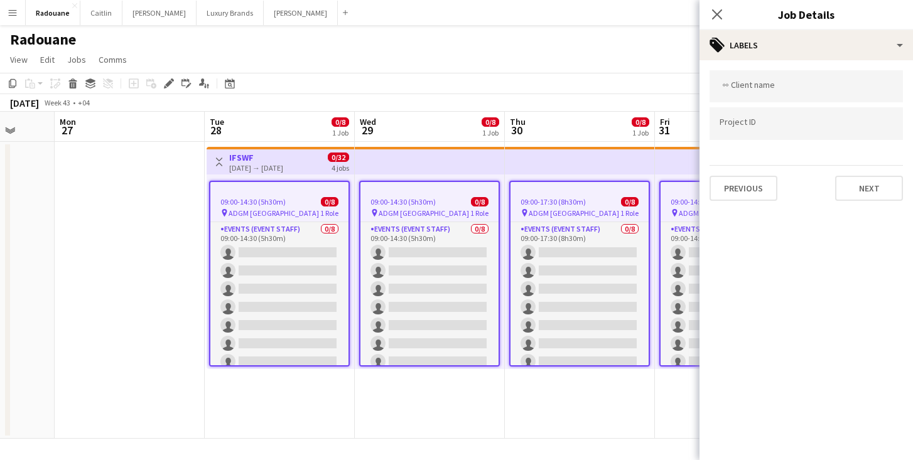
scroll to position [0, 0]
click at [879, 183] on button "Next" at bounding box center [869, 188] width 68 height 25
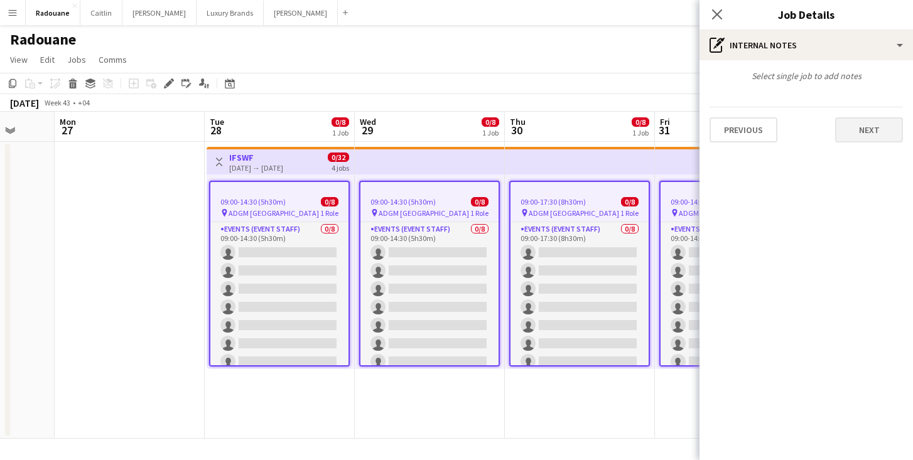
click at [859, 127] on button "Next" at bounding box center [869, 129] width 68 height 25
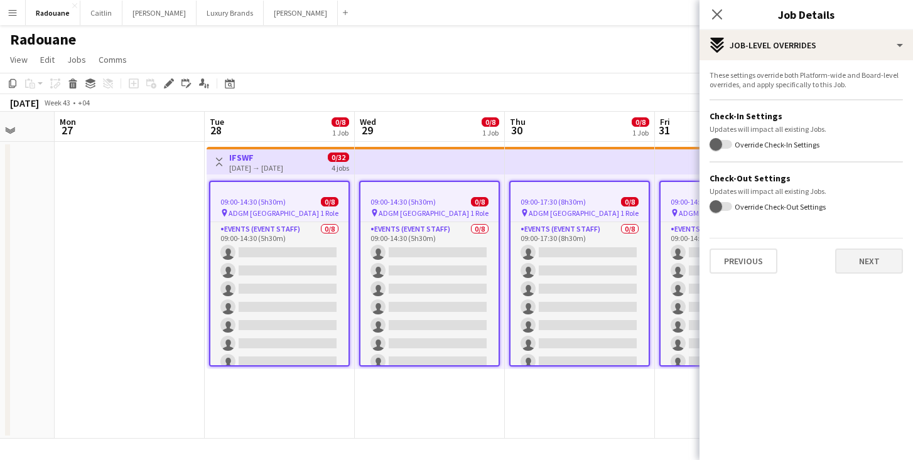
click at [862, 265] on button "Next" at bounding box center [869, 261] width 68 height 25
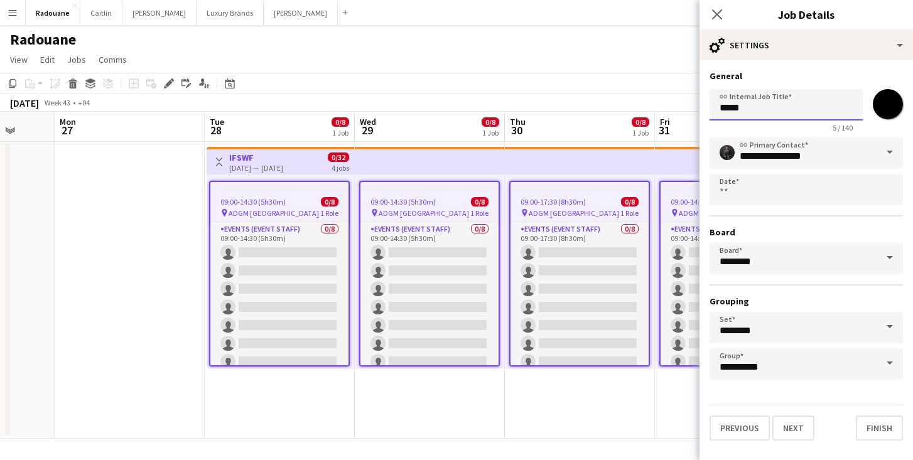
click at [765, 112] on input "*****" at bounding box center [786, 104] width 153 height 31
type input "**********"
click at [799, 431] on button "Next" at bounding box center [793, 428] width 42 height 25
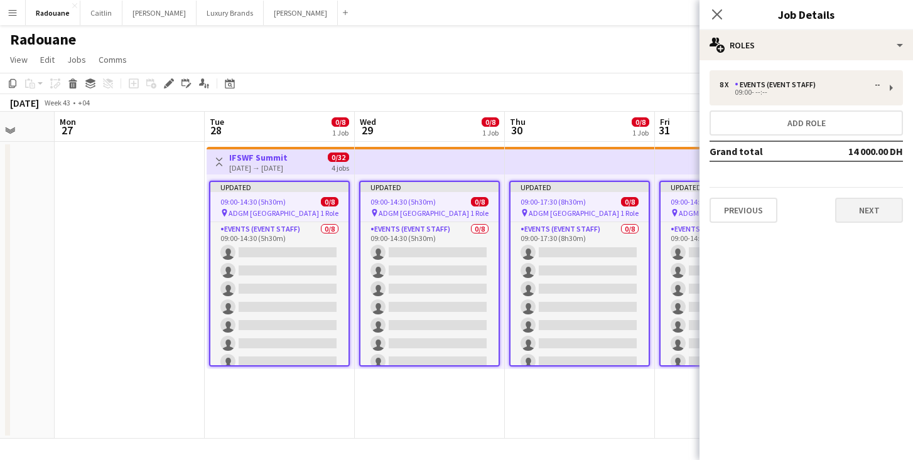
click at [872, 210] on button "Next" at bounding box center [869, 210] width 68 height 25
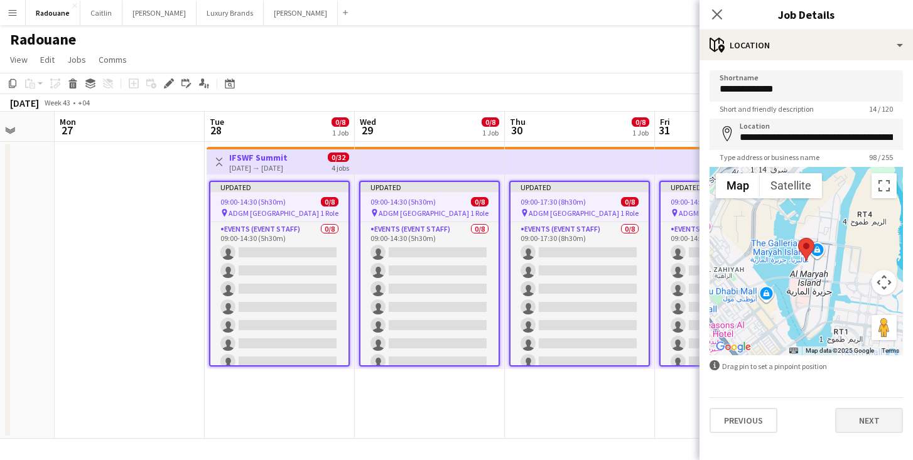
click at [885, 426] on button "Next" at bounding box center [869, 420] width 68 height 25
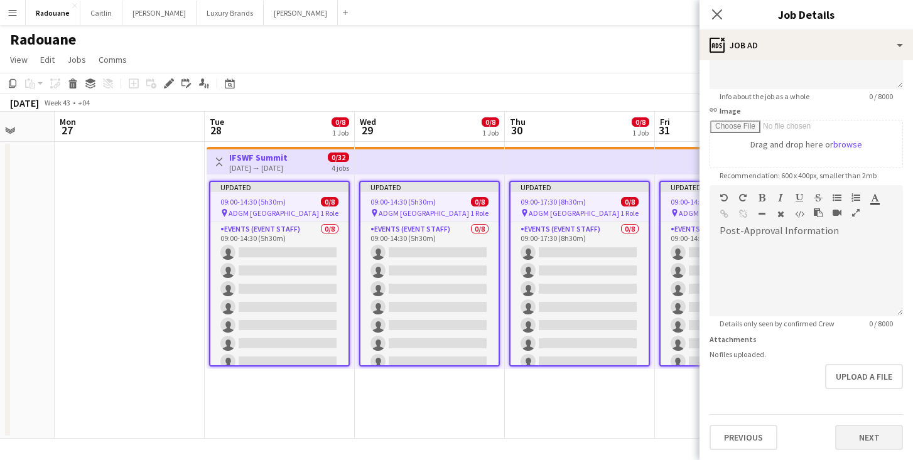
scroll to position [161, 0]
click at [877, 441] on button "Next" at bounding box center [869, 437] width 68 height 25
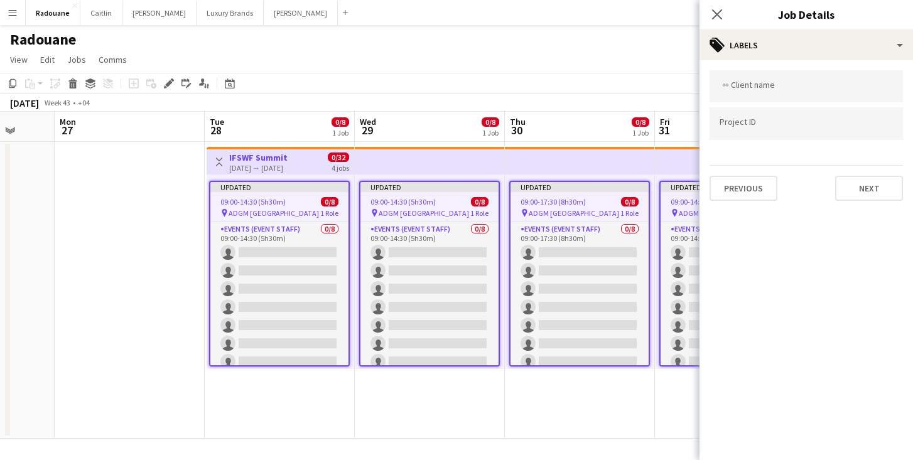
scroll to position [0, 0]
click at [873, 196] on button "Next" at bounding box center [869, 188] width 68 height 25
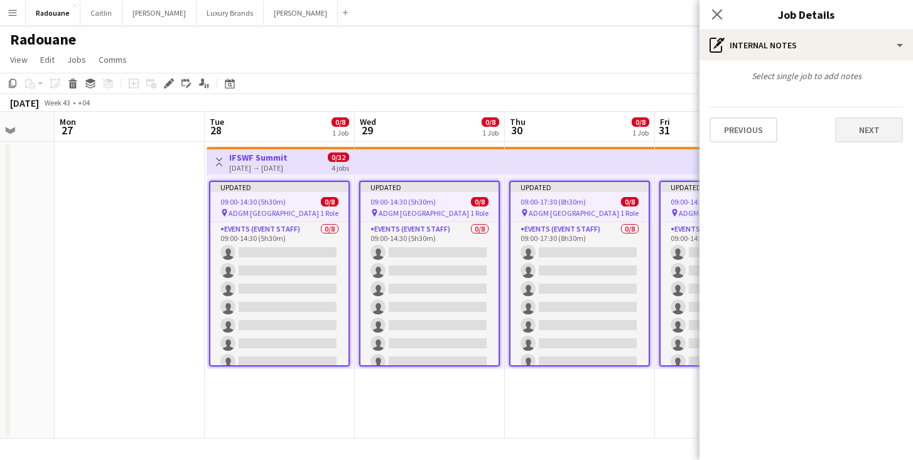
click at [863, 122] on button "Next" at bounding box center [869, 129] width 68 height 25
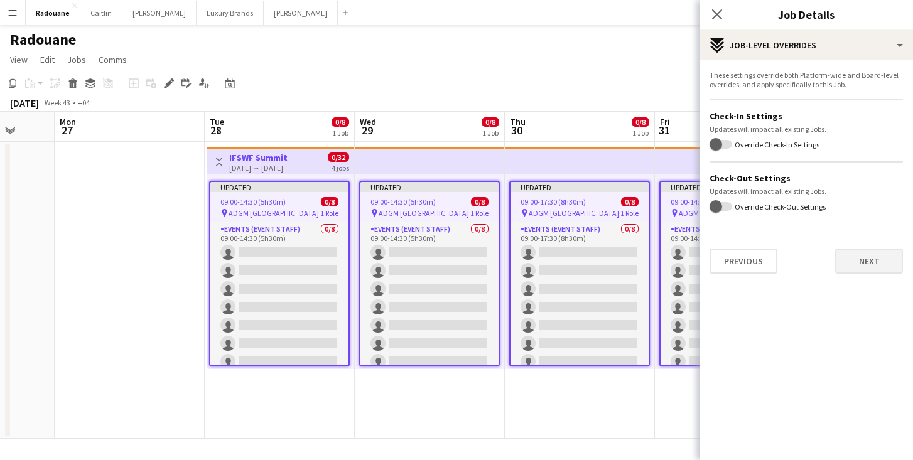
click at [856, 262] on button "Next" at bounding box center [869, 261] width 68 height 25
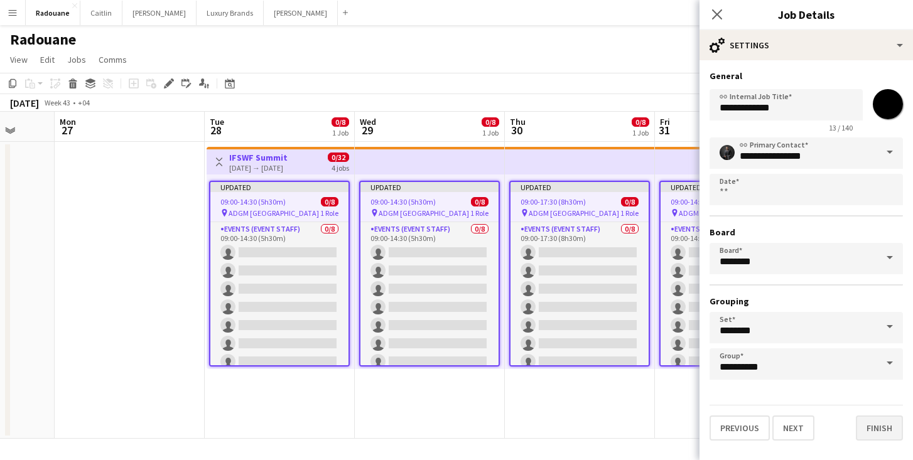
click at [875, 426] on button "Finish" at bounding box center [879, 428] width 47 height 25
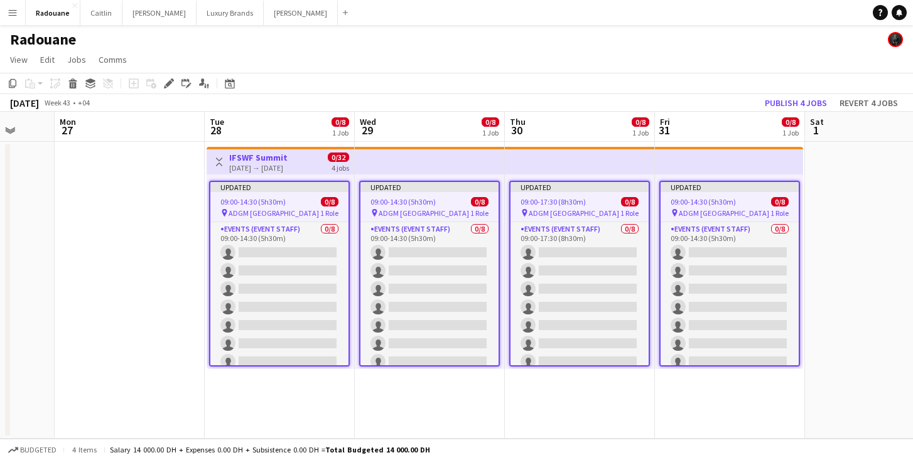
click at [838, 386] on app-date-cell at bounding box center [880, 290] width 150 height 297
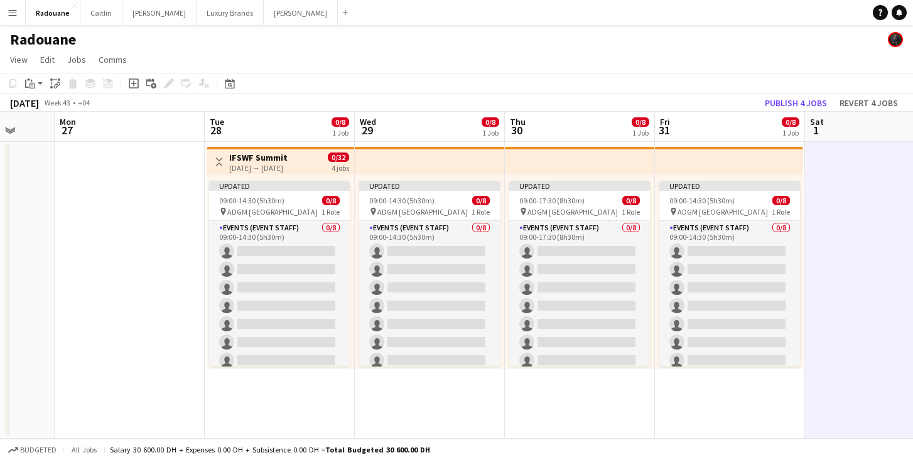
click at [522, 435] on app-date-cell "Updated 09:00-17:30 (8h30m) 0/8 pin ADGM Abu Dhabi 1 Role Events (Event Staff) …" at bounding box center [580, 290] width 150 height 297
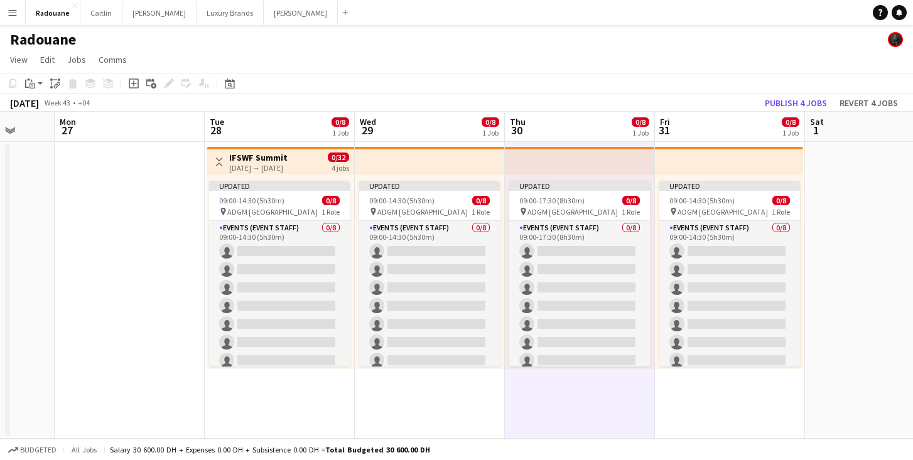
click at [252, 393] on app-date-cell "Toggle View IFSWF Summit [DATE] → [DATE] 0/32 4 jobs Updated 09:00-14:30 (5h30m…" at bounding box center [280, 290] width 150 height 297
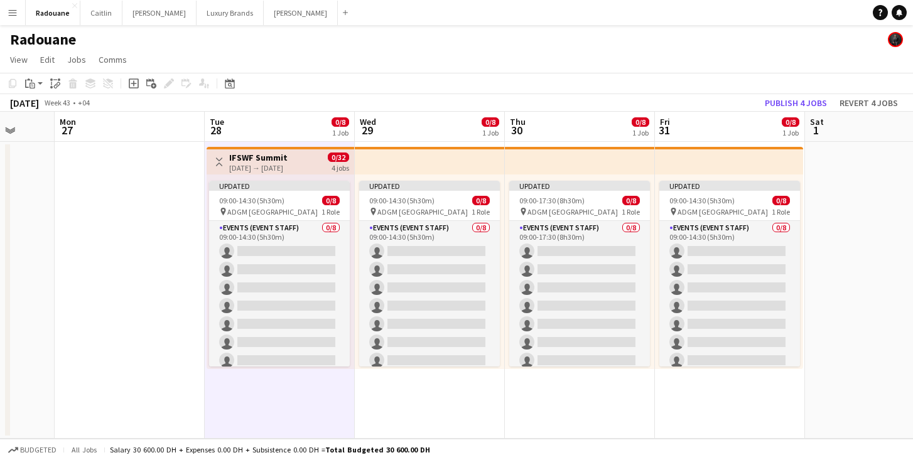
click at [381, 384] on app-date-cell "Updated 09:00-14:30 (5h30m) 0/8 pin ADGM Abu Dhabi 1 Role Events (Event Staff) …" at bounding box center [430, 290] width 150 height 297
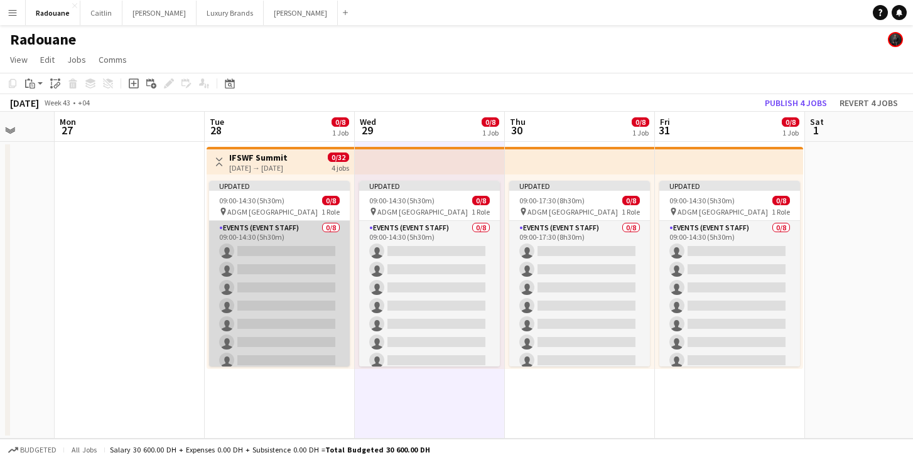
click at [280, 343] on app-card-role "Events (Event Staff) 0/8 09:00-14:30 (5h30m) single-neutral-actions single-neut…" at bounding box center [279, 306] width 141 height 170
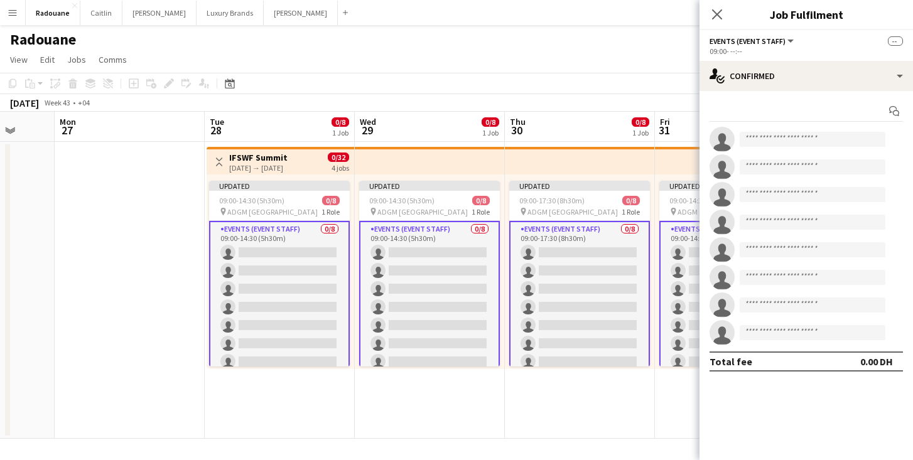
click at [147, 361] on app-date-cell at bounding box center [130, 290] width 150 height 297
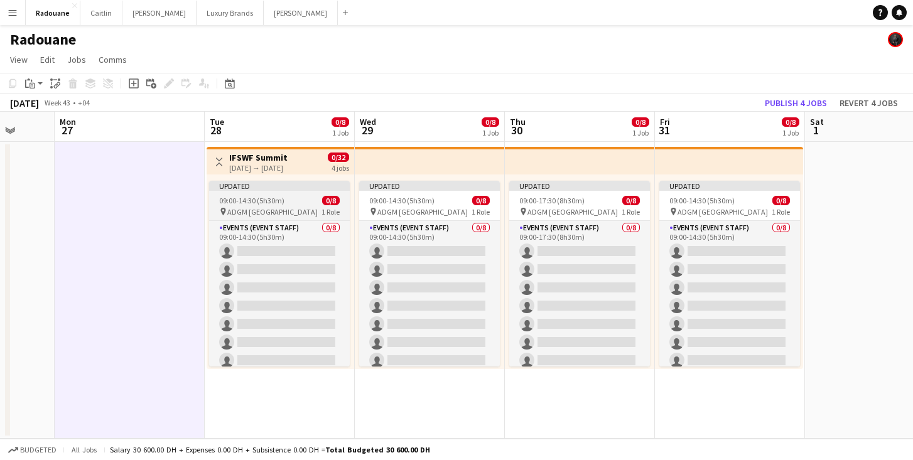
click at [282, 197] on span "09:00-14:30 (5h30m)" at bounding box center [251, 200] width 65 height 9
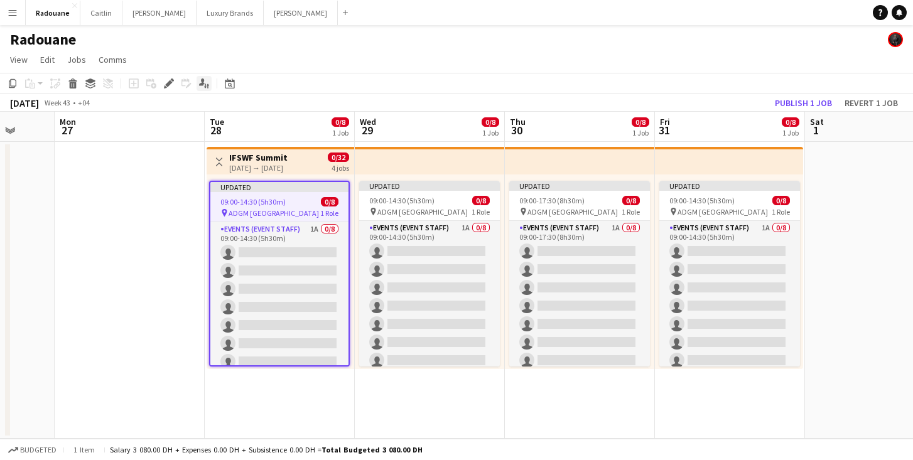
click at [203, 90] on div "Applicants" at bounding box center [204, 83] width 15 height 15
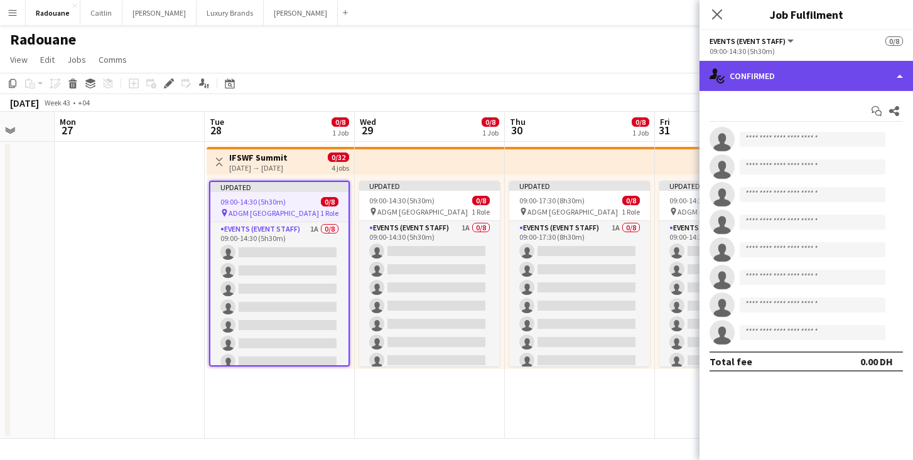
click at [820, 86] on div "single-neutral-actions-check-2 Confirmed" at bounding box center [805, 76] width 213 height 30
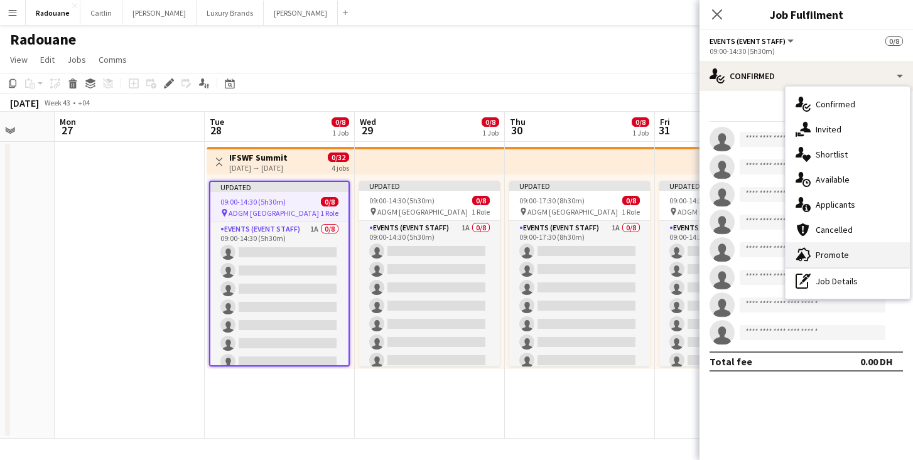
click at [843, 258] on span "Promote" at bounding box center [832, 254] width 33 height 11
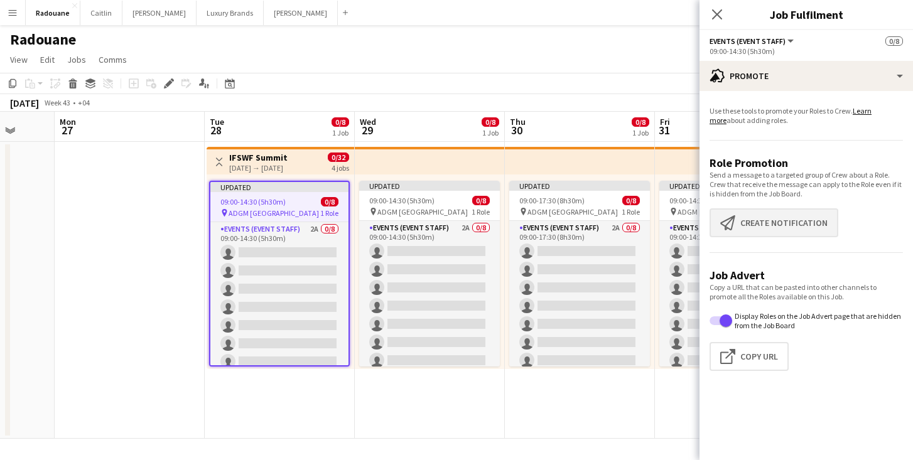
click at [789, 222] on button "Create notification Create notification" at bounding box center [774, 222] width 129 height 29
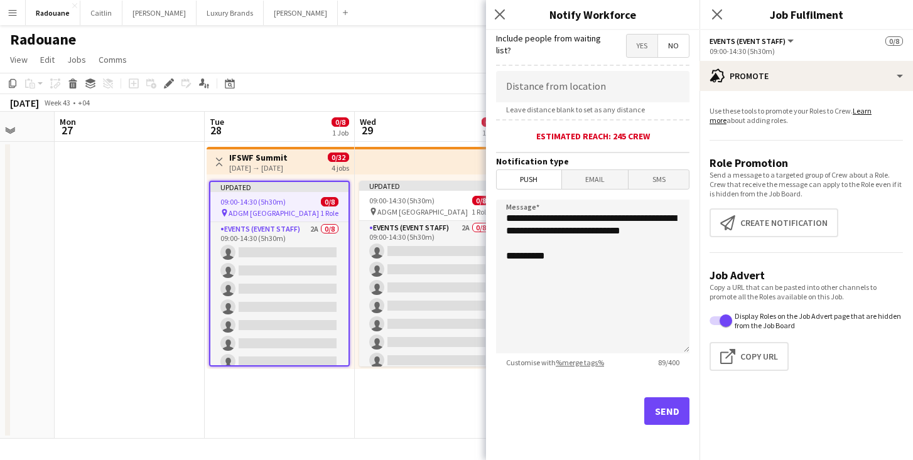
scroll to position [231, 0]
click at [659, 406] on button "Send" at bounding box center [666, 411] width 45 height 28
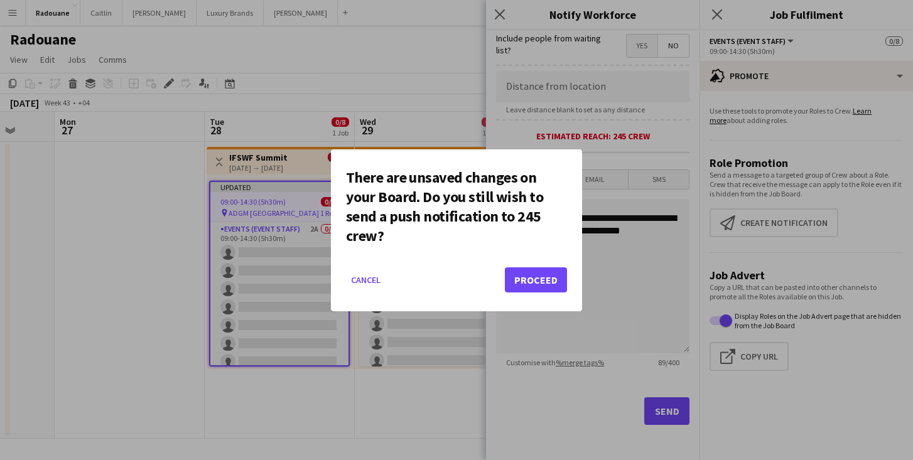
click at [535, 282] on button "Proceed" at bounding box center [536, 279] width 62 height 25
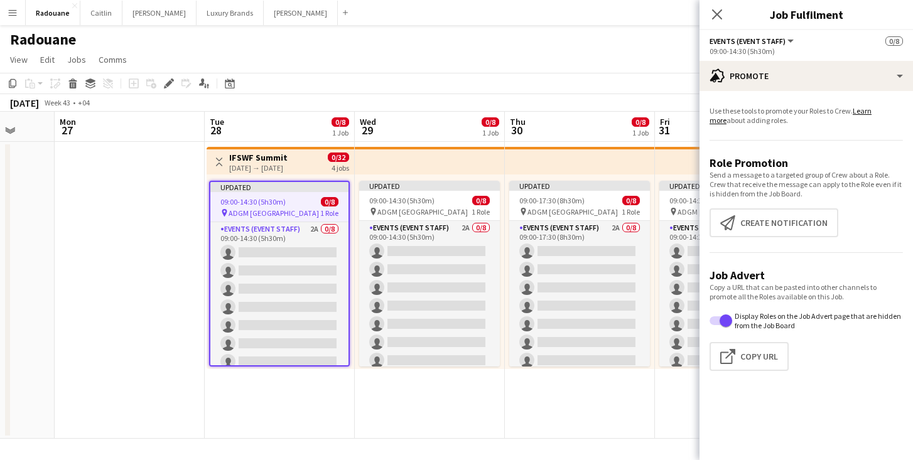
click at [391, 393] on app-date-cell "Updated 09:00-14:30 (5h30m) 0/8 pin ADGM Abu Dhabi 1 Role Events (Event Staff) …" at bounding box center [430, 290] width 150 height 297
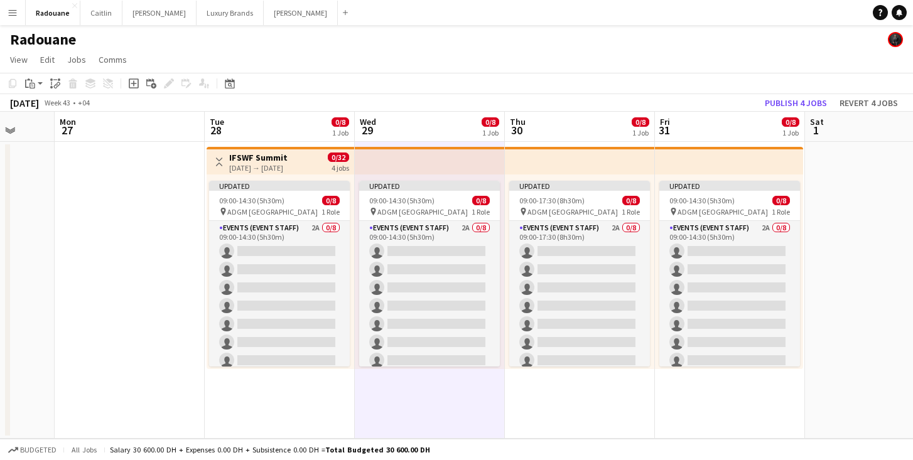
click at [261, 159] on h3 "IFSWF Summit" at bounding box center [258, 157] width 58 height 11
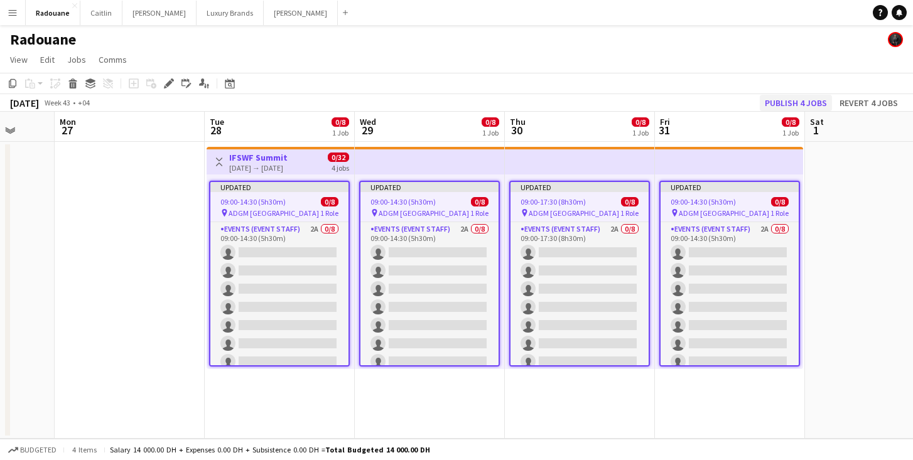
click at [798, 104] on button "Publish 4 jobs" at bounding box center [796, 103] width 72 height 16
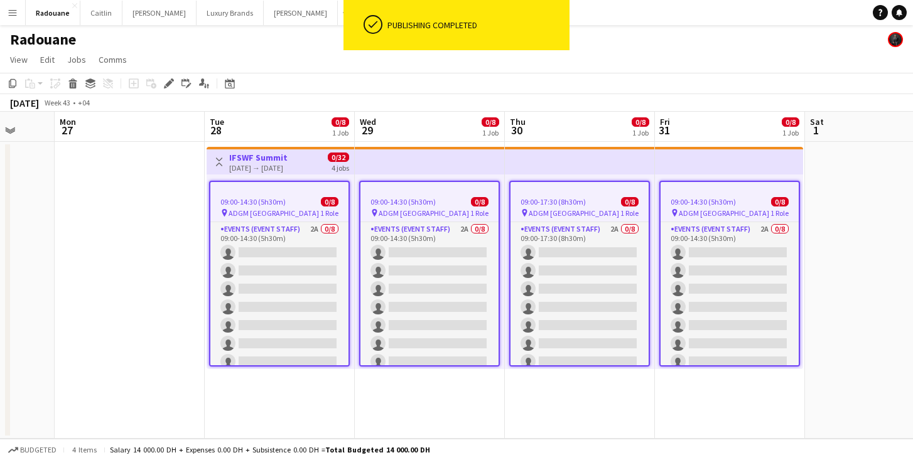
click at [256, 157] on h3 "IFSWF Summit" at bounding box center [258, 157] width 58 height 11
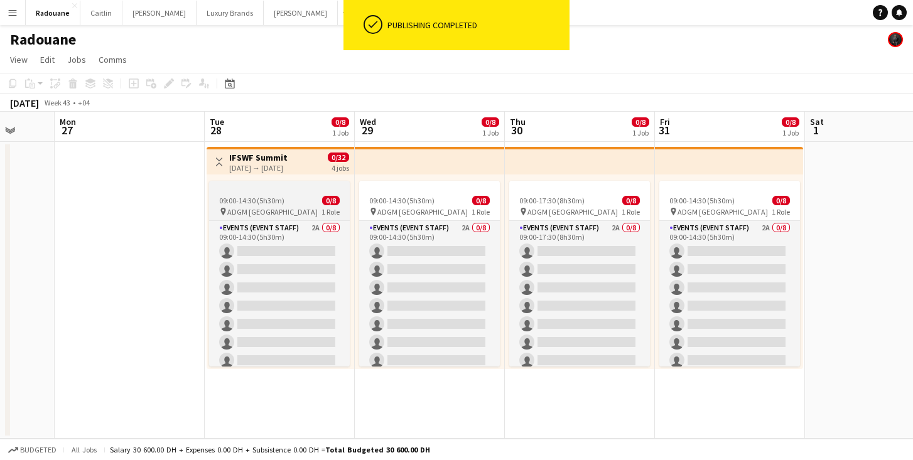
click at [269, 215] on span "ADGM [GEOGRAPHIC_DATA]" at bounding box center [272, 211] width 90 height 9
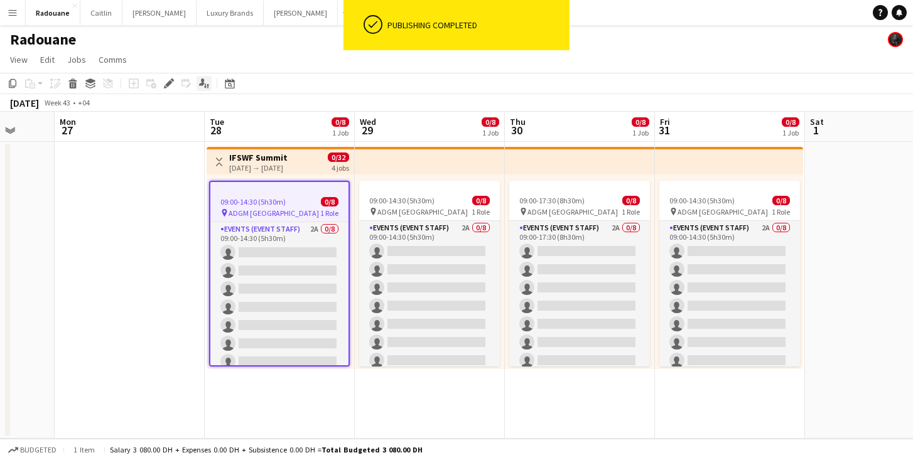
click at [203, 85] on icon at bounding box center [202, 81] width 6 height 7
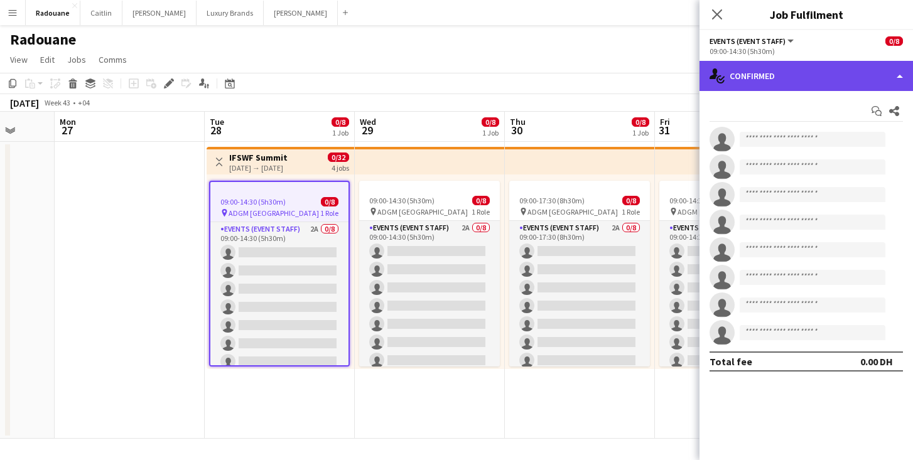
click at [850, 77] on div "single-neutral-actions-check-2 Confirmed" at bounding box center [805, 76] width 213 height 30
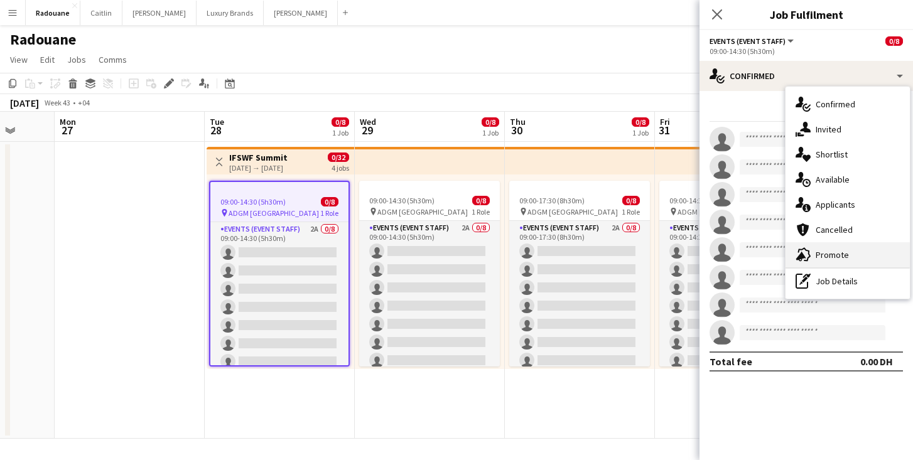
click at [853, 258] on div "advertising-megaphone Promote" at bounding box center [848, 254] width 124 height 25
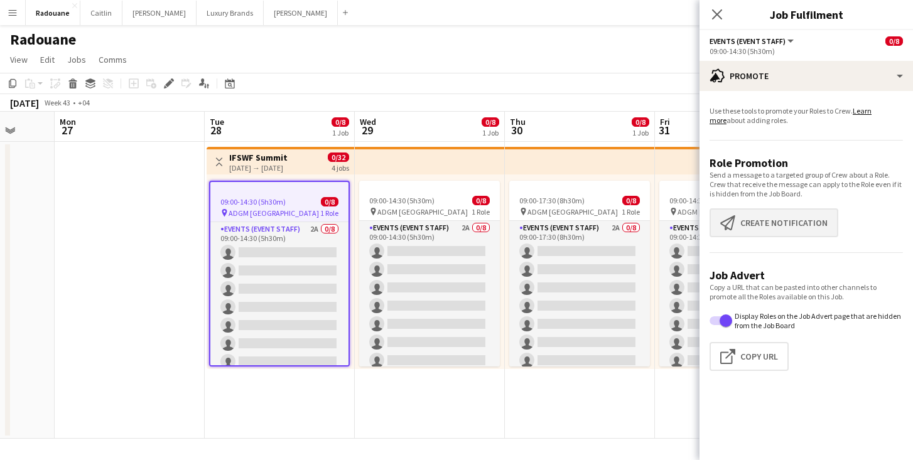
click at [772, 230] on button "Create notification Create notification" at bounding box center [774, 222] width 129 height 29
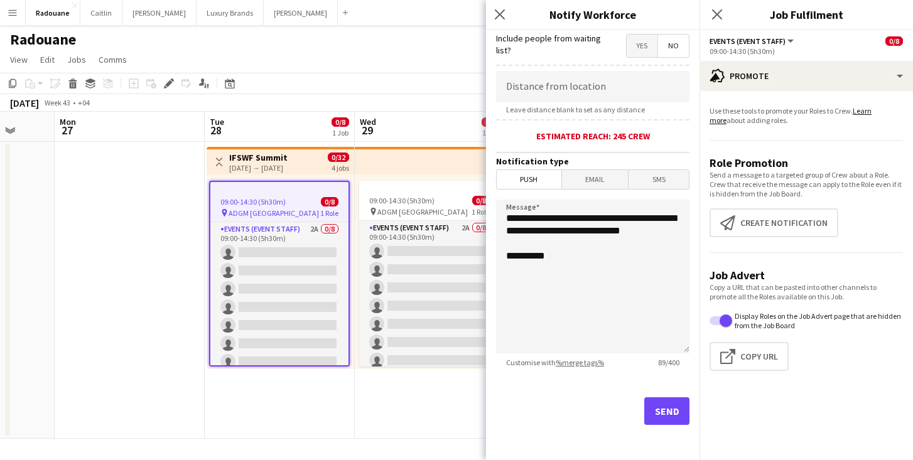
click at [663, 411] on button "Send" at bounding box center [666, 411] width 45 height 28
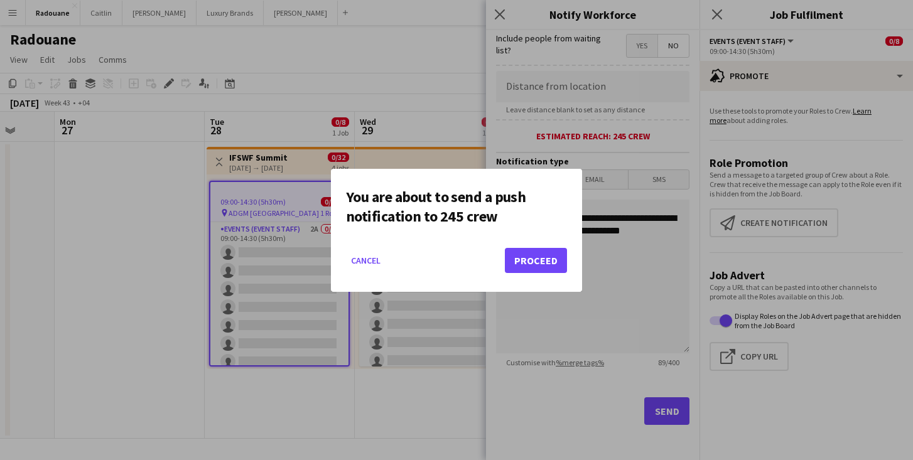
click at [527, 261] on button "Proceed" at bounding box center [536, 260] width 62 height 25
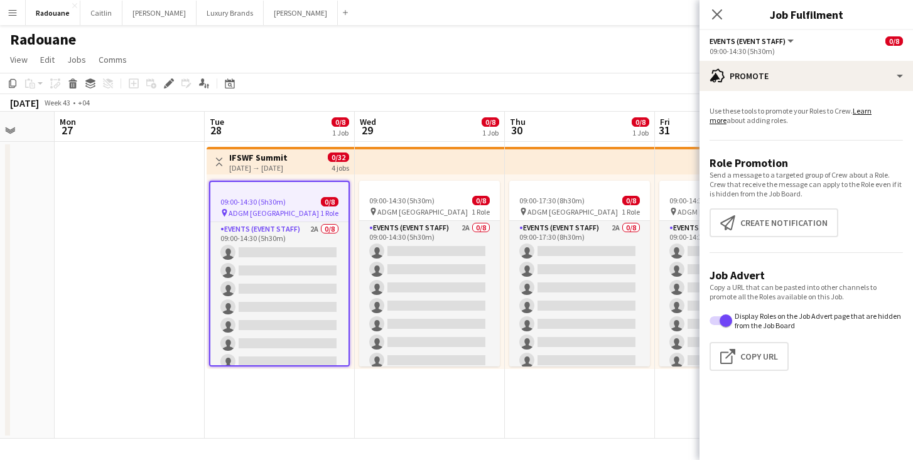
click at [446, 408] on app-date-cell "09:00-14:30 (5h30m) 0/8 pin ADGM Abu Dhabi 1 Role Events (Event Staff) 2A 0/8 0…" at bounding box center [430, 290] width 150 height 297
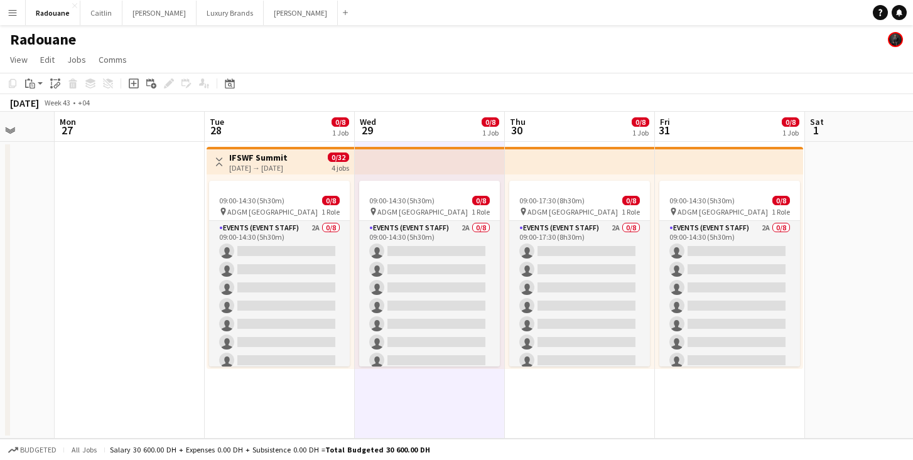
click at [315, 401] on app-date-cell "Toggle View IFSWF Summit [DATE] → [DATE] 0/32 4 jobs 09:00-14:30 (5h30m) 0/8 pi…" at bounding box center [280, 290] width 150 height 297
